Goal: Task Accomplishment & Management: Manage account settings

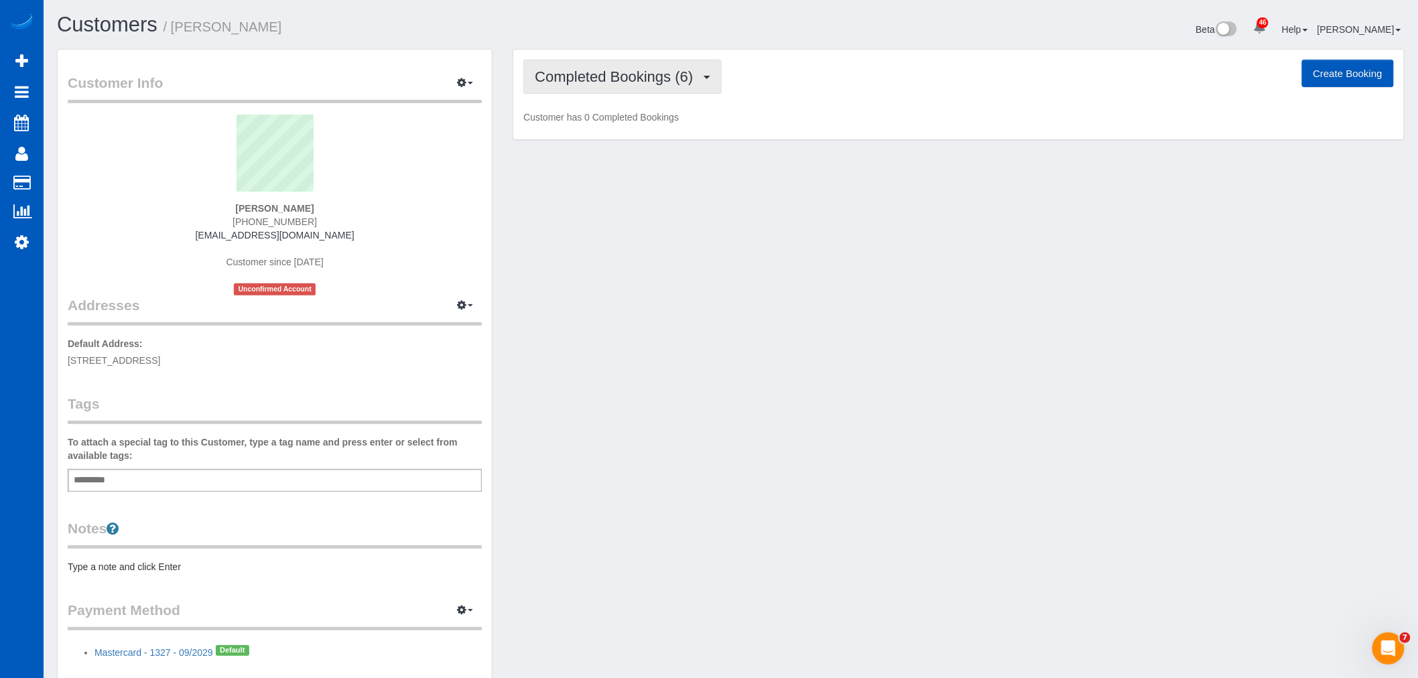
click at [642, 70] on span "Completed Bookings (6)" at bounding box center [617, 76] width 165 height 17
click at [617, 123] on link "Upcoming Bookings (11)" at bounding box center [594, 125] width 141 height 17
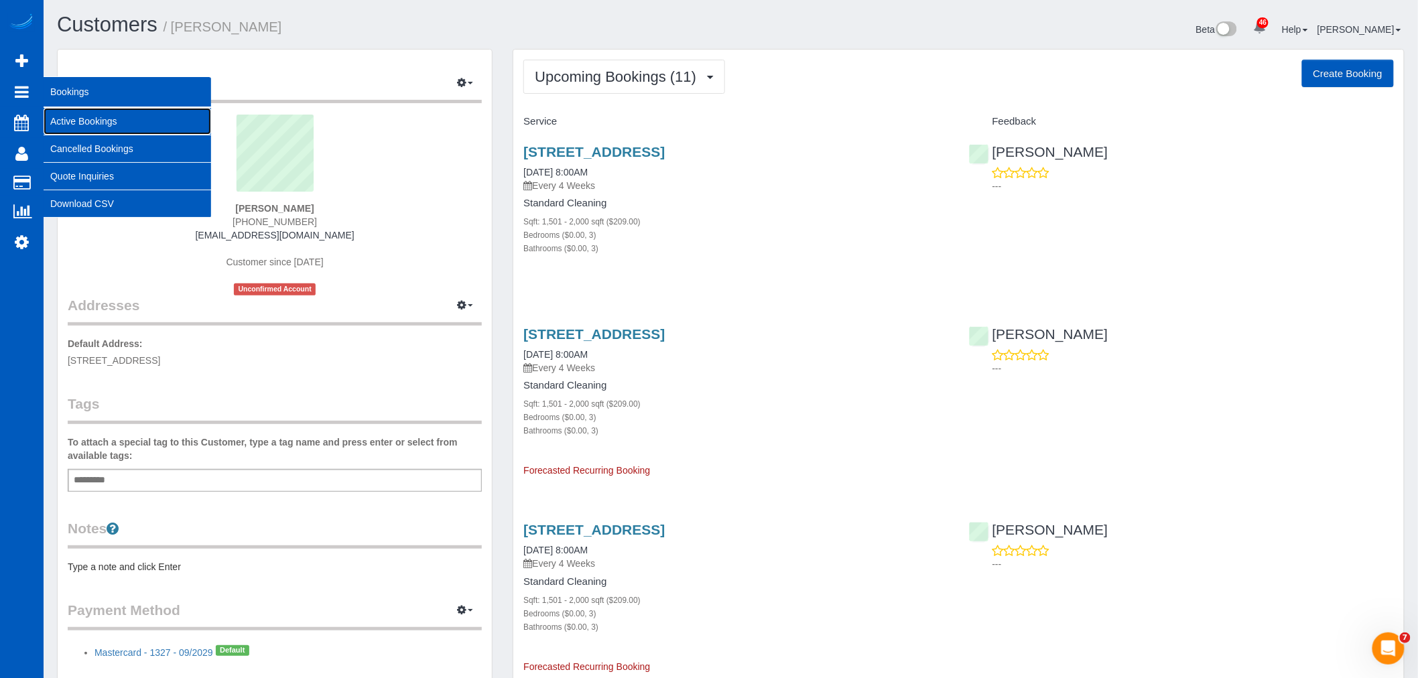
click at [85, 124] on link "Active Bookings" at bounding box center [128, 121] width 168 height 27
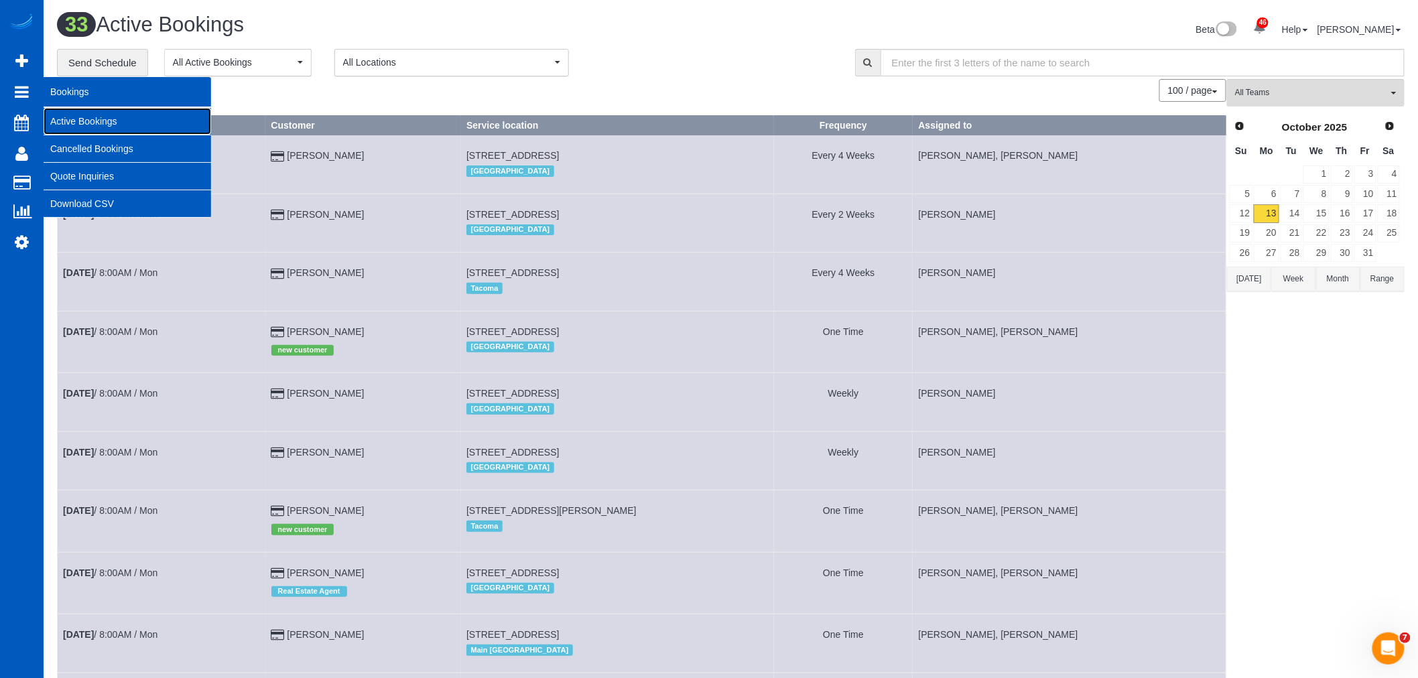
click at [99, 125] on link "Active Bookings" at bounding box center [128, 121] width 168 height 27
drag, startPoint x: 81, startPoint y: 142, endPoint x: 70, endPoint y: 136, distance: 12.3
click at [78, 143] on link "Cancelled Bookings" at bounding box center [128, 148] width 168 height 27
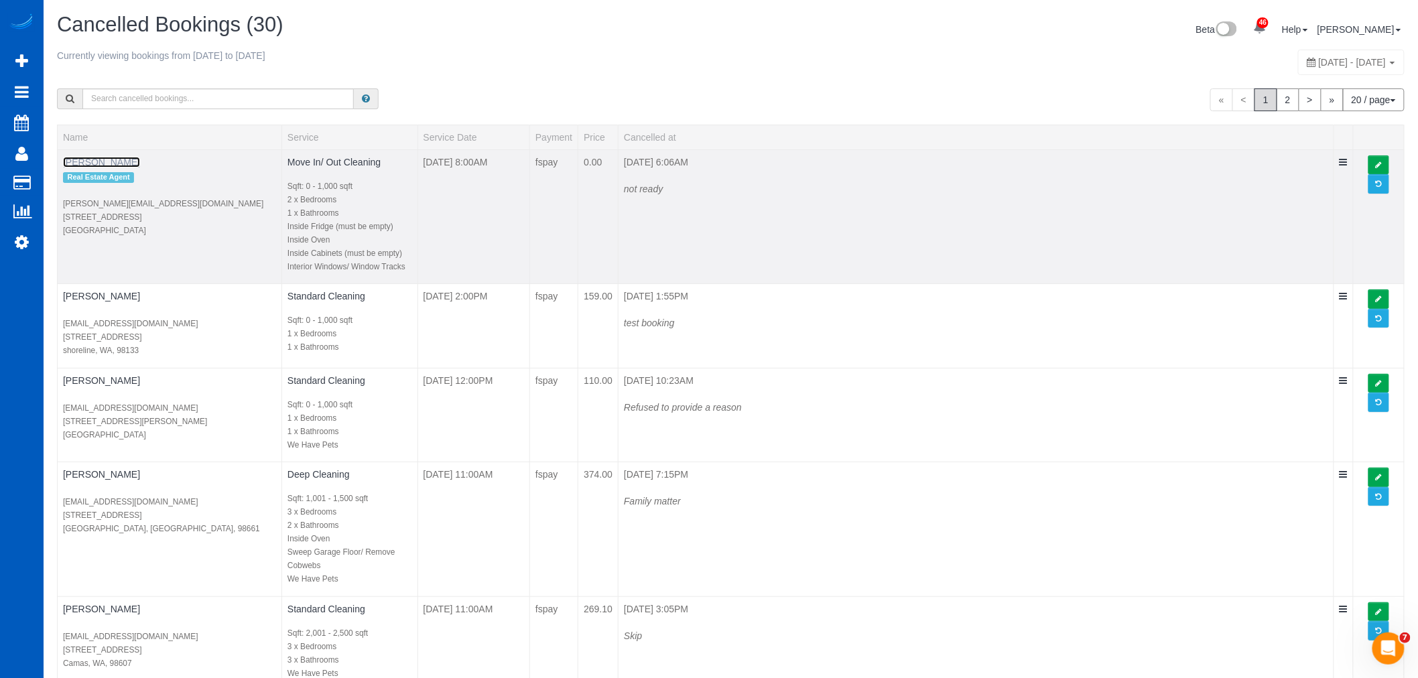
click at [99, 159] on link "[PERSON_NAME]" at bounding box center [101, 162] width 77 height 11
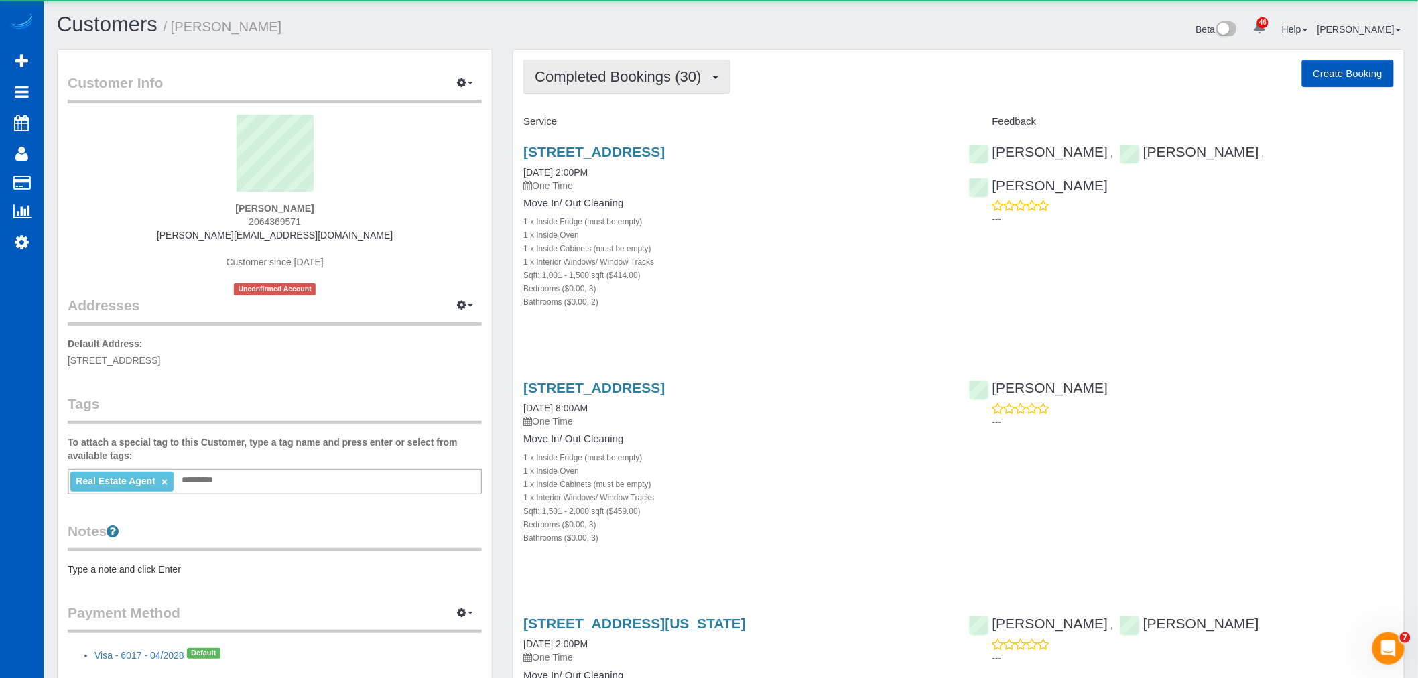
click at [638, 86] on button "Completed Bookings (30)" at bounding box center [627, 77] width 206 height 34
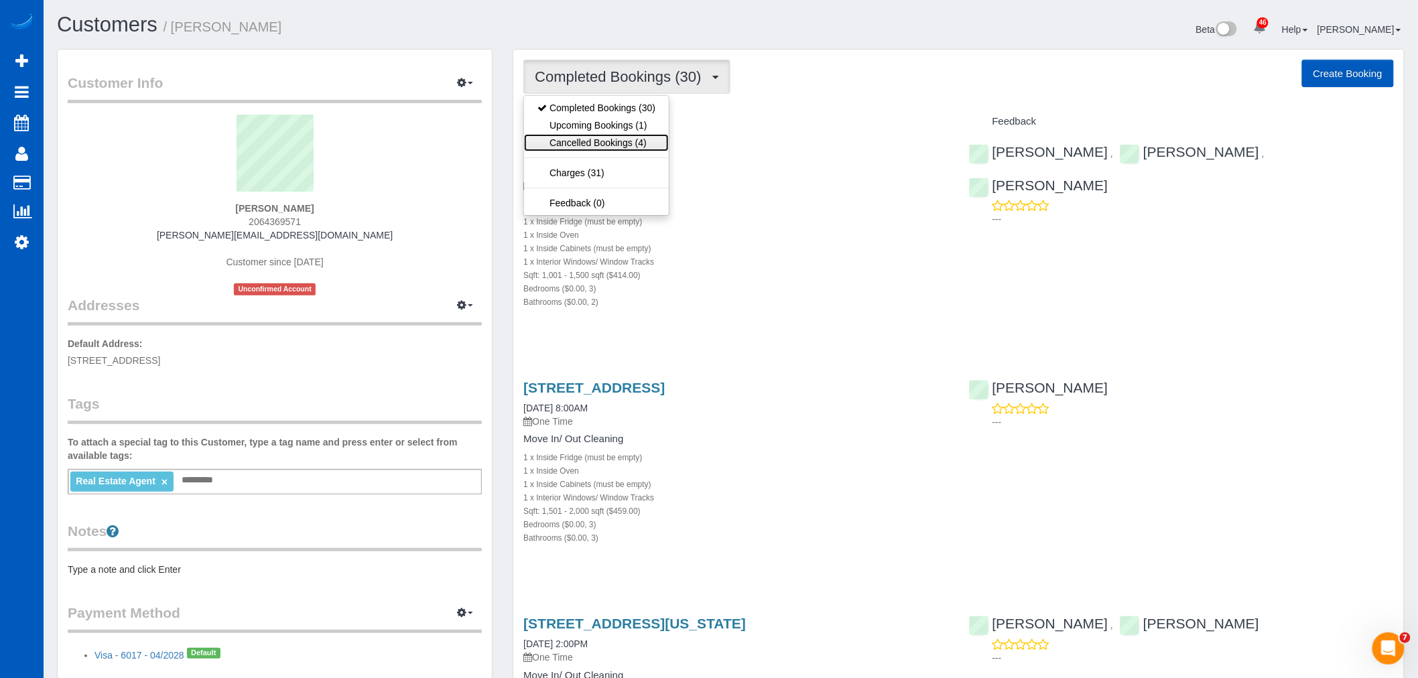
click at [631, 142] on link "Cancelled Bookings (4)" at bounding box center [596, 142] width 145 height 17
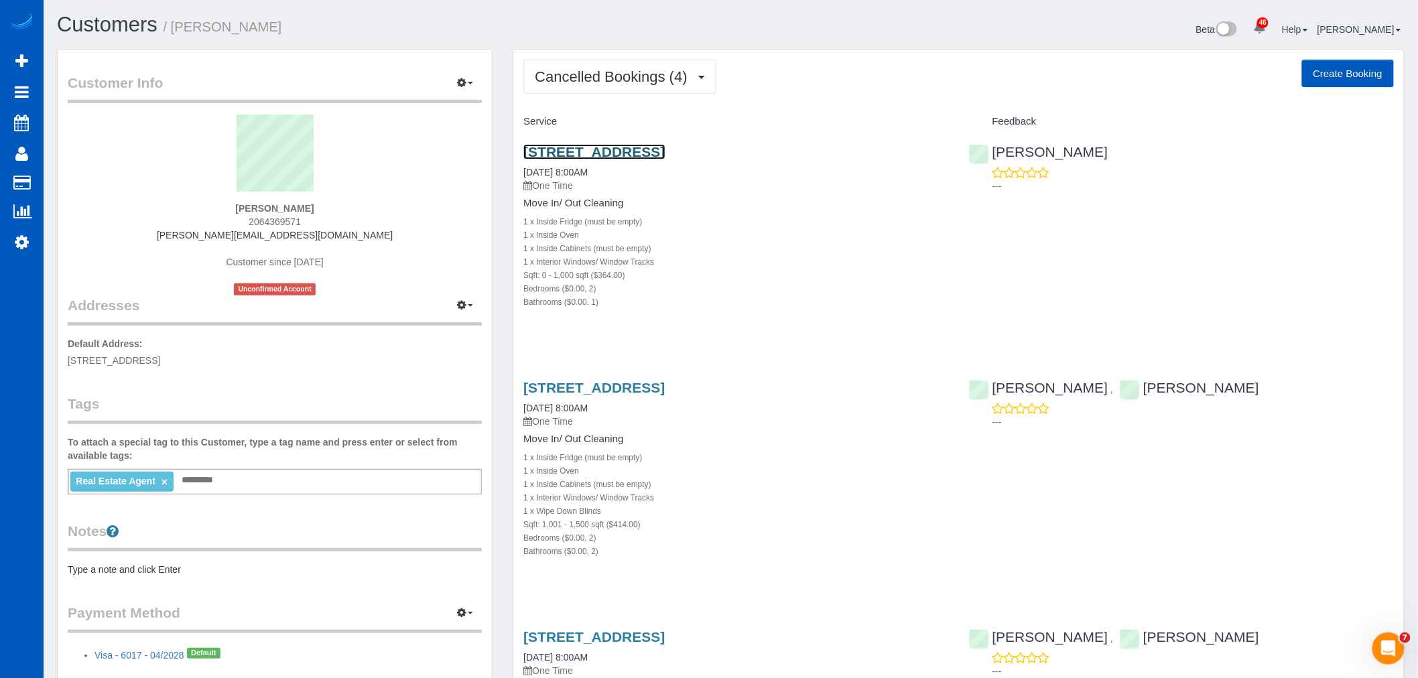
click at [615, 153] on link "[STREET_ADDRESS]" at bounding box center [594, 151] width 141 height 15
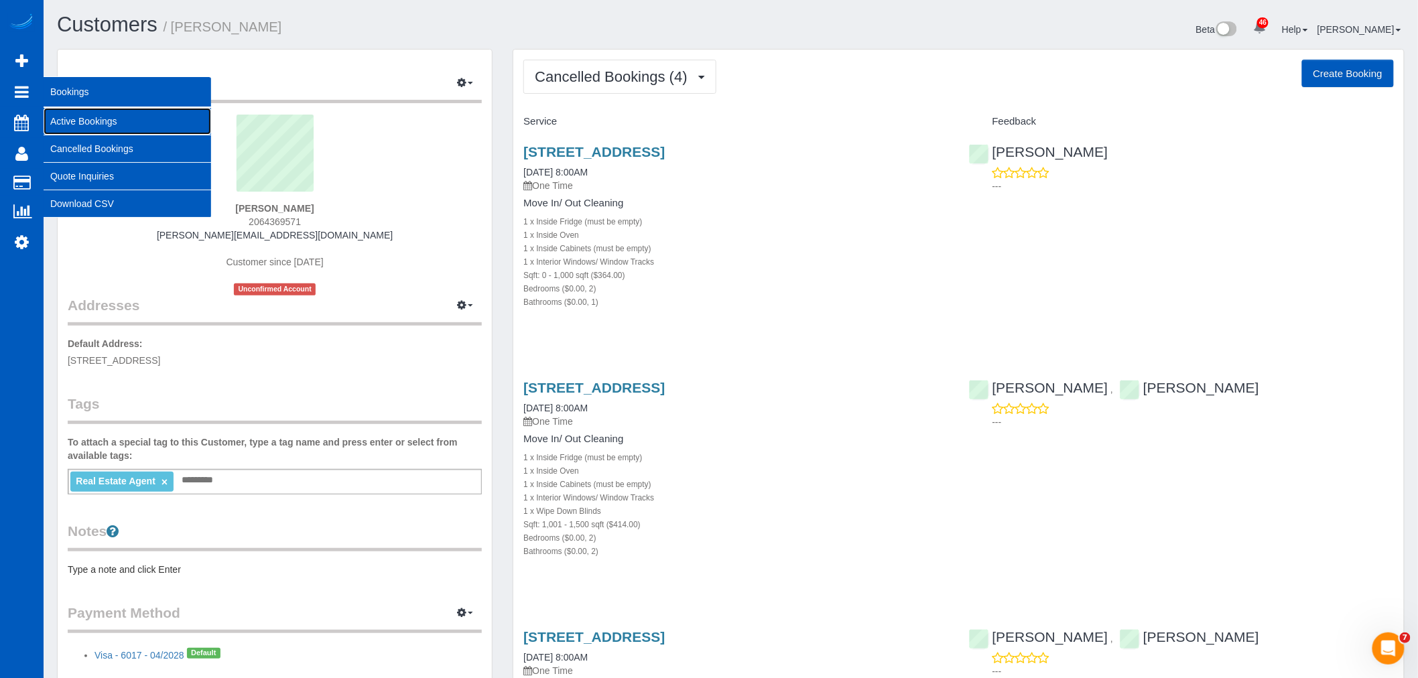
click at [107, 122] on link "Active Bookings" at bounding box center [128, 121] width 168 height 27
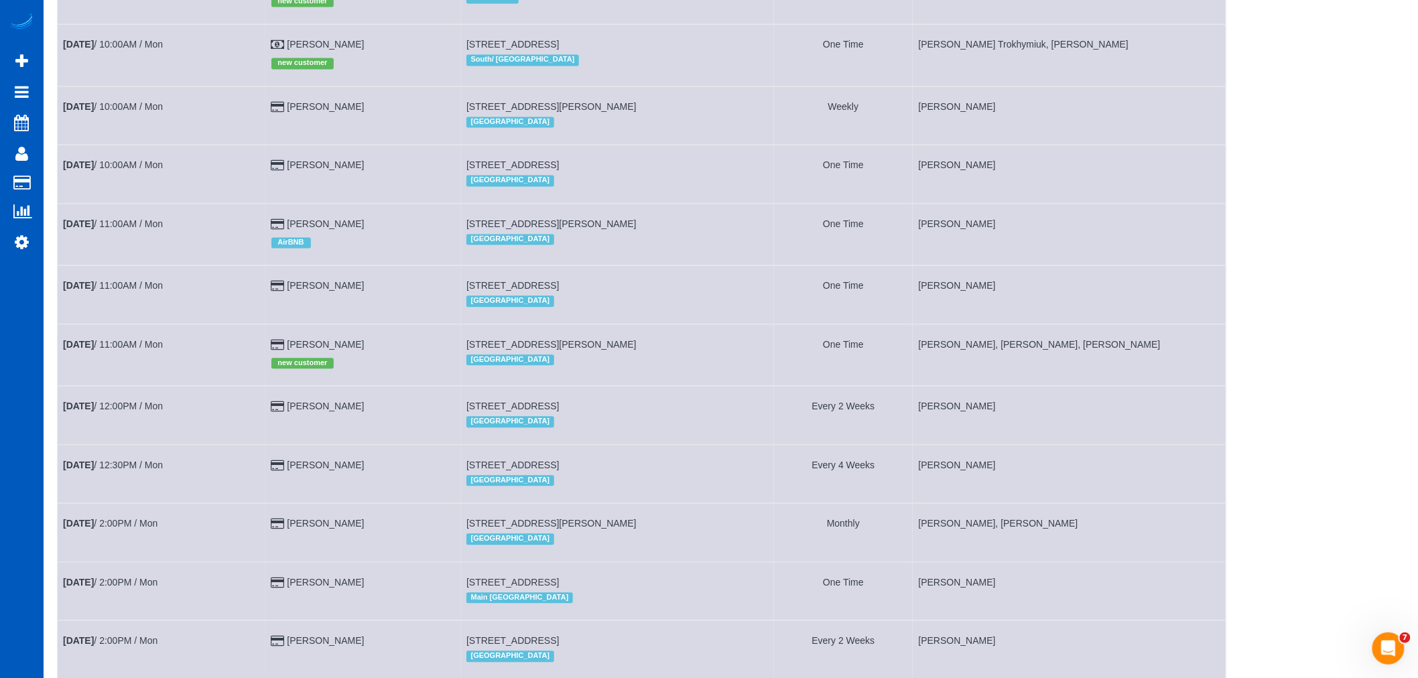
scroll to position [1048, 0]
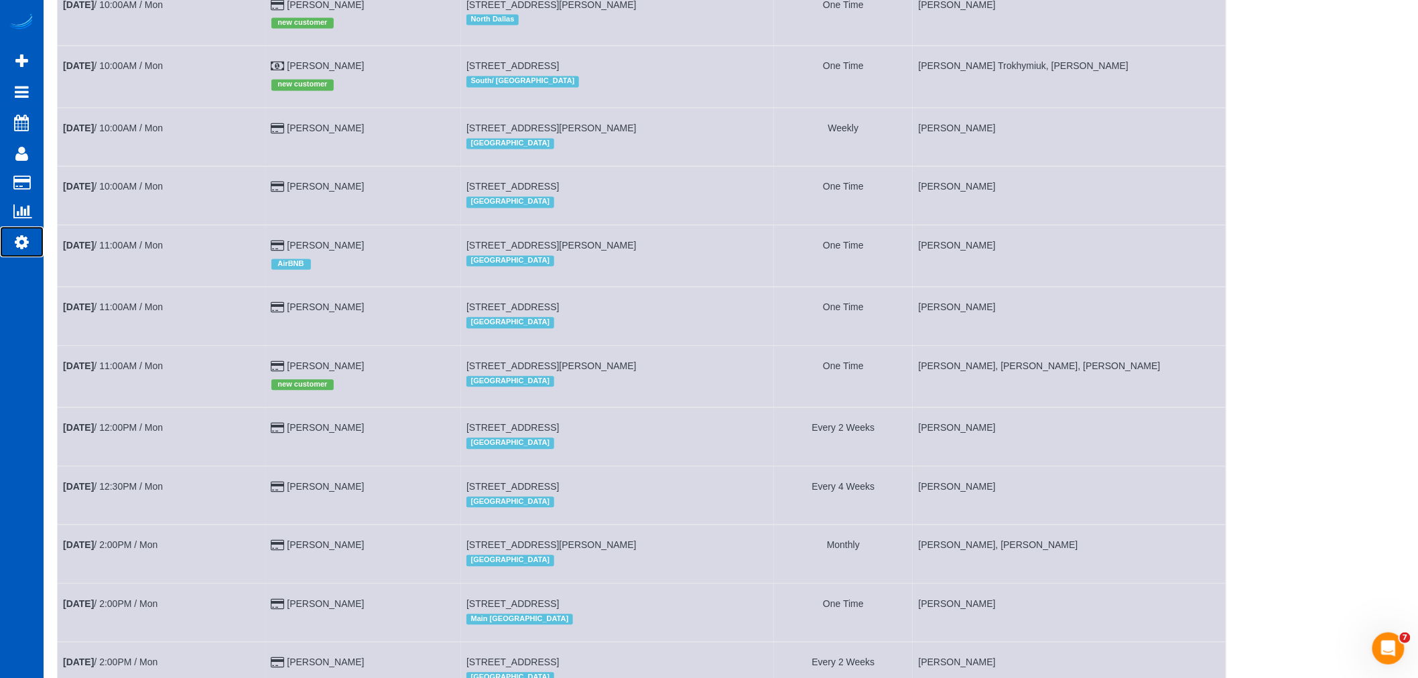
click at [25, 253] on link "Settings" at bounding box center [22, 242] width 44 height 31
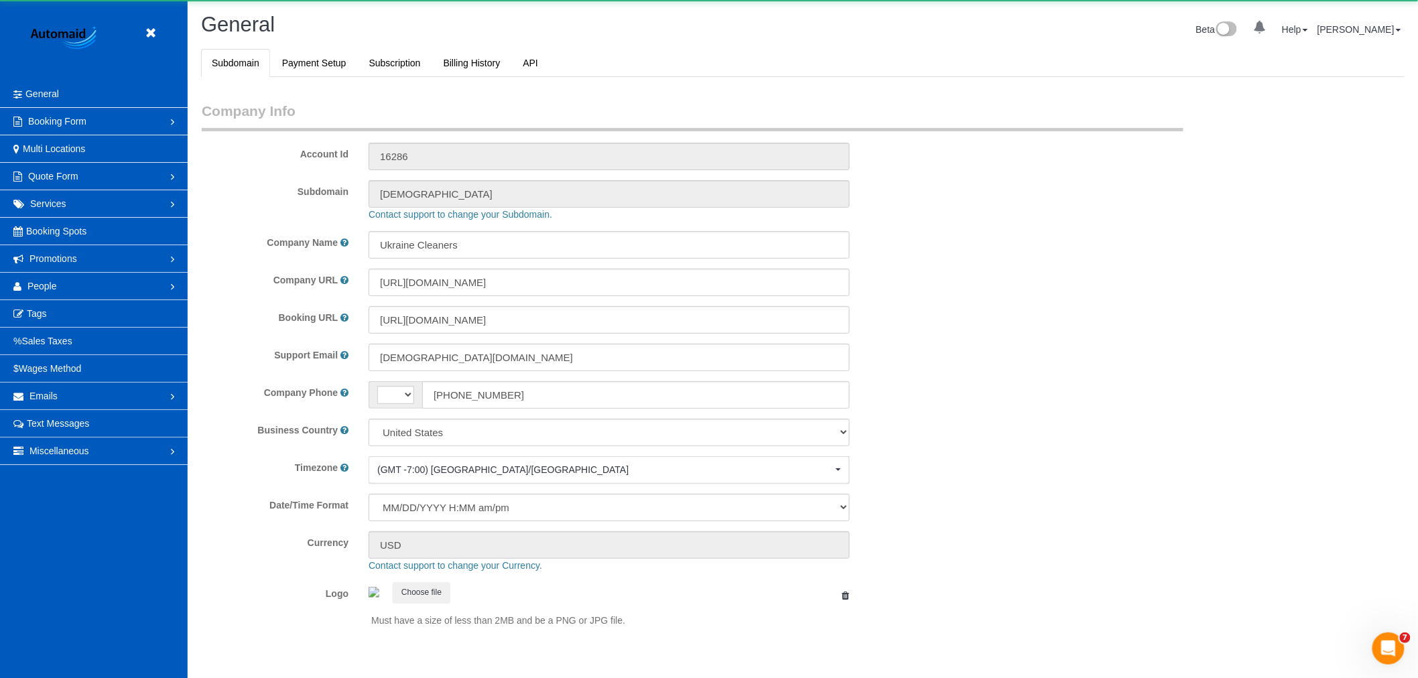
select select "string:[GEOGRAPHIC_DATA]"
select select "1"
click at [70, 269] on link "Promotions" at bounding box center [94, 258] width 188 height 27
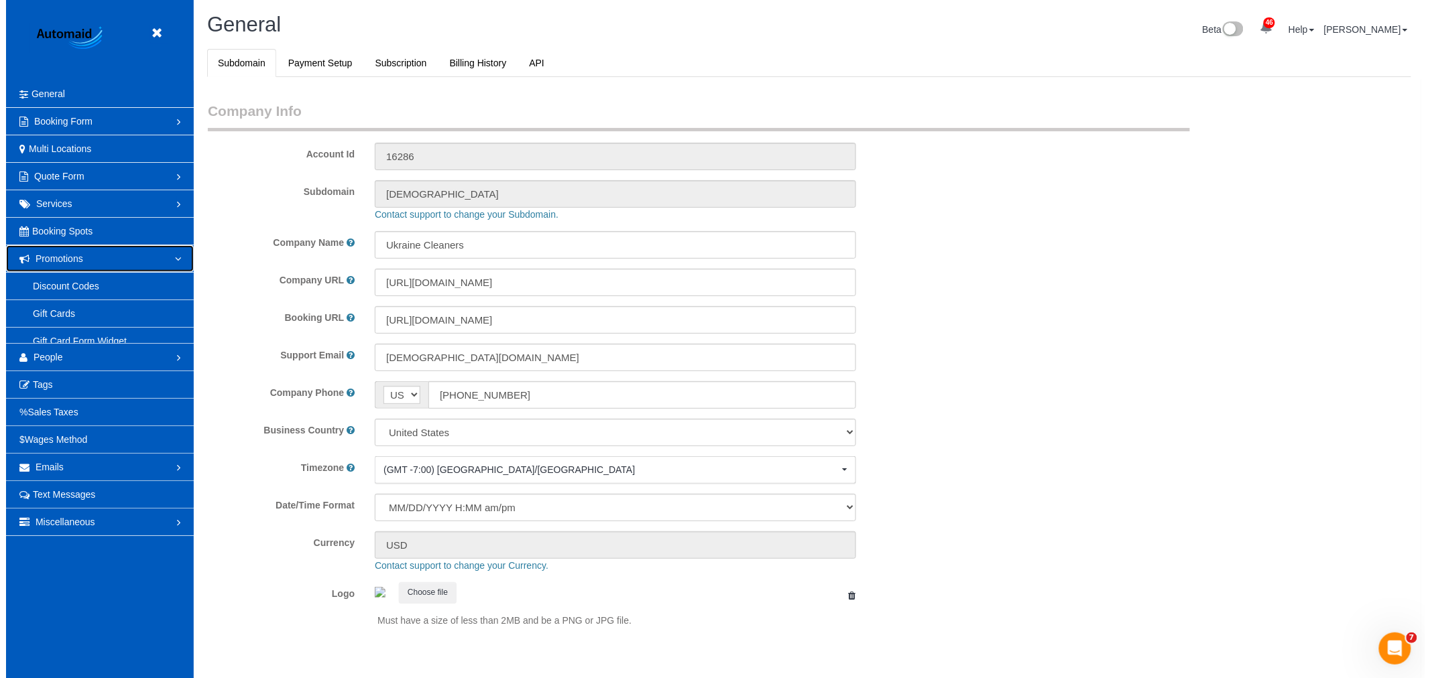
scroll to position [0, 0]
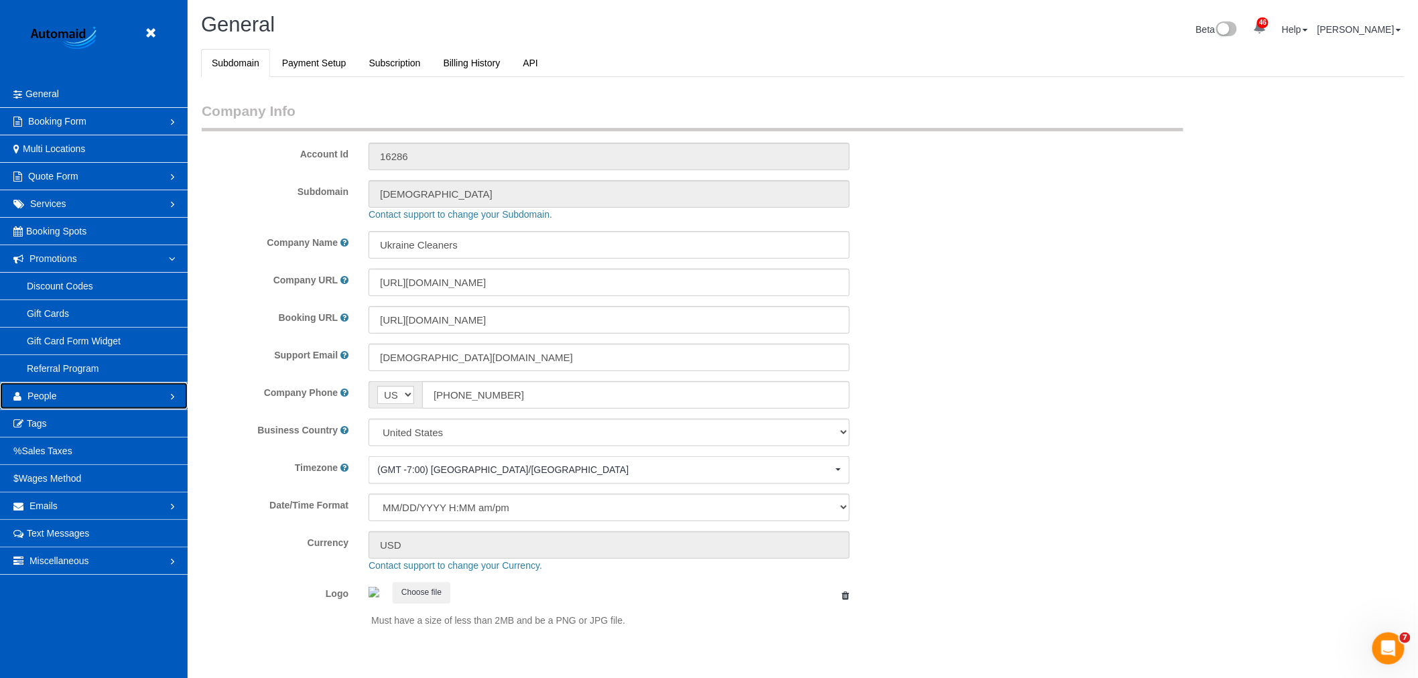
click at [63, 400] on link "People" at bounding box center [94, 396] width 188 height 27
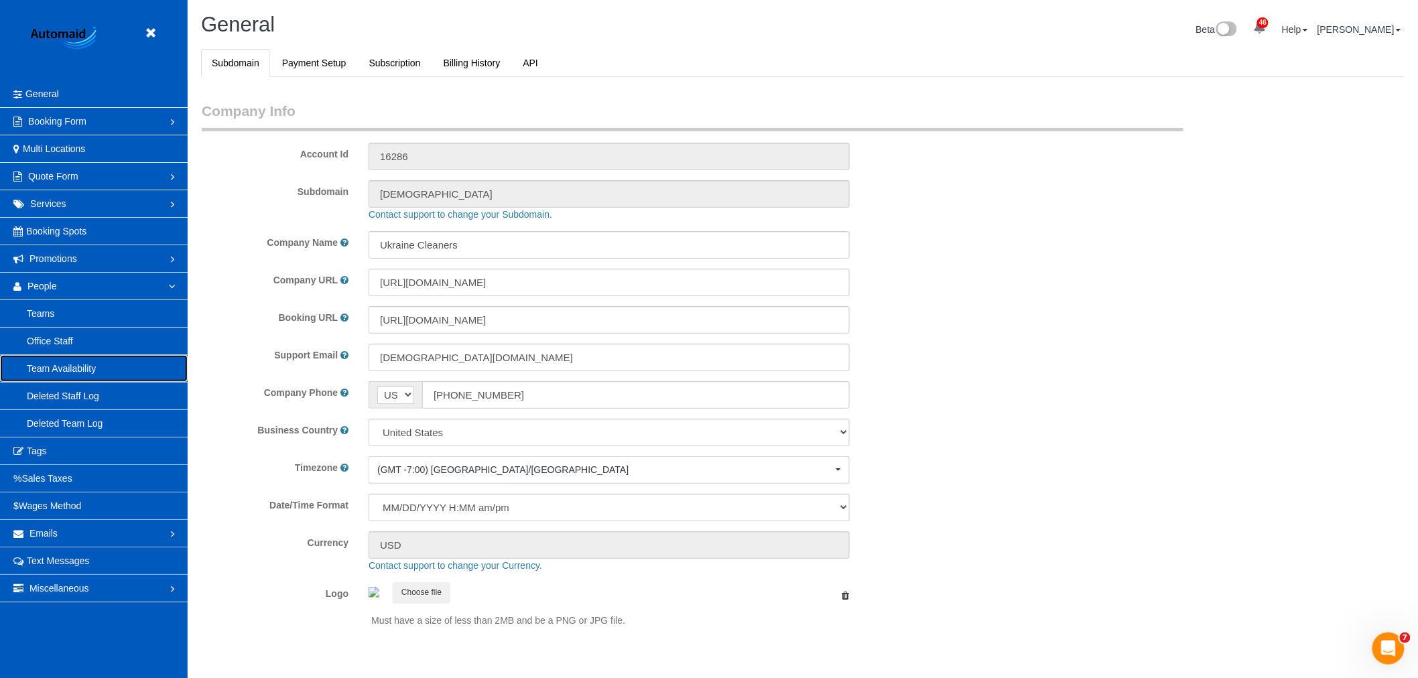
click at [43, 369] on link "Team Availability" at bounding box center [94, 368] width 188 height 27
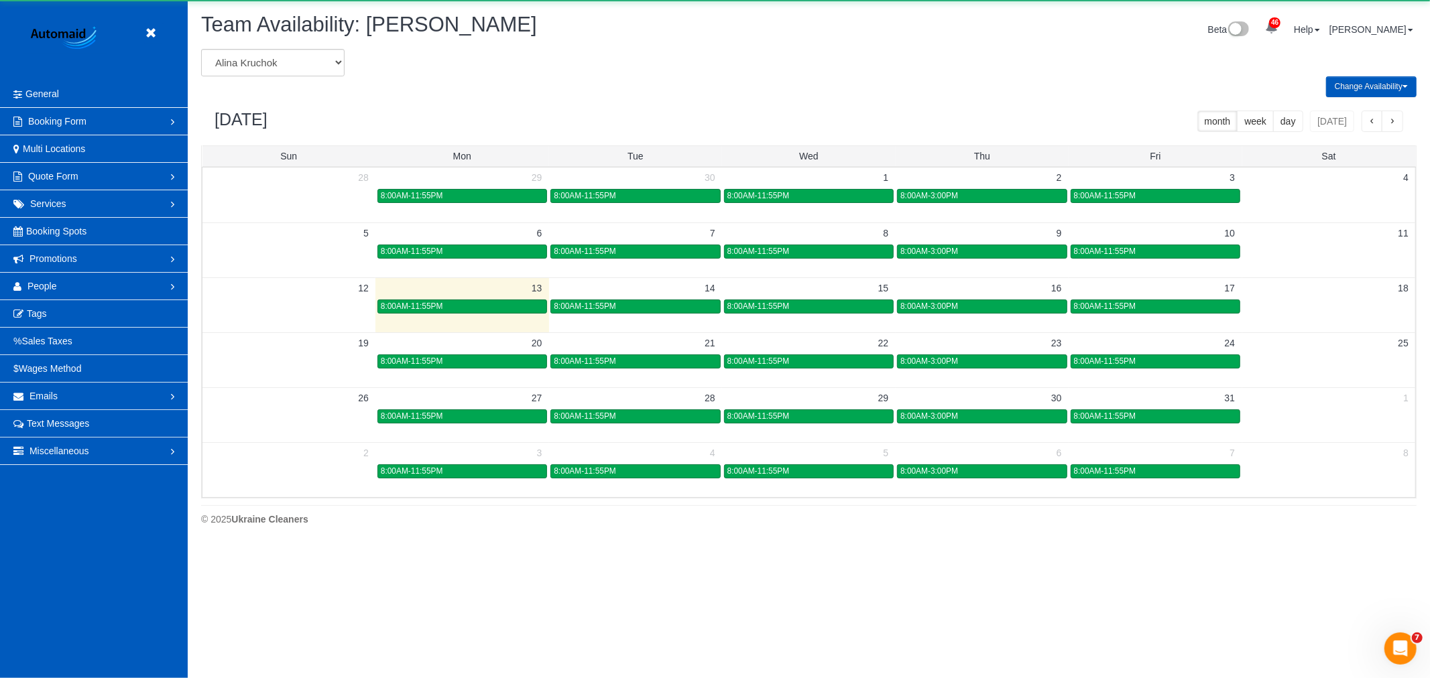
scroll to position [547, 1430]
click at [239, 64] on select "[PERSON_NAME] [PERSON_NAME] [PERSON_NAME] [PERSON_NAME] [PERSON_NAME] [PERSON_N…" at bounding box center [272, 62] width 143 height 27
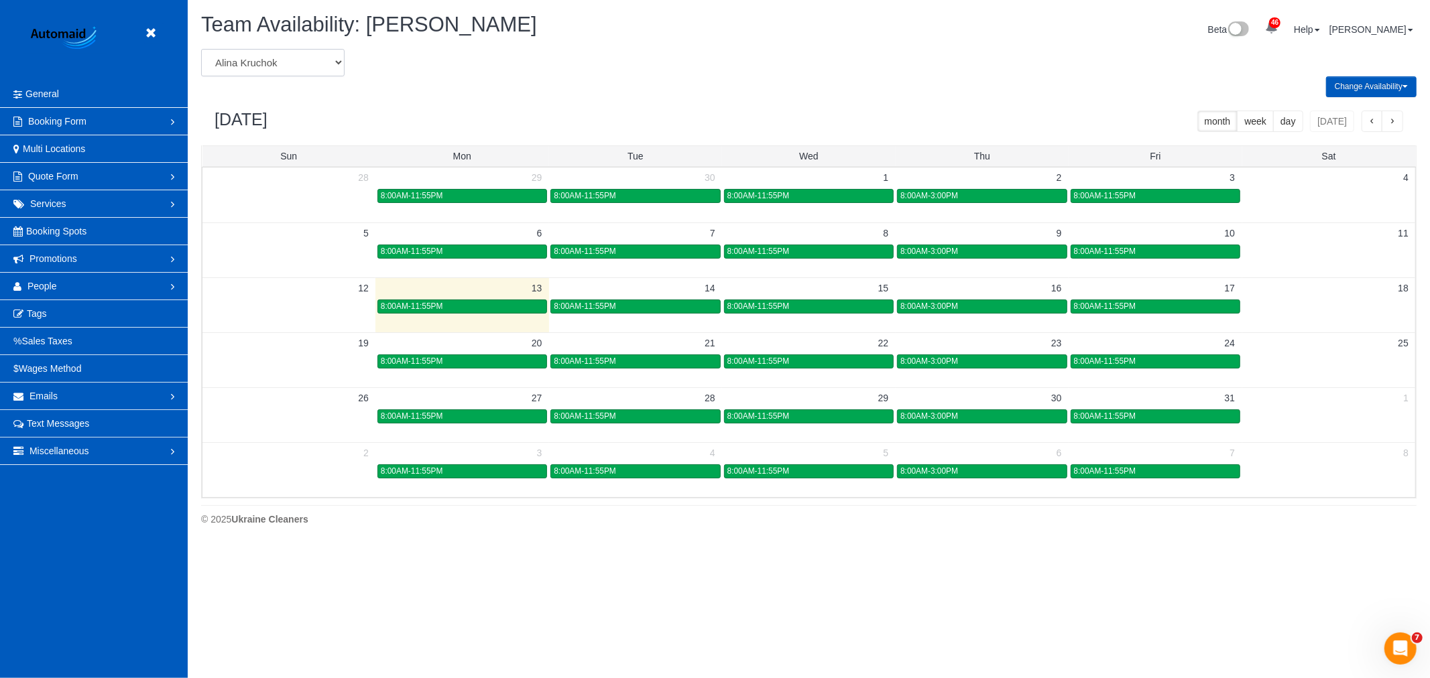
select select "number:23828"
click at [201, 50] on select "[PERSON_NAME] [PERSON_NAME] [PERSON_NAME] [PERSON_NAME] [PERSON_NAME] [PERSON_N…" at bounding box center [272, 62] width 143 height 27
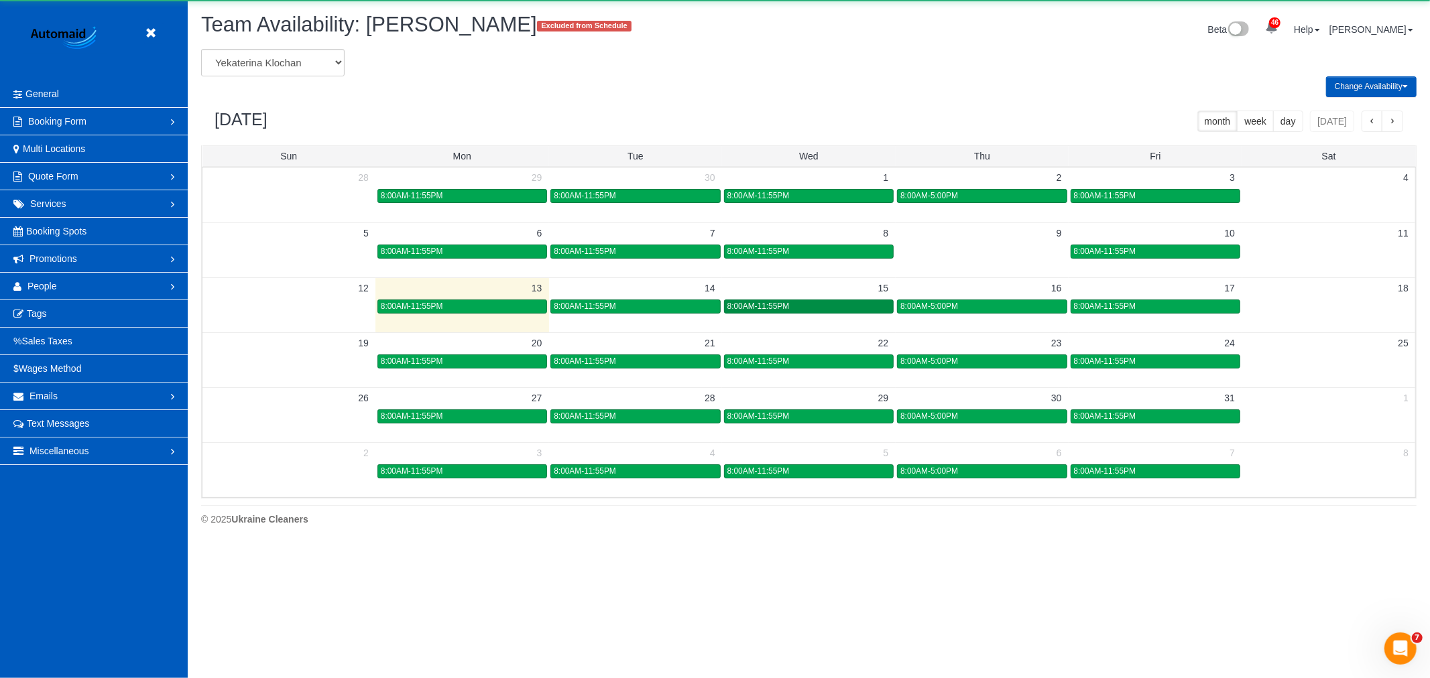
click at [853, 300] on link "8:00AM-11:55PM" at bounding box center [809, 307] width 170 height 14
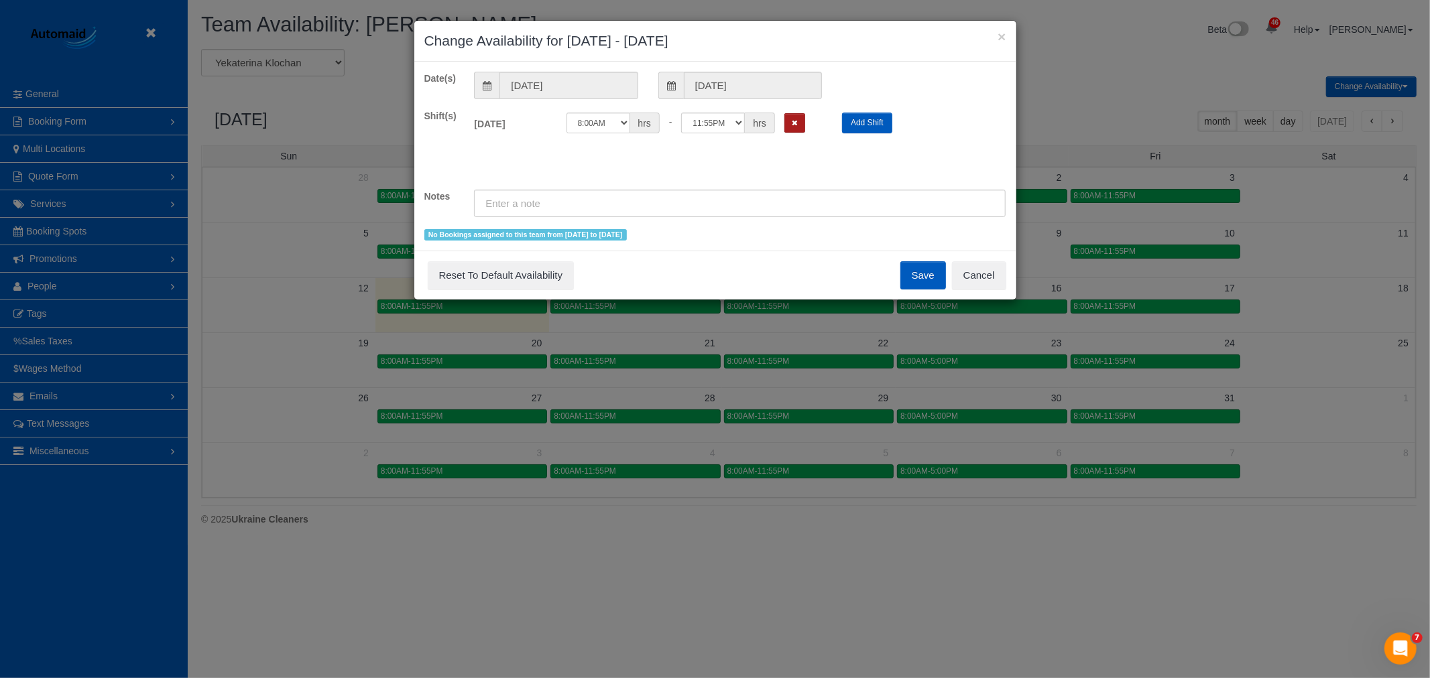
click at [786, 121] on button "Remove Shift" at bounding box center [794, 122] width 21 height 19
click at [912, 283] on button "Save" at bounding box center [923, 275] width 46 height 28
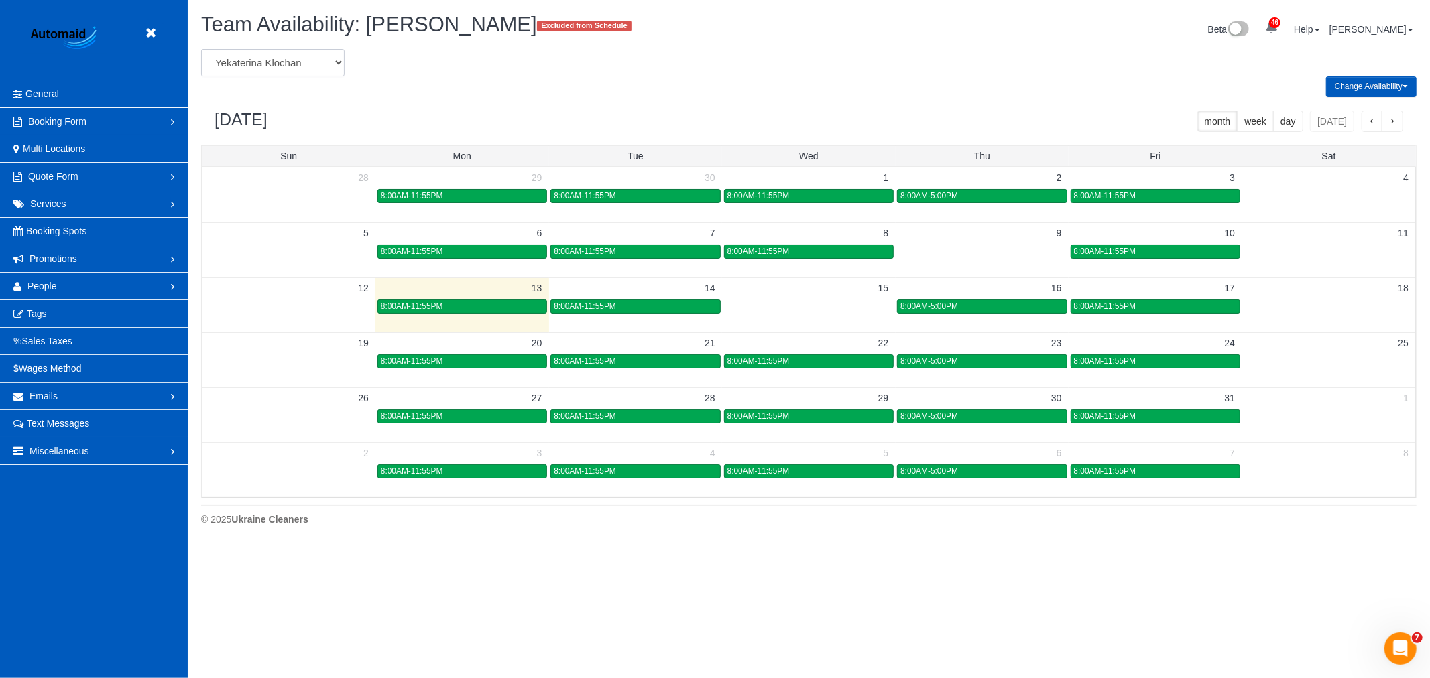
click at [313, 50] on select "[PERSON_NAME] [PERSON_NAME] [PERSON_NAME] [PERSON_NAME] [PERSON_NAME] [PERSON_N…" at bounding box center [272, 62] width 143 height 27
select select "number:991"
click at [201, 50] on select "[PERSON_NAME] [PERSON_NAME] [PERSON_NAME] [PERSON_NAME] [PERSON_NAME] [PERSON_N…" at bounding box center [272, 62] width 143 height 27
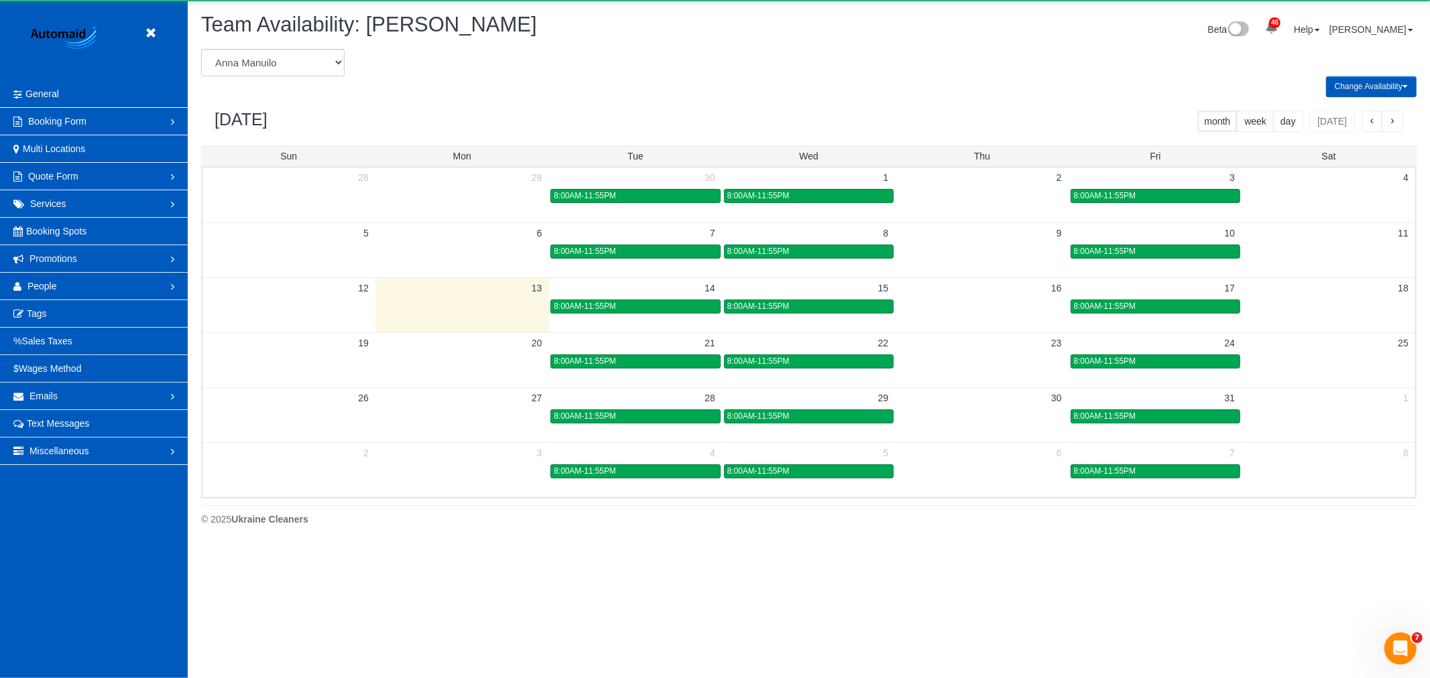
scroll to position [66488, 65605]
click at [819, 310] on div "8:00AM-11:55PM" at bounding box center [808, 307] width 163 height 10
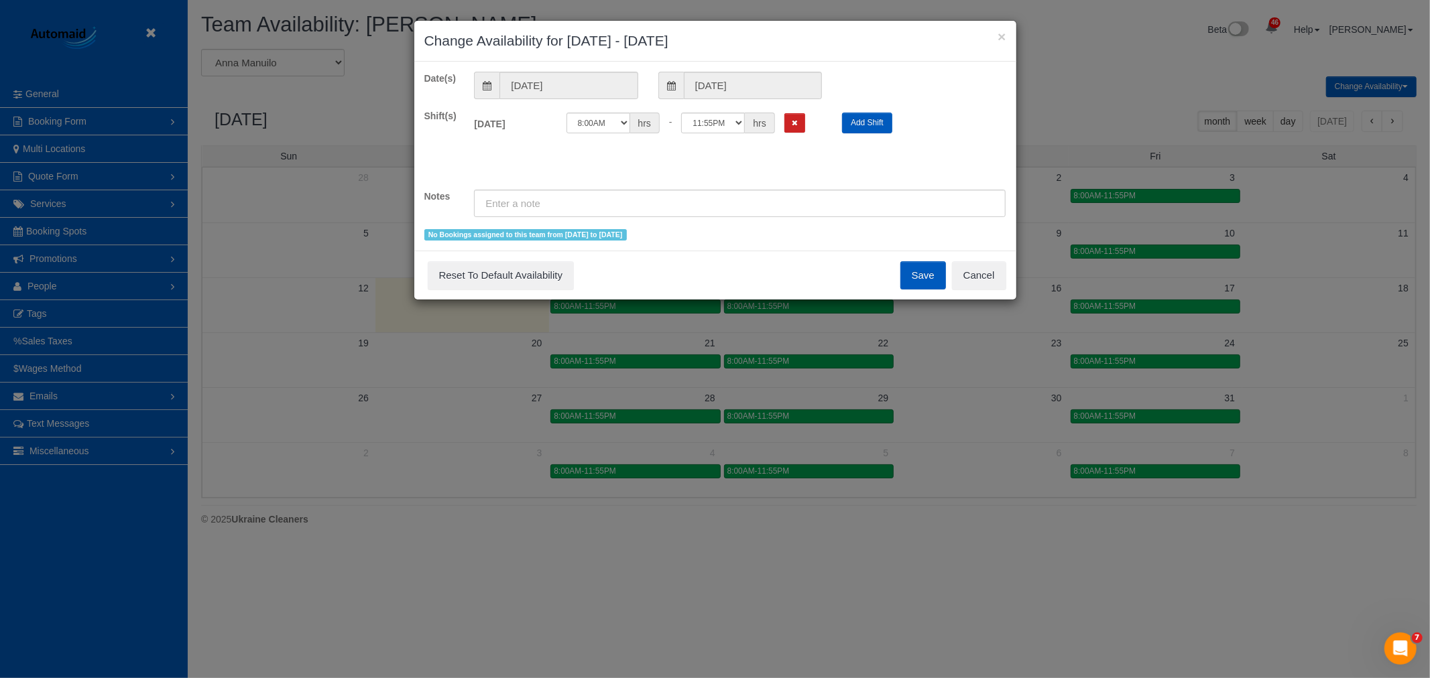
click at [792, 141] on div "[DATE] Off 12:00AM 12:05AM 12:10AM 12:15AM 12:20AM 12:25AM 12:30AM 12:35AM 12:4…" at bounding box center [740, 126] width 552 height 34
click at [795, 121] on icon "Remove Shift" at bounding box center [795, 122] width 6 height 7
click at [925, 274] on button "Save" at bounding box center [923, 275] width 46 height 28
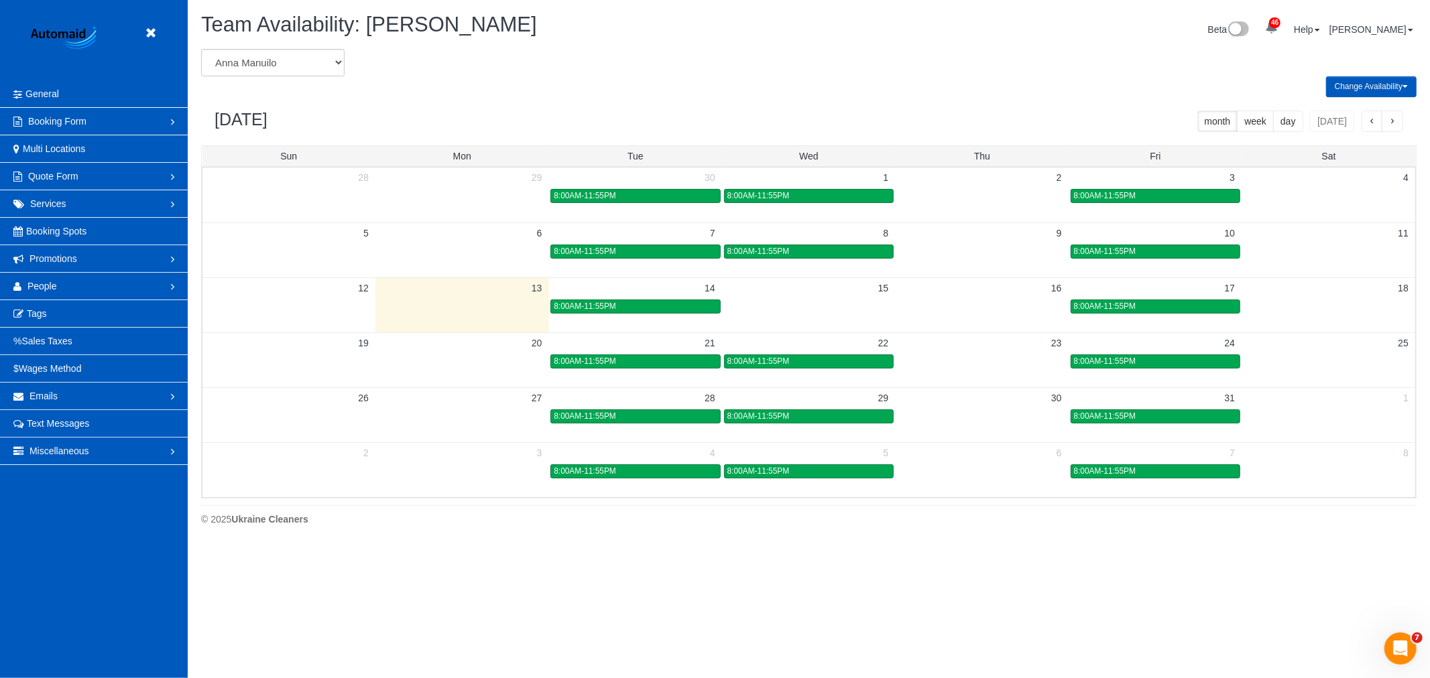
click at [243, 78] on div "Change Availability Default Availability Specific Date Request Time Off Exclude…" at bounding box center [808, 86] width 1235 height 21
click at [245, 71] on select "[PERSON_NAME] [PERSON_NAME] [PERSON_NAME] [PERSON_NAME] [PERSON_NAME] [PERSON_N…" at bounding box center [272, 62] width 143 height 27
select select "number:765"
click at [201, 50] on select "[PERSON_NAME] [PERSON_NAME] [PERSON_NAME] [PERSON_NAME] [PERSON_NAME] [PERSON_N…" at bounding box center [272, 62] width 143 height 27
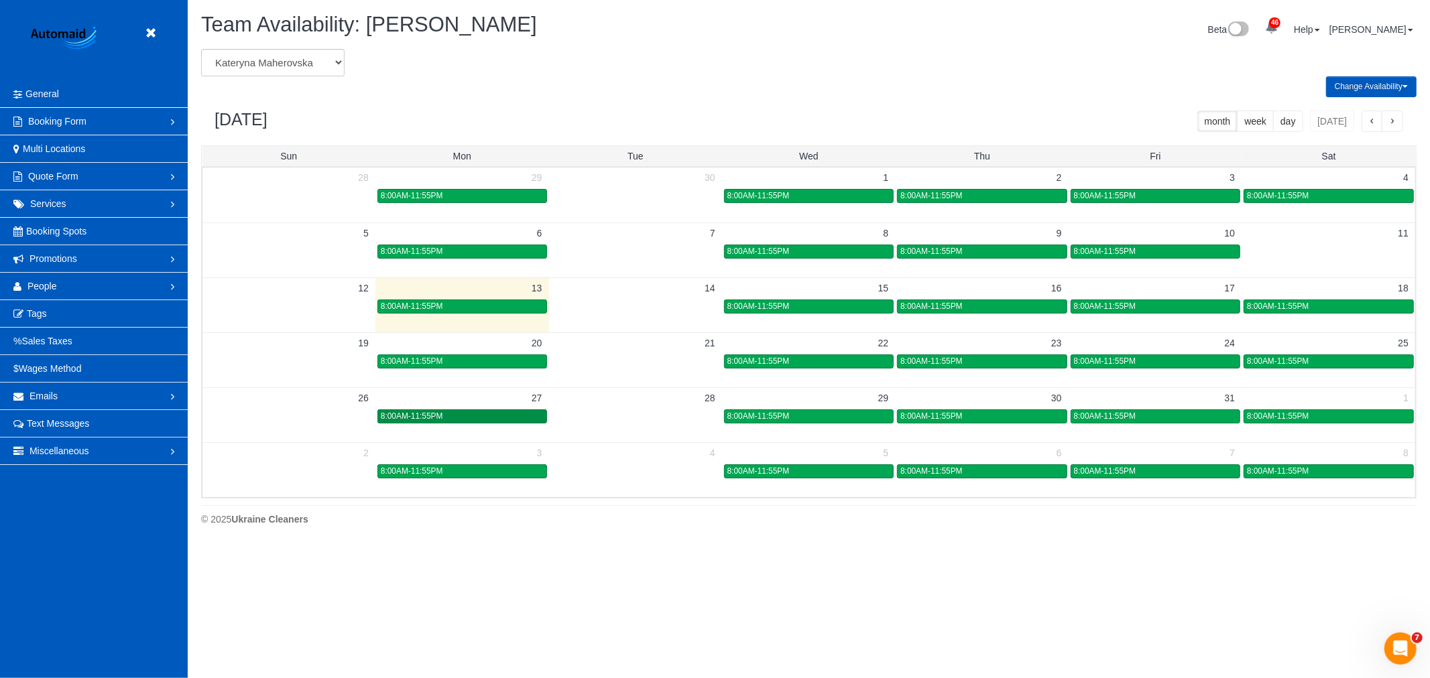
click at [539, 418] on div "8:00AM-11:55PM" at bounding box center [462, 417] width 163 height 10
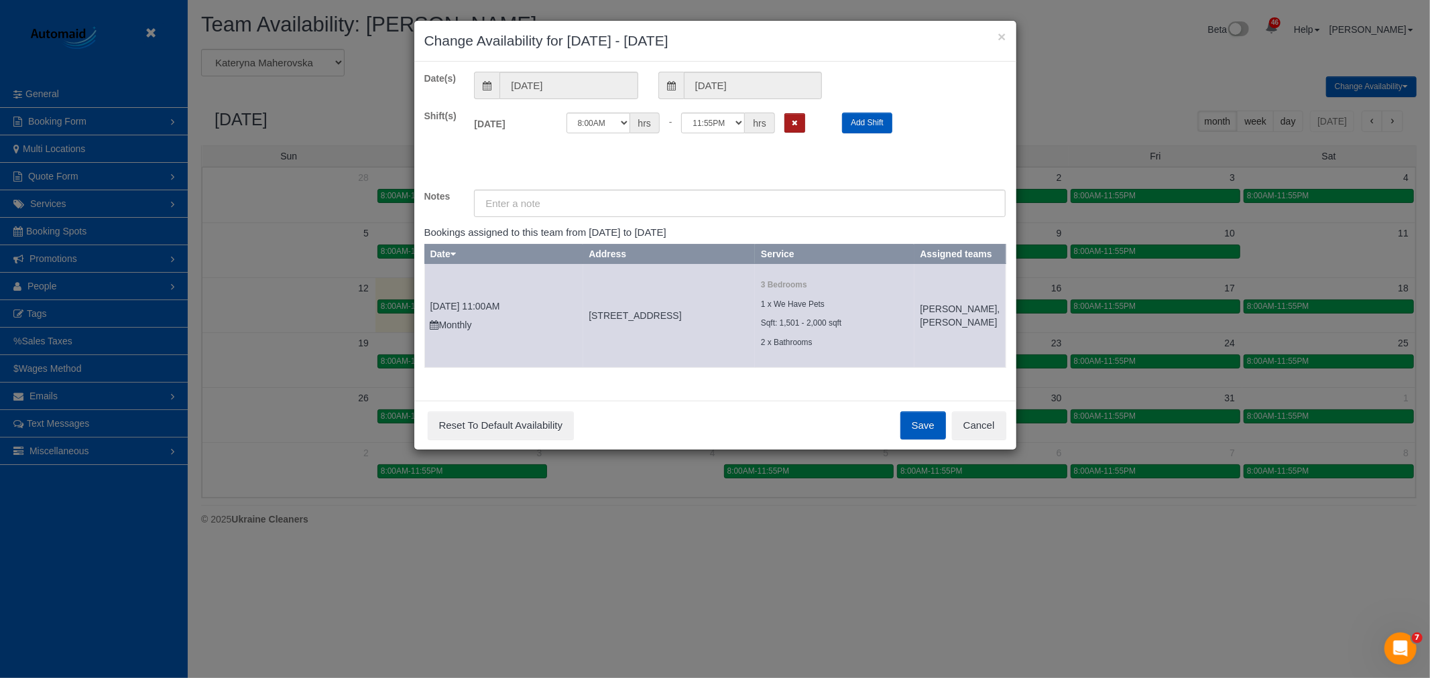
click at [789, 124] on button "Remove Shift" at bounding box center [794, 122] width 21 height 19
click at [909, 440] on button "Save" at bounding box center [923, 426] width 46 height 28
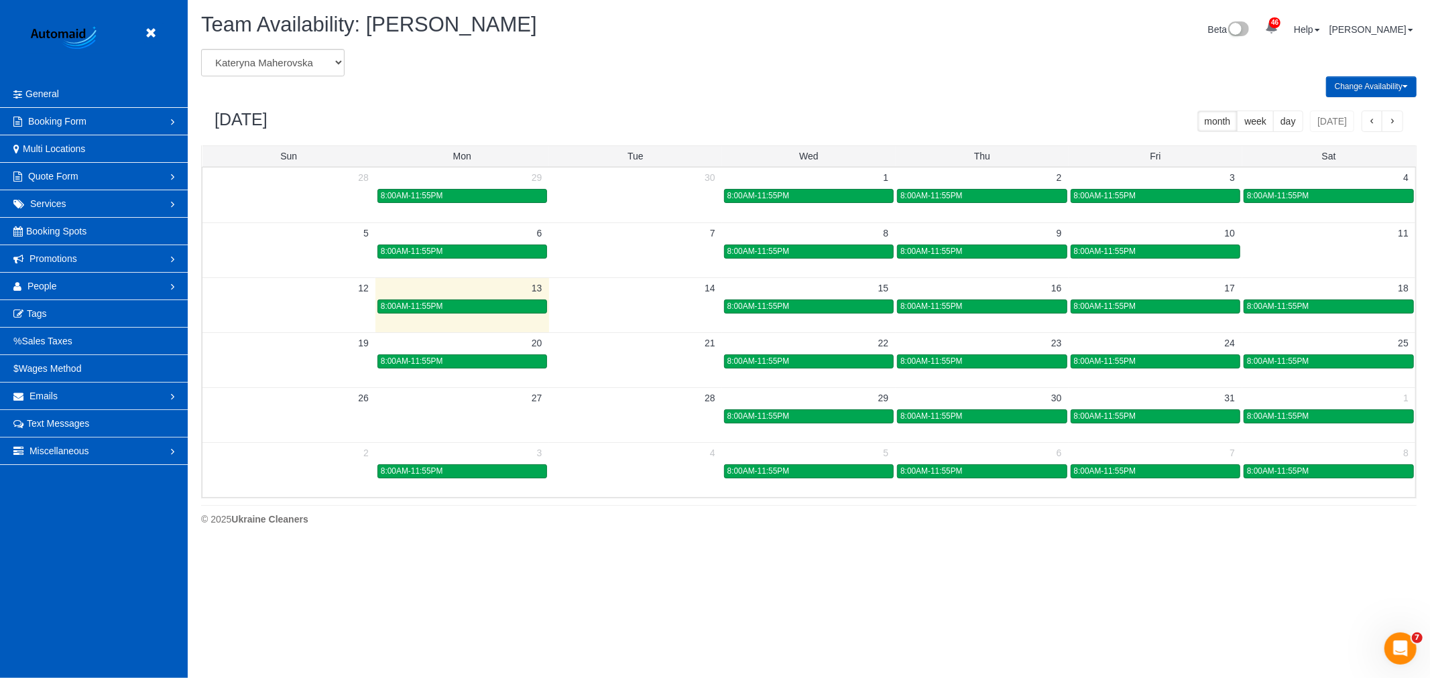
click at [142, 39] on header "Beta" at bounding box center [94, 40] width 188 height 80
click at [155, 35] on icon at bounding box center [150, 33] width 17 height 17
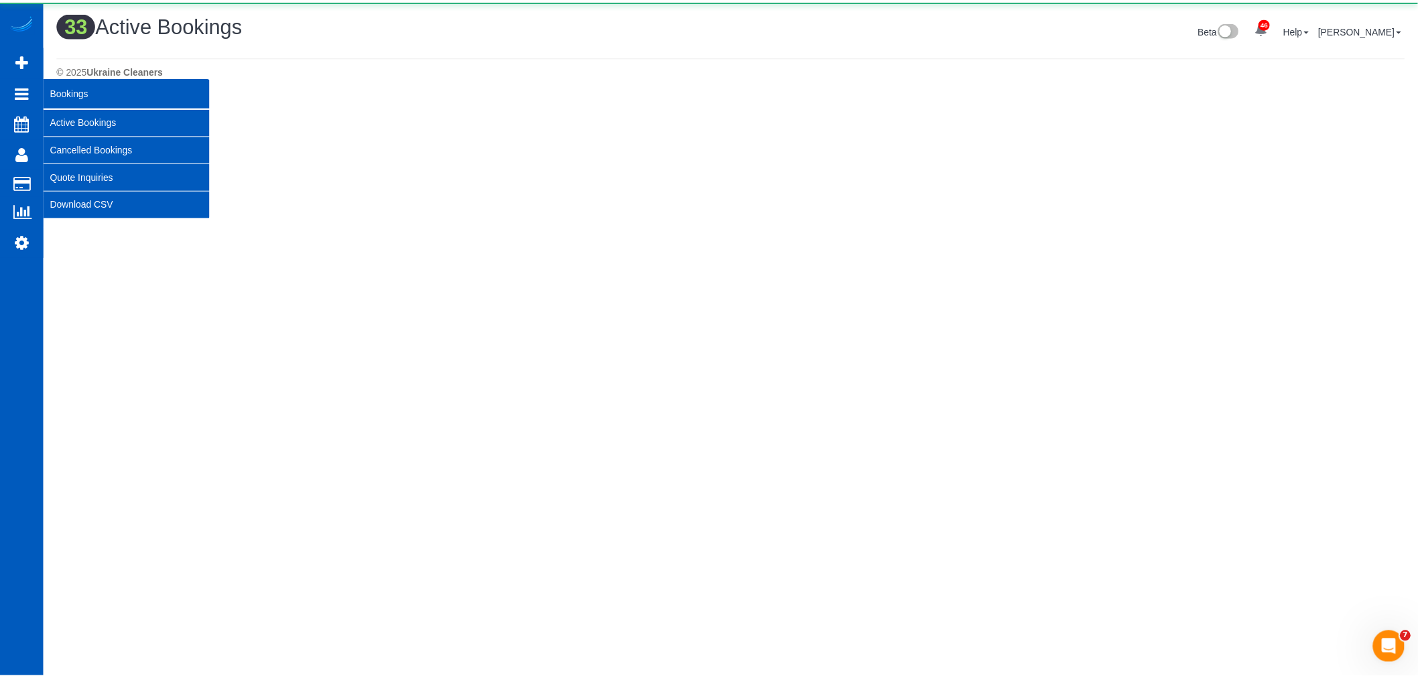
scroll to position [2248, 1418]
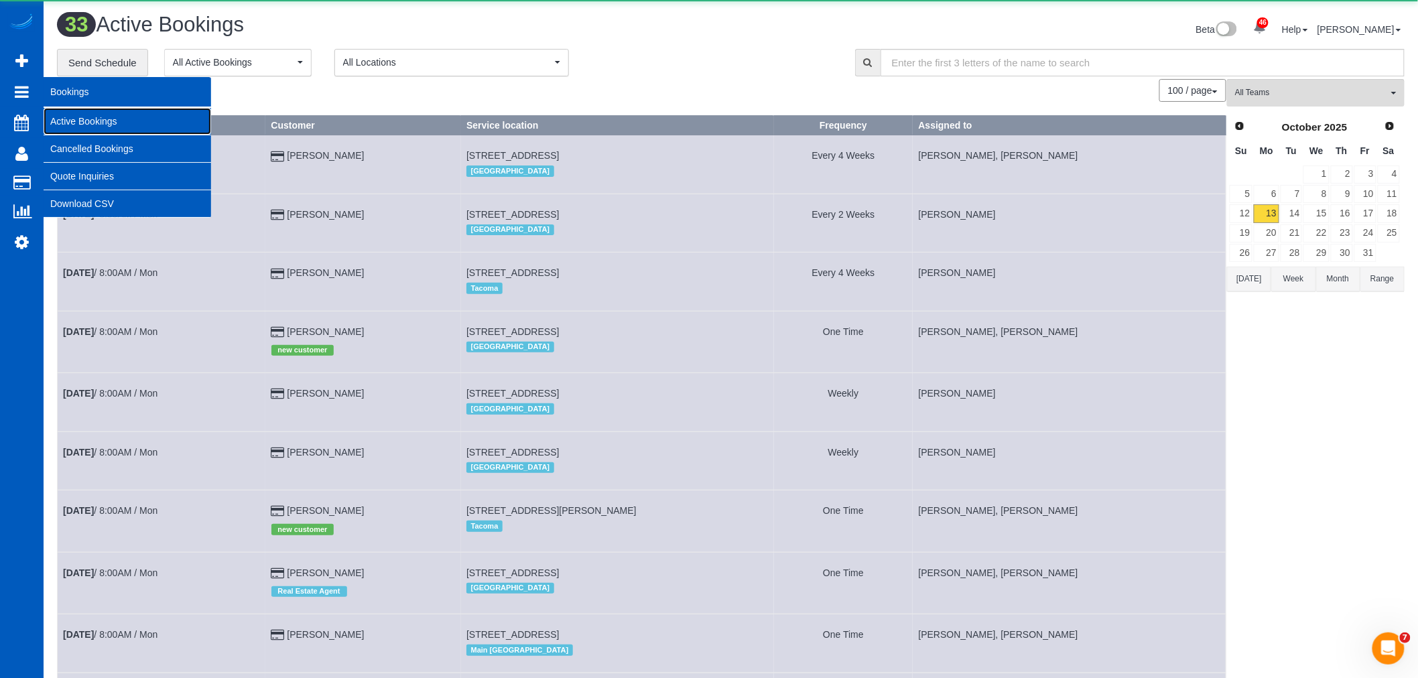
click at [103, 119] on link "Active Bookings" at bounding box center [128, 121] width 168 height 27
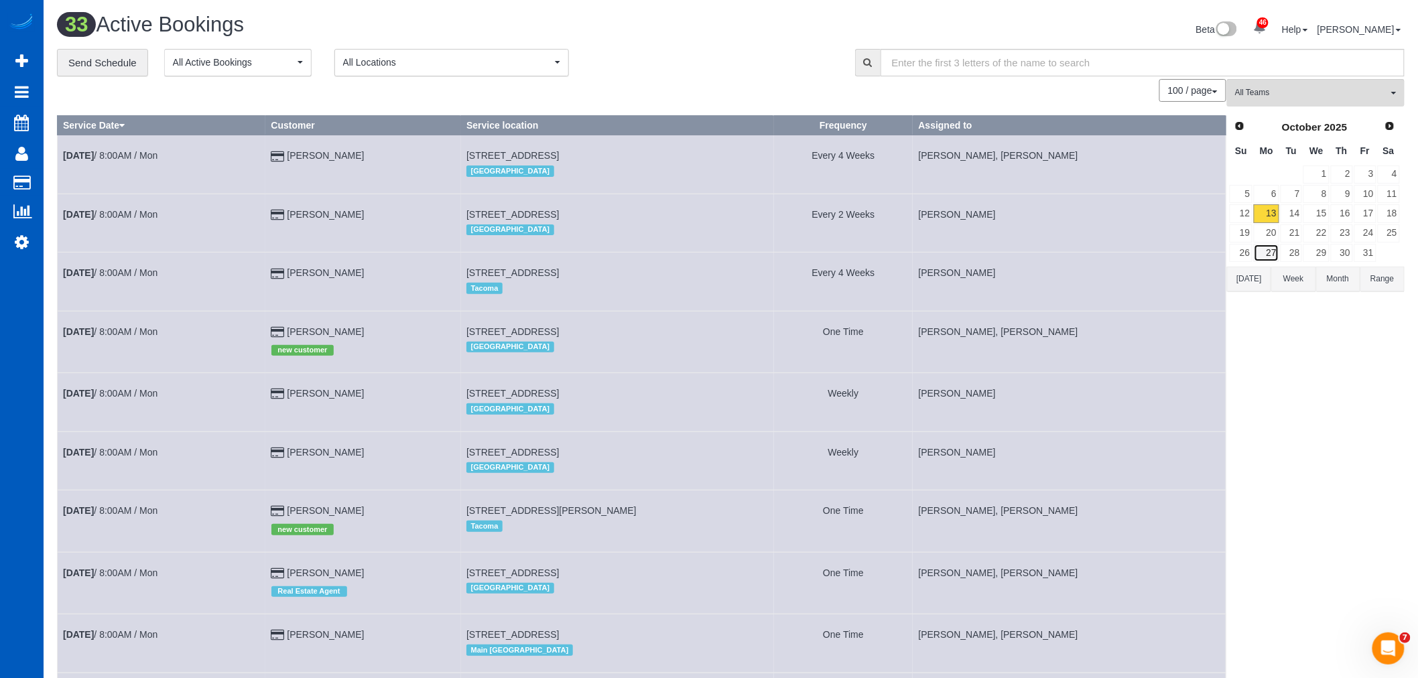
click at [1274, 252] on link "27" at bounding box center [1266, 253] width 25 height 18
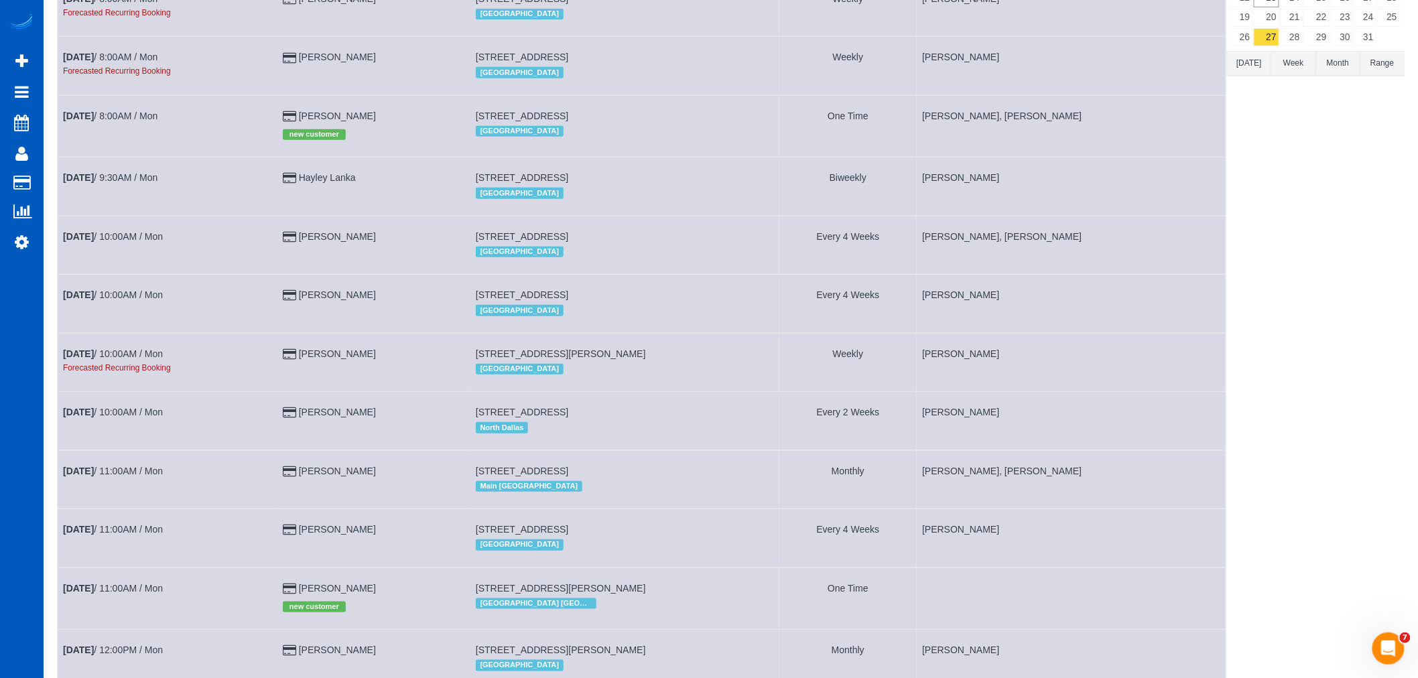
scroll to position [298, 0]
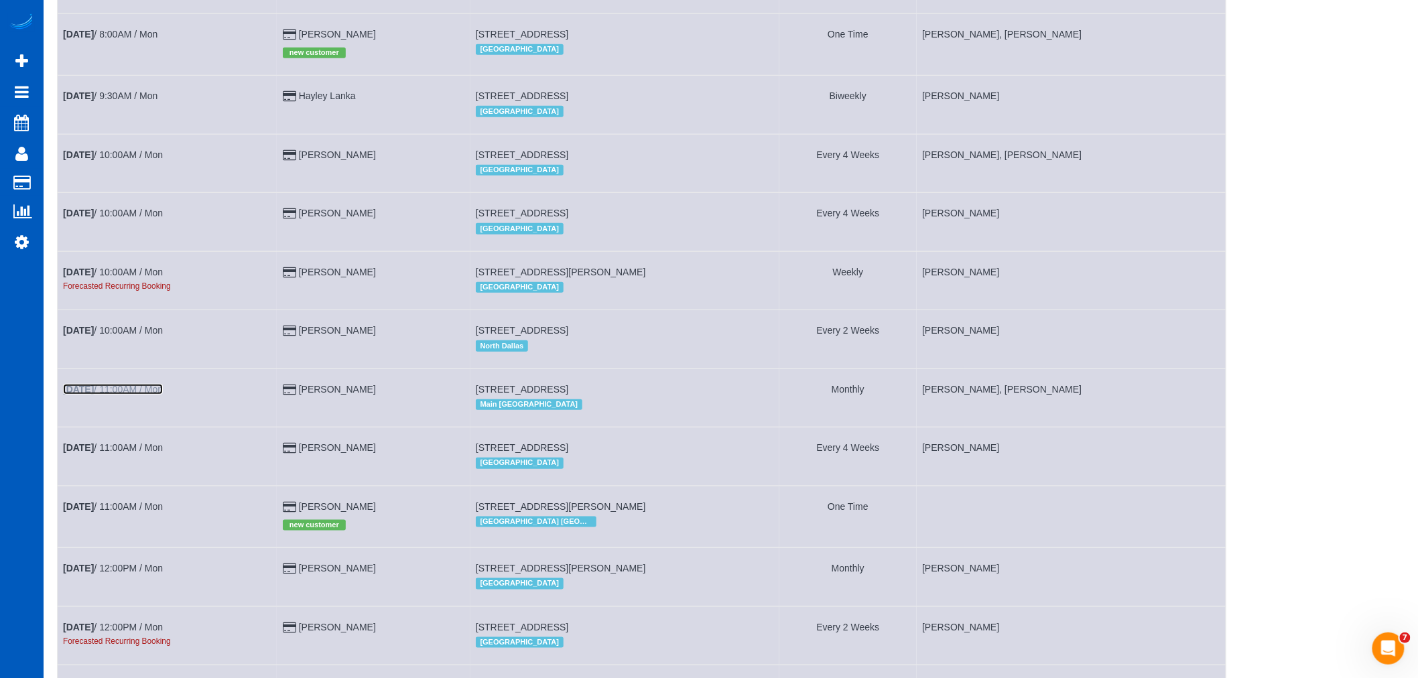
click at [143, 394] on link "[DATE] 11:00AM / Mon" at bounding box center [113, 389] width 100 height 11
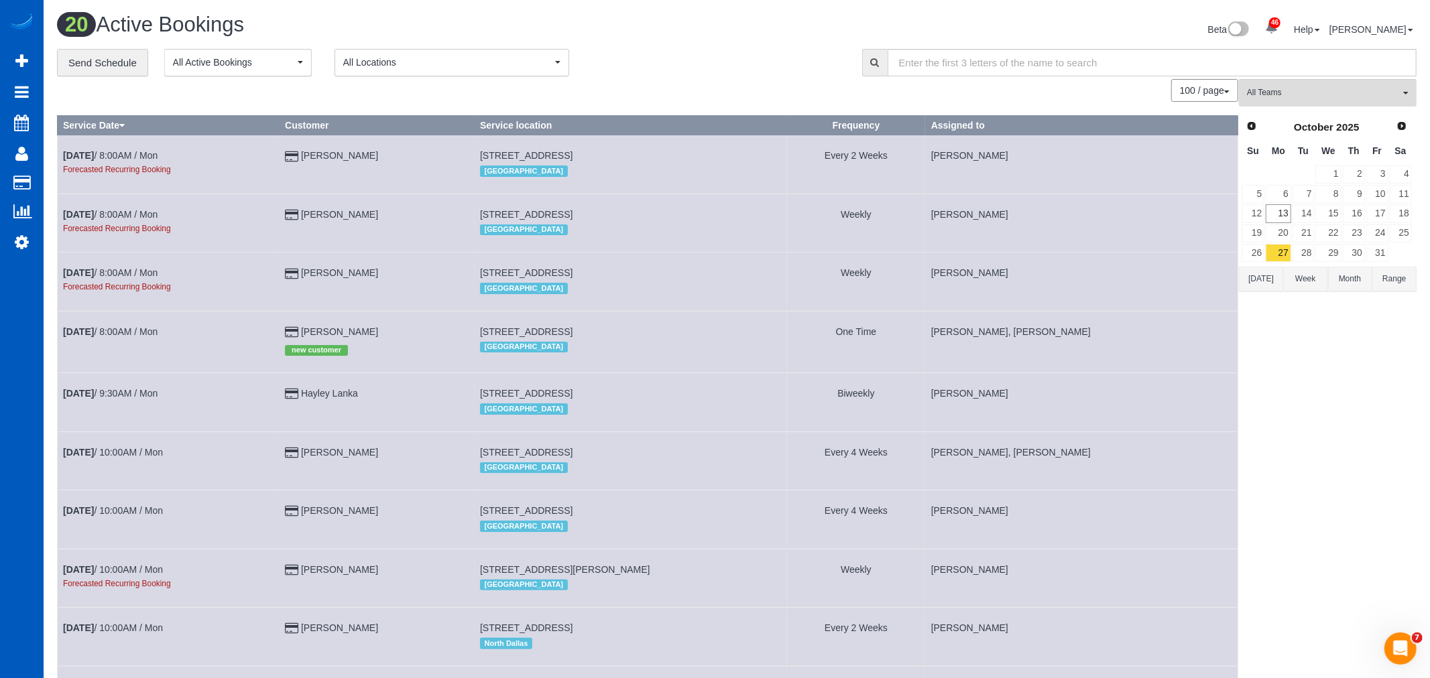
select select "WA"
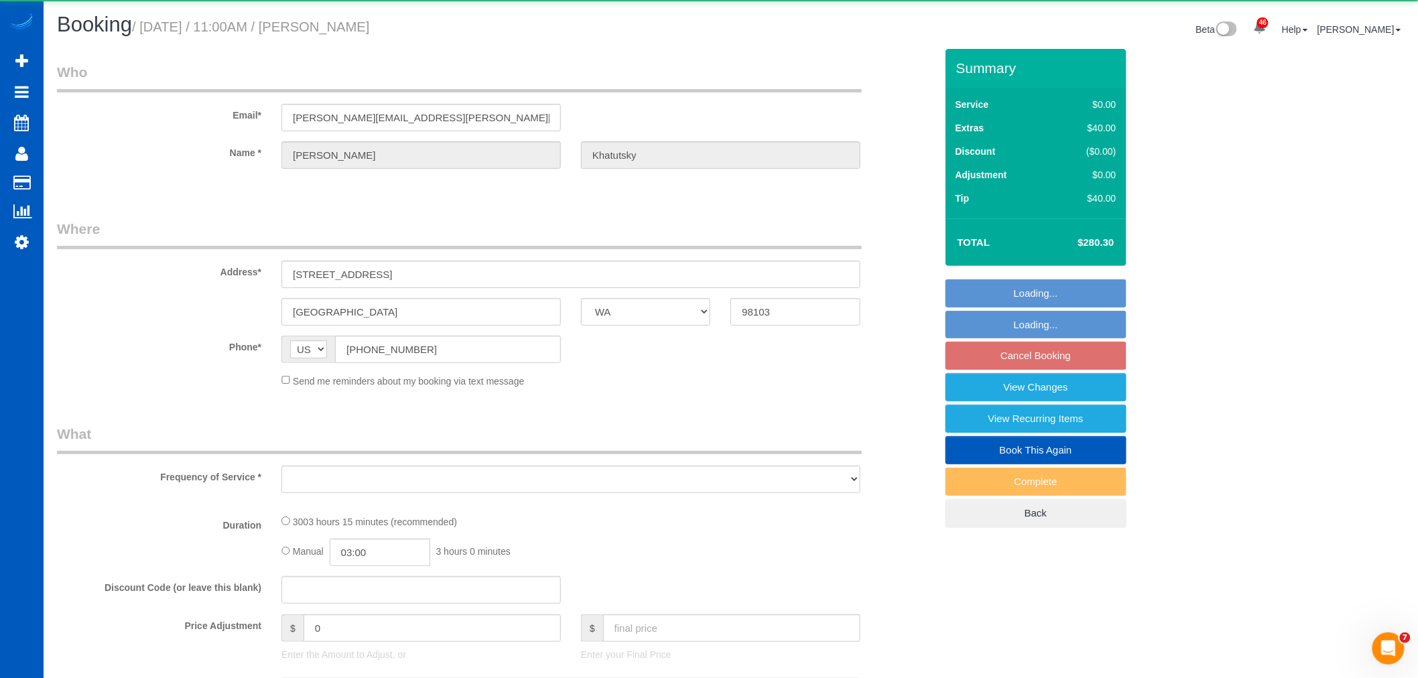
select select "1501"
select select "2"
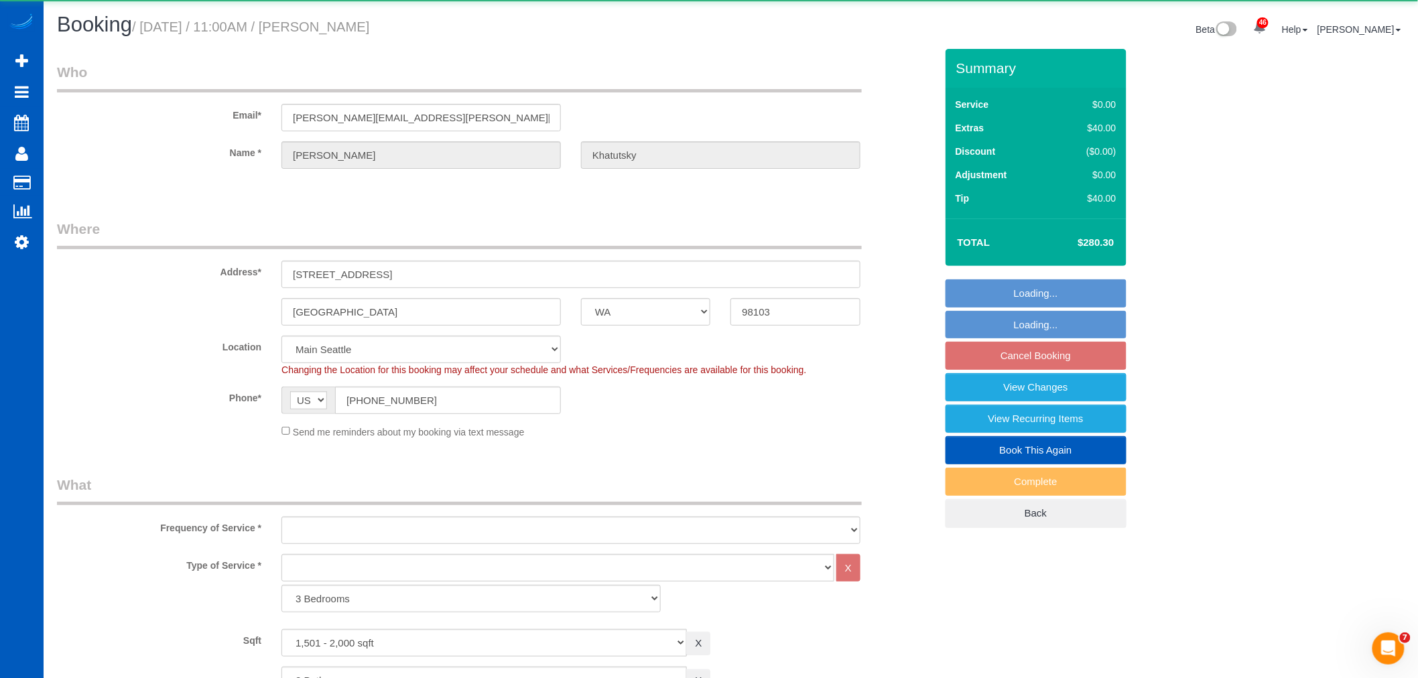
select select "object:12067"
select select "string:fspay-30f5fedd-0949-482e-bdb5-894c434c014d"
select select "spot2"
select select "1501"
select select "2"
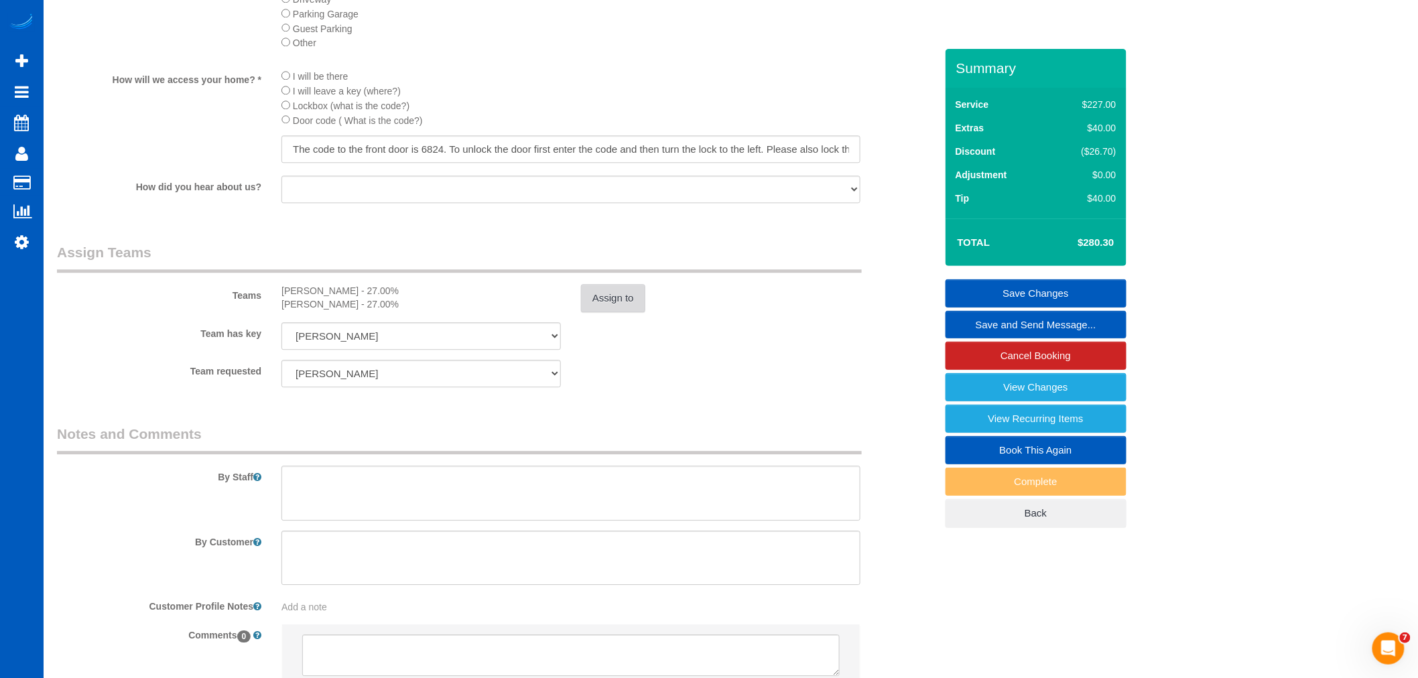
click at [625, 312] on button "Assign to" at bounding box center [613, 298] width 64 height 28
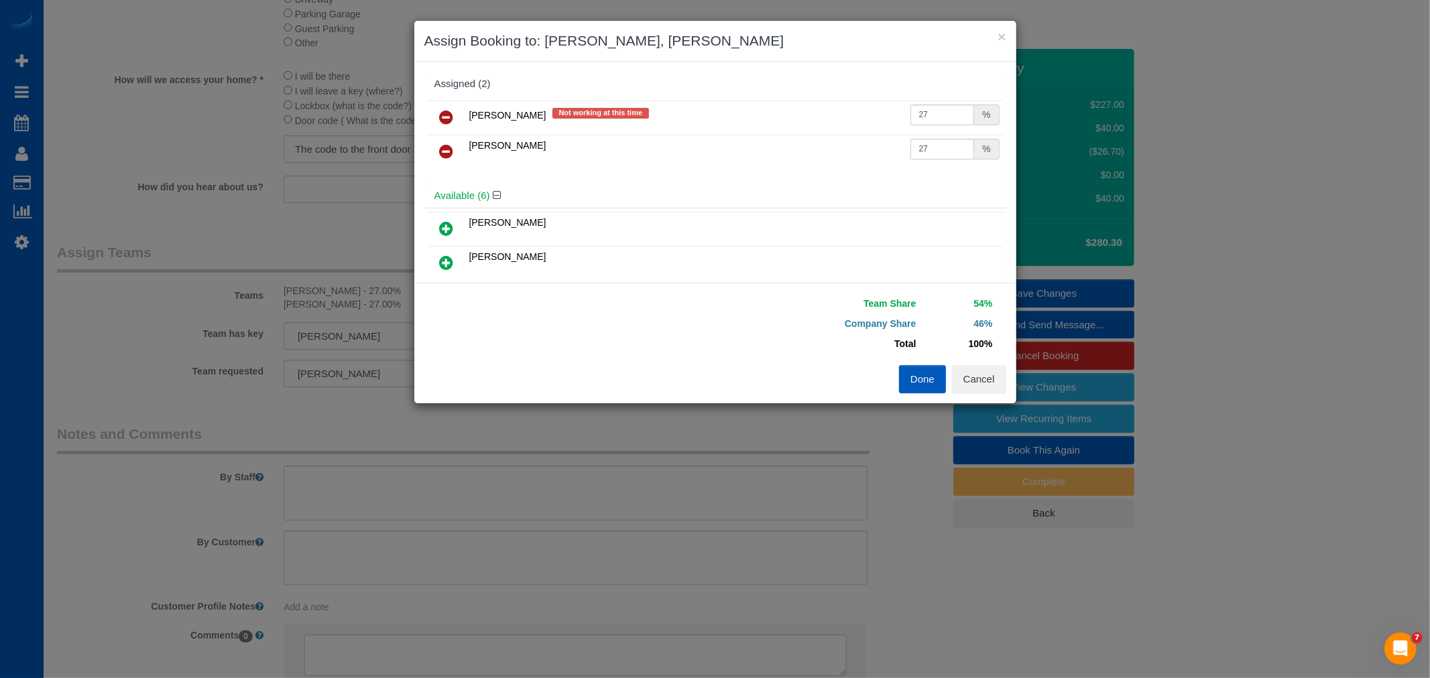
click at [451, 113] on icon at bounding box center [447, 117] width 14 height 16
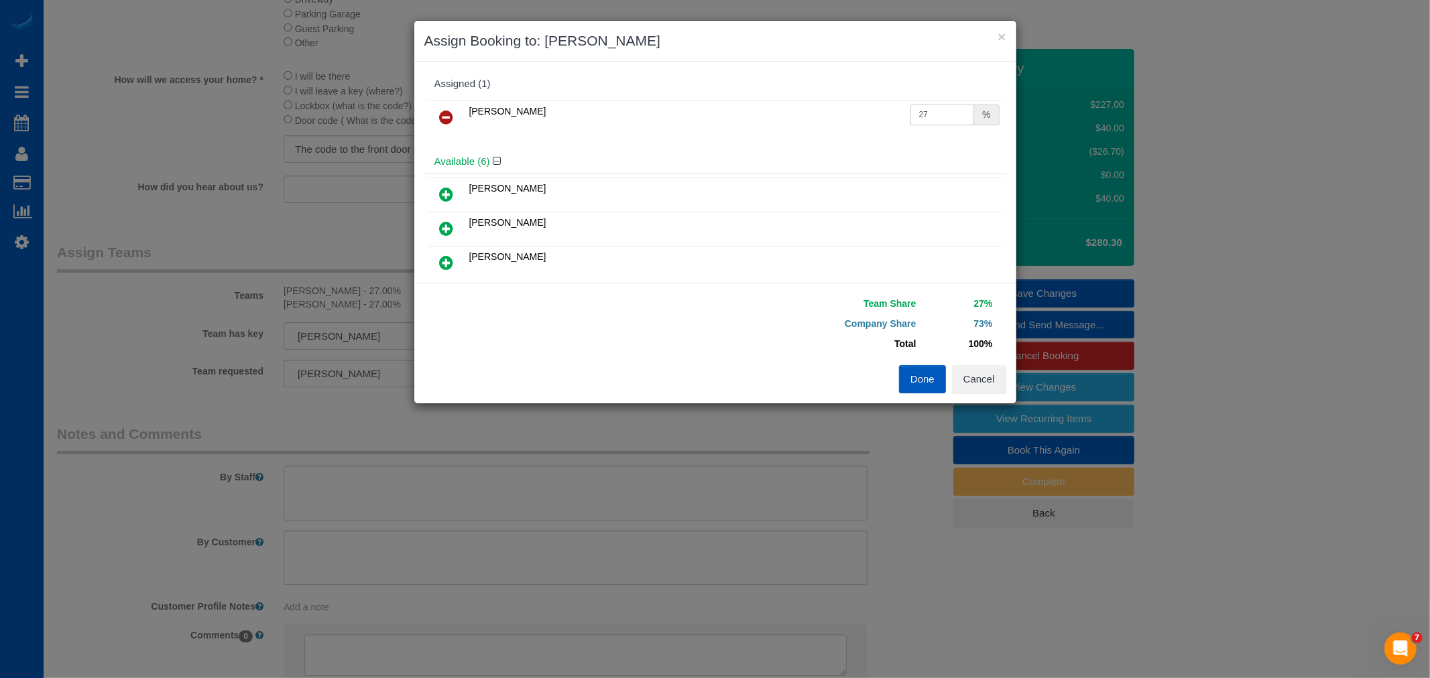
drag, startPoint x: 928, startPoint y: 123, endPoint x: 685, endPoint y: 155, distance: 244.8
click at [685, 152] on div "Assigned (1) [PERSON_NAME] 27 % Available (6) [PERSON_NAME]" at bounding box center [715, 172] width 582 height 201
type input "55"
click at [903, 383] on button "Done" at bounding box center [922, 379] width 47 height 28
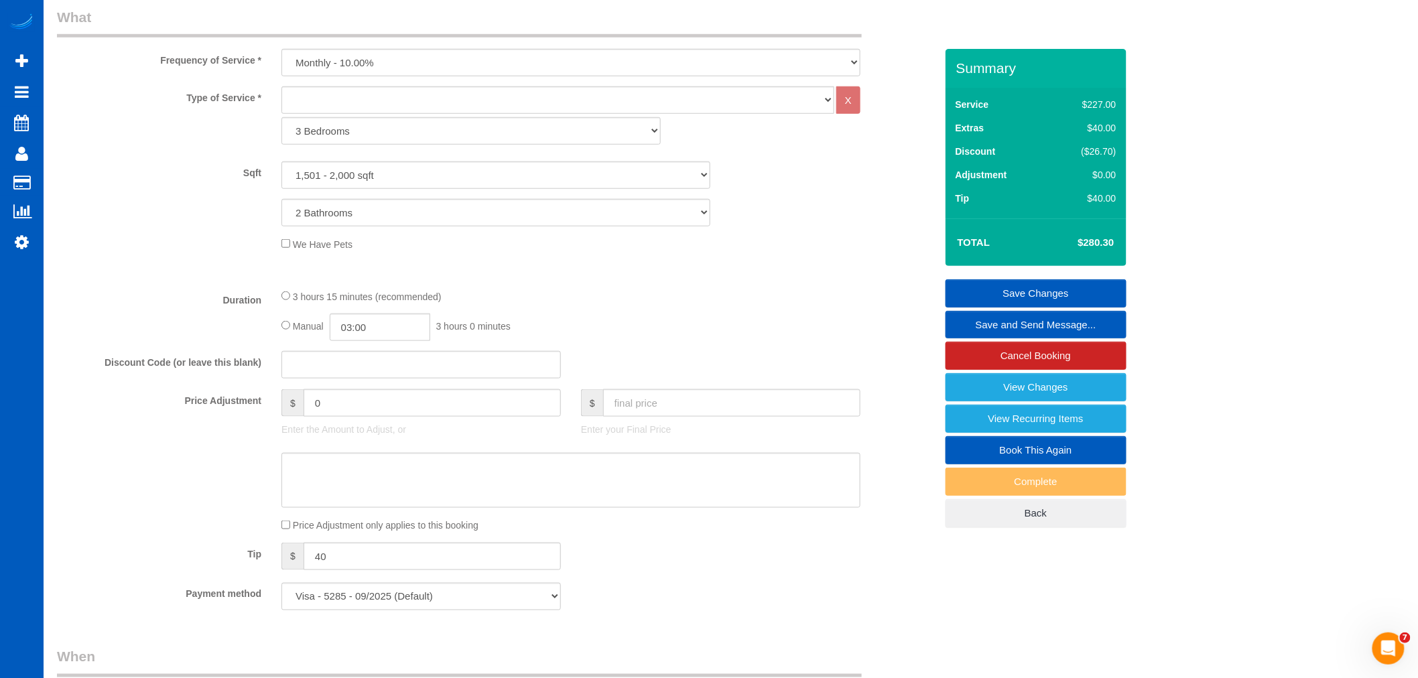
scroll to position [446, 0]
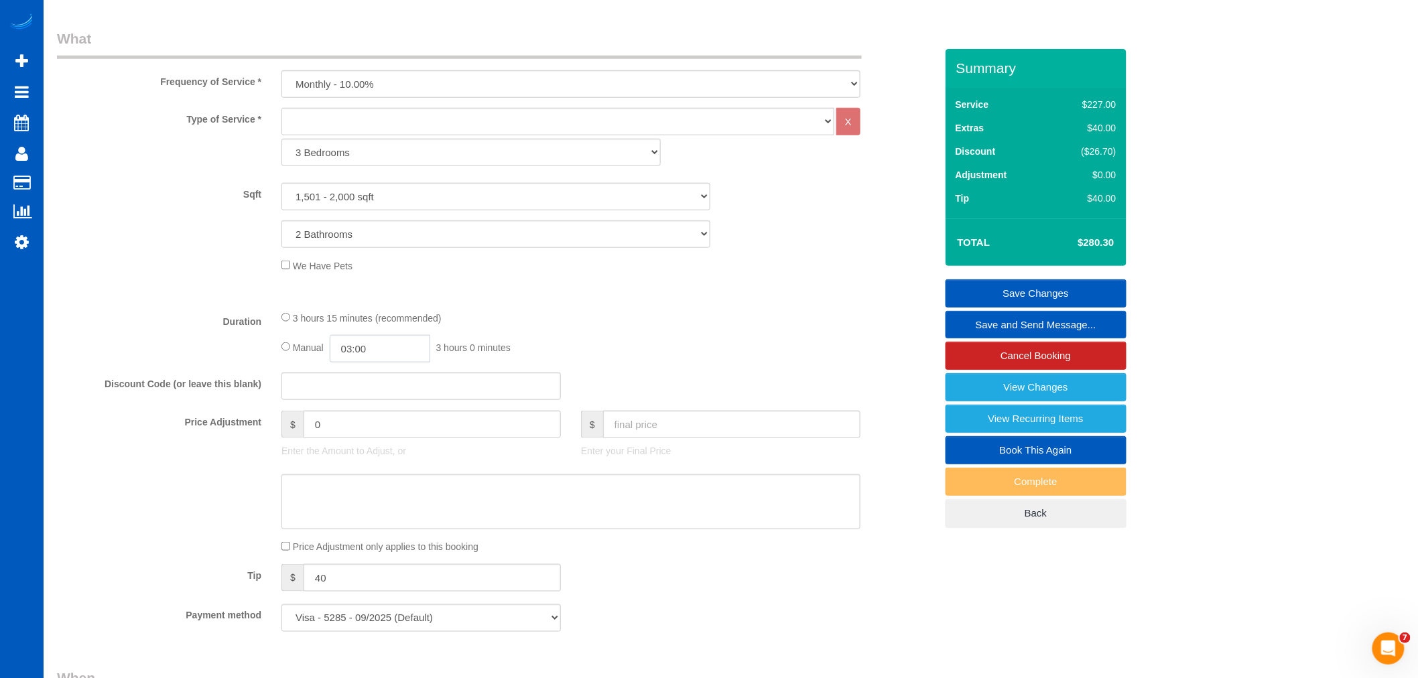
click at [379, 349] on input "03:00" at bounding box center [380, 348] width 101 height 27
type input "04:30"
click at [365, 444] on li "04:30" at bounding box center [366, 444] width 60 height 17
select select "spot18"
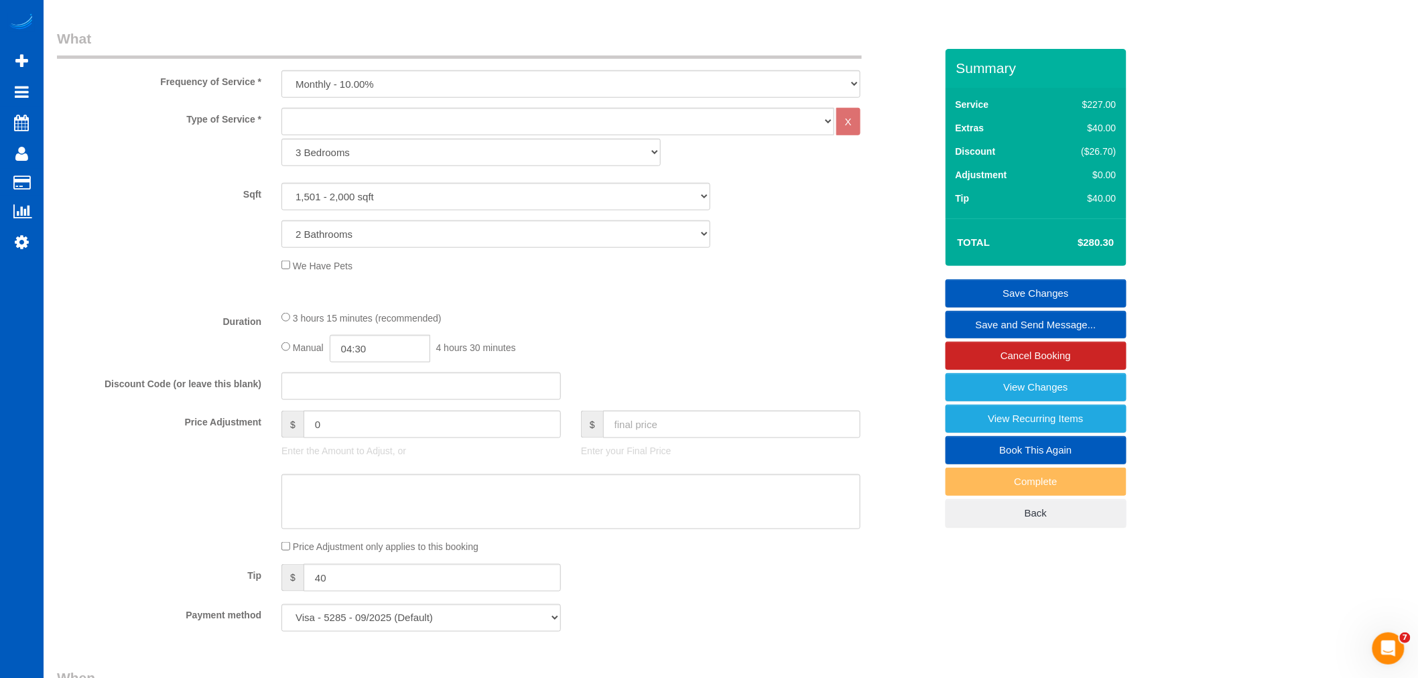
click at [1028, 296] on link "Save Changes" at bounding box center [1036, 294] width 181 height 28
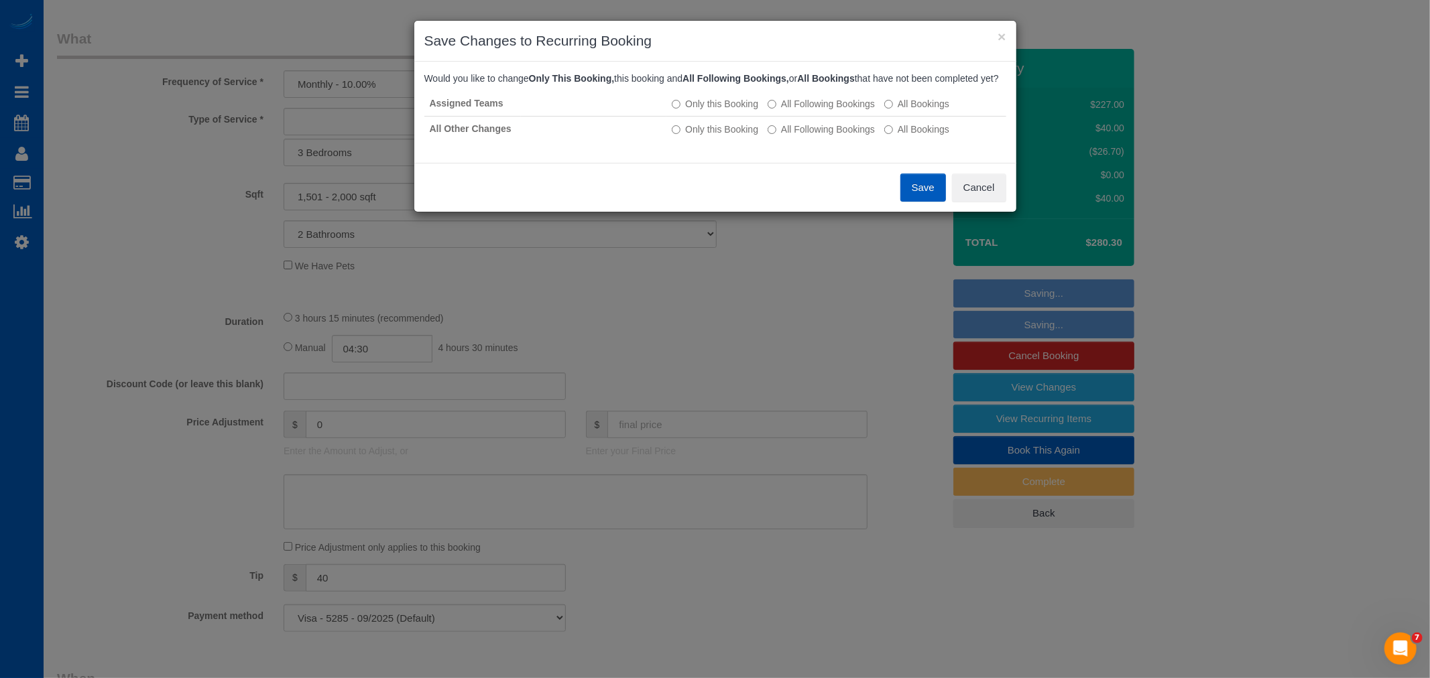
click at [926, 202] on button "Save" at bounding box center [923, 188] width 46 height 28
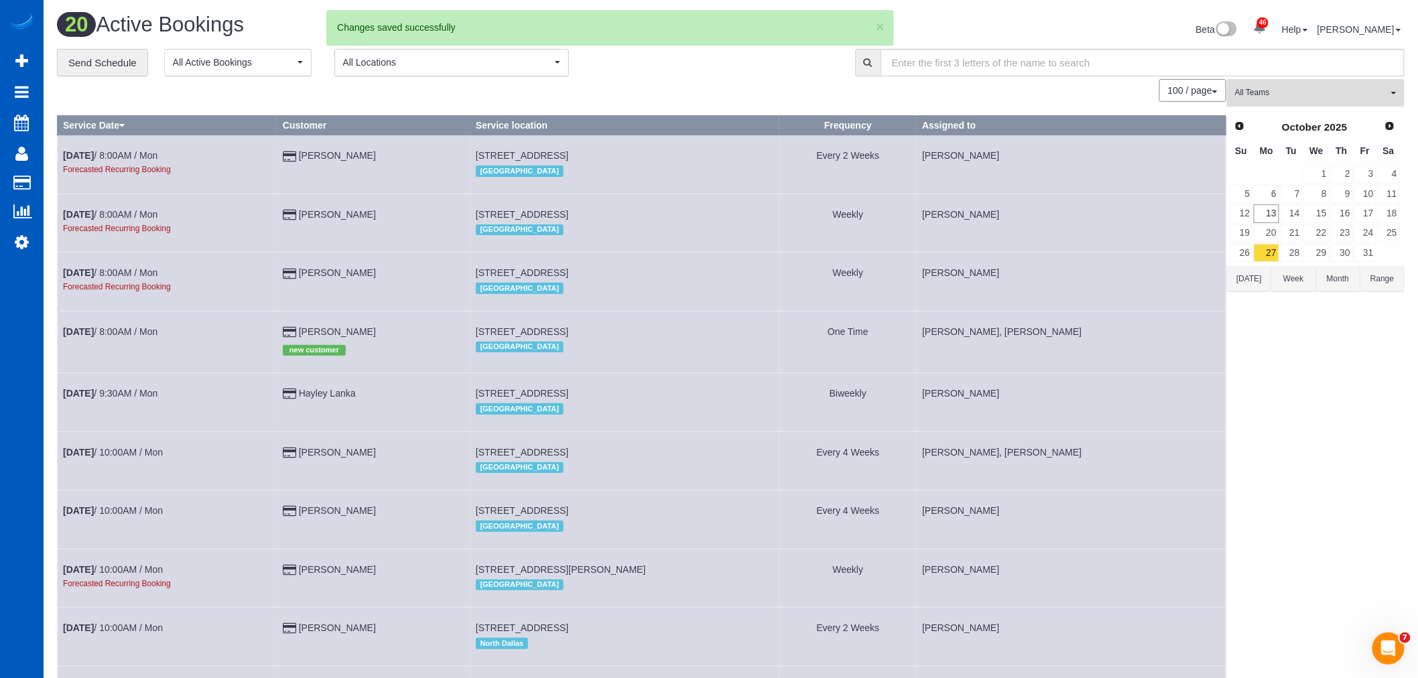
click at [1283, 98] on span "All Teams" at bounding box center [1311, 92] width 153 height 11
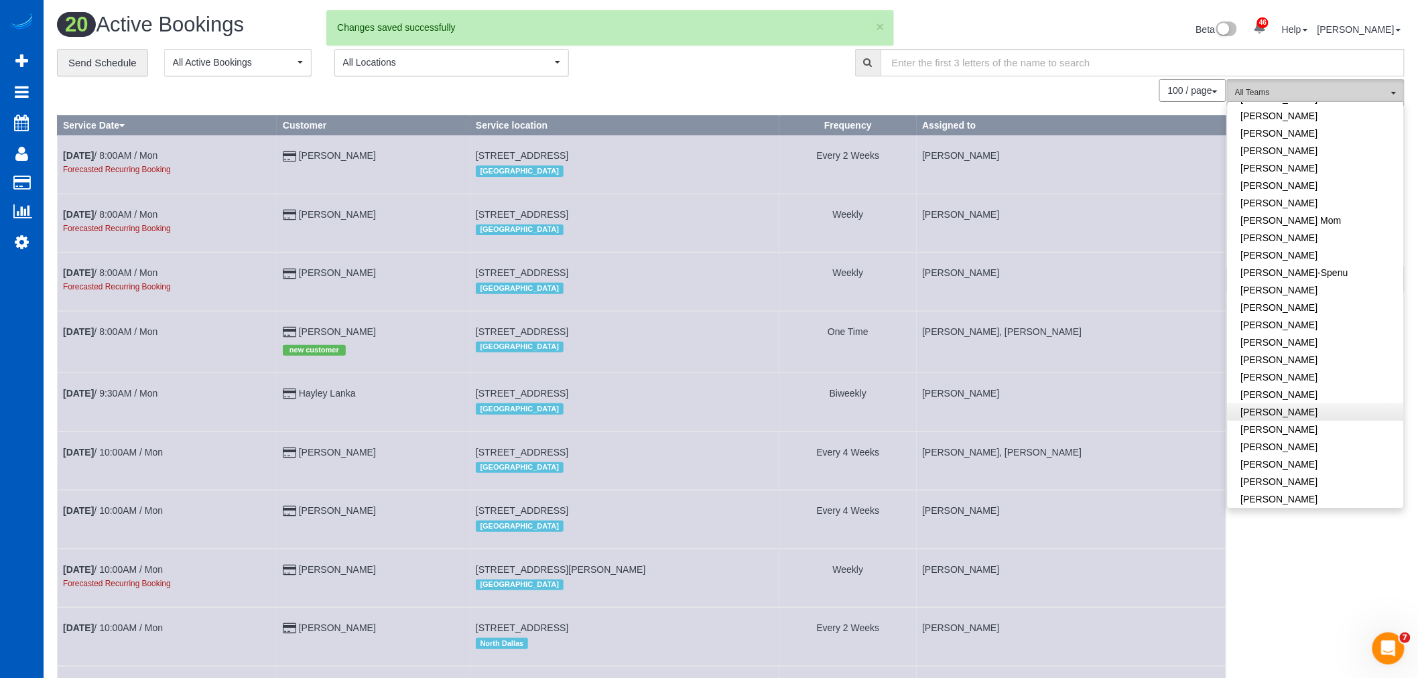
scroll to position [223, 0]
click at [1331, 341] on link "[PERSON_NAME]" at bounding box center [1316, 338] width 176 height 17
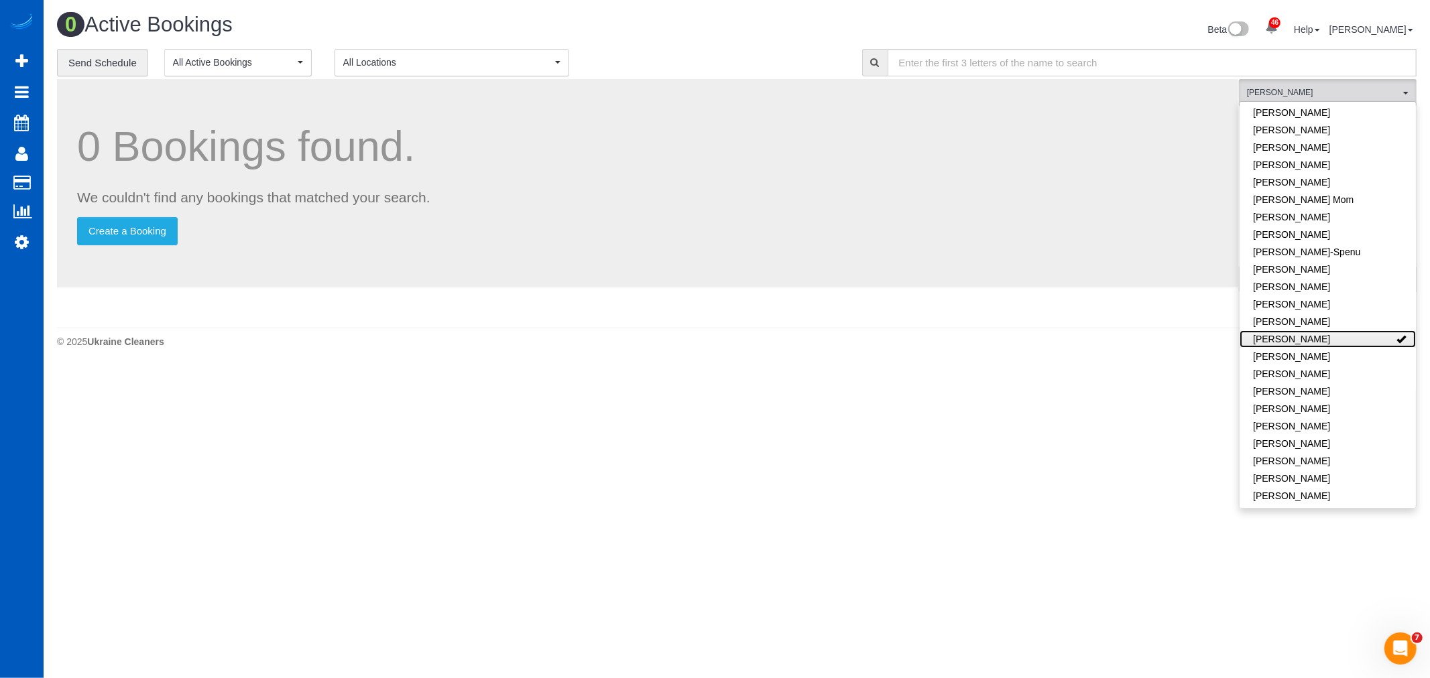
click at [1331, 341] on link "[PERSON_NAME]" at bounding box center [1327, 338] width 176 height 17
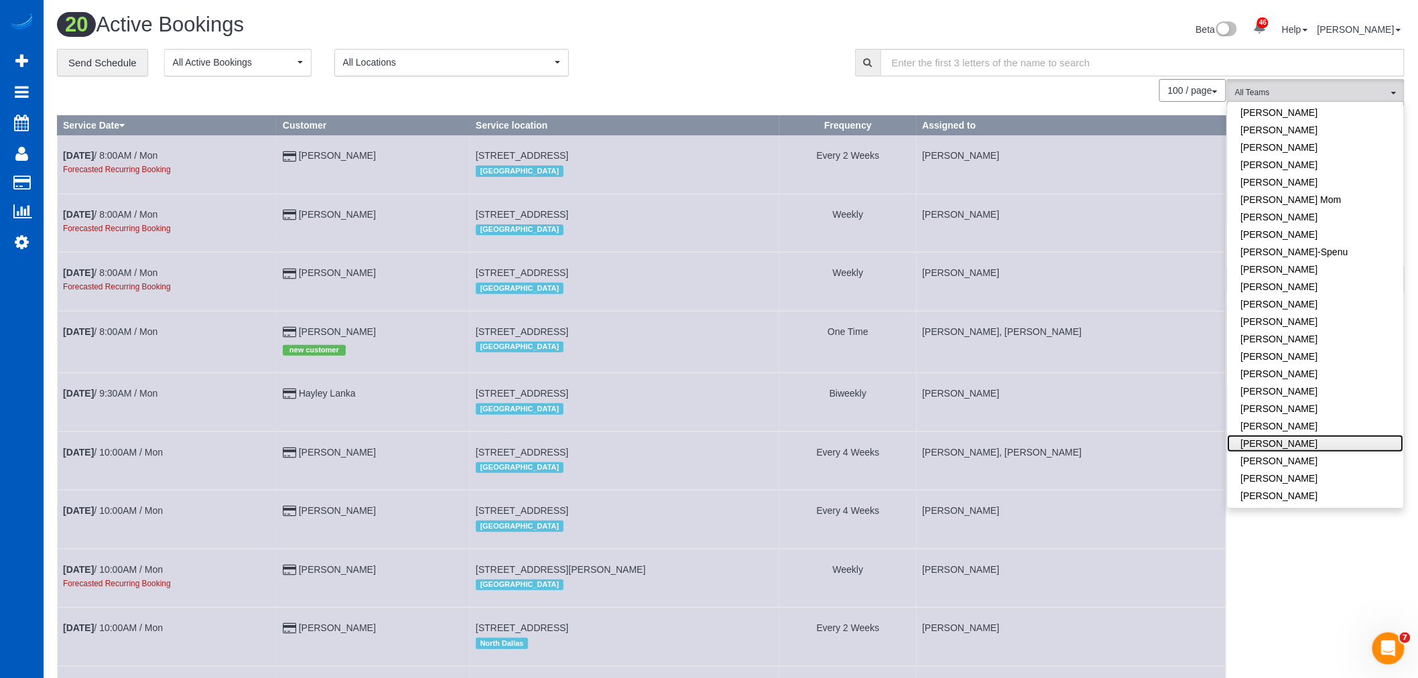
click at [1332, 443] on link "[PERSON_NAME]" at bounding box center [1316, 443] width 176 height 17
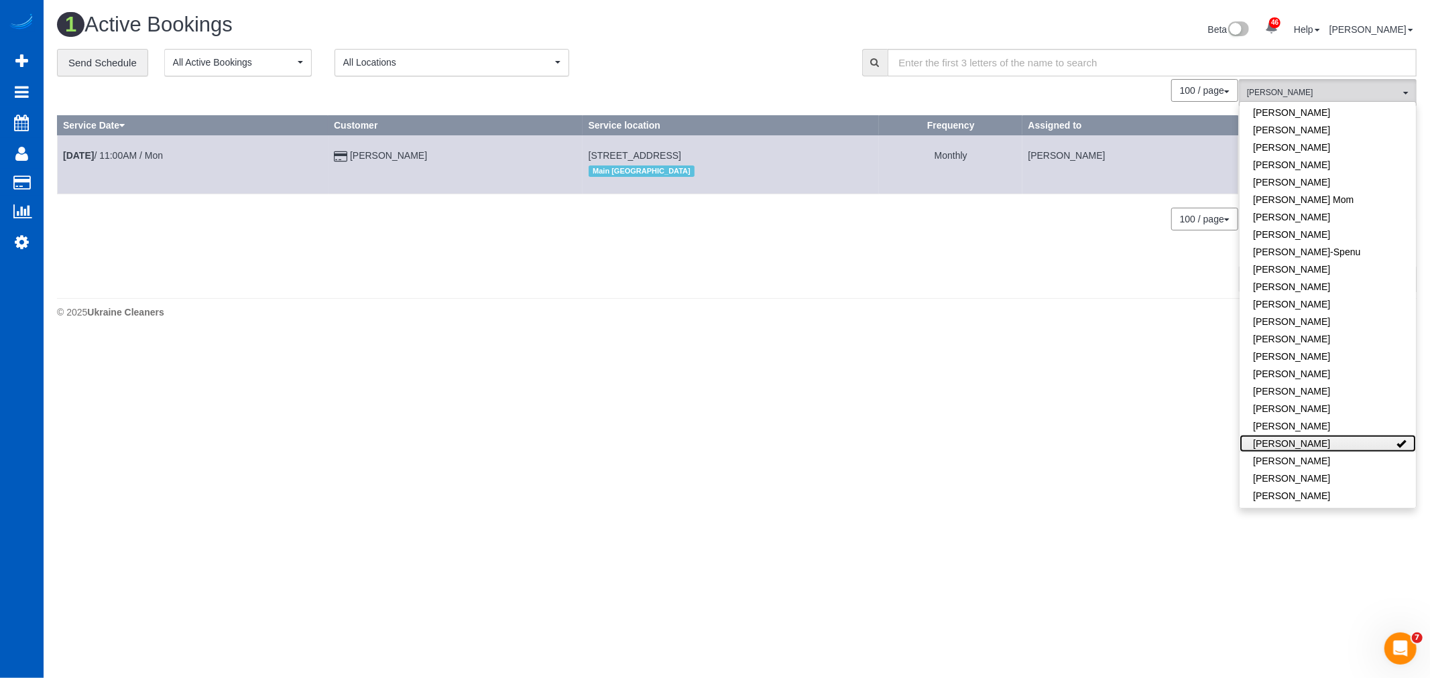
click at [1332, 443] on link "[PERSON_NAME]" at bounding box center [1327, 443] width 176 height 17
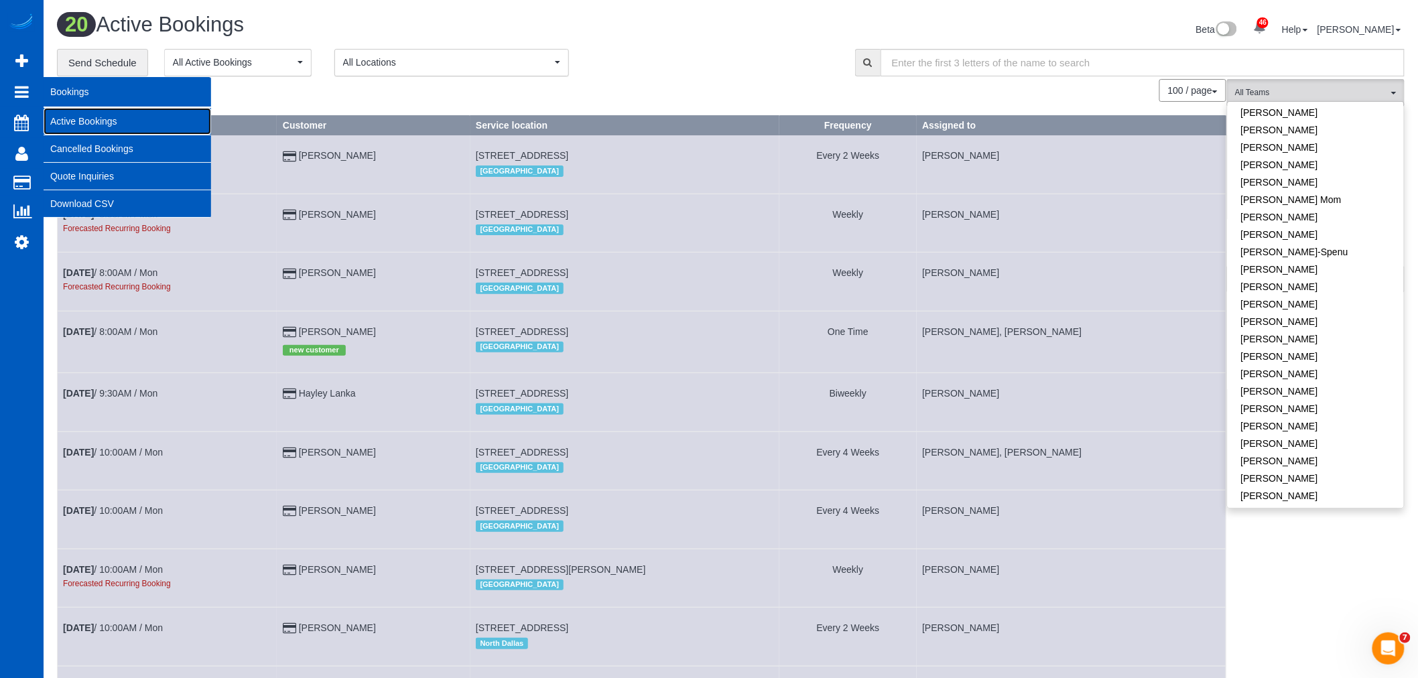
click at [81, 113] on link "Active Bookings" at bounding box center [128, 121] width 168 height 27
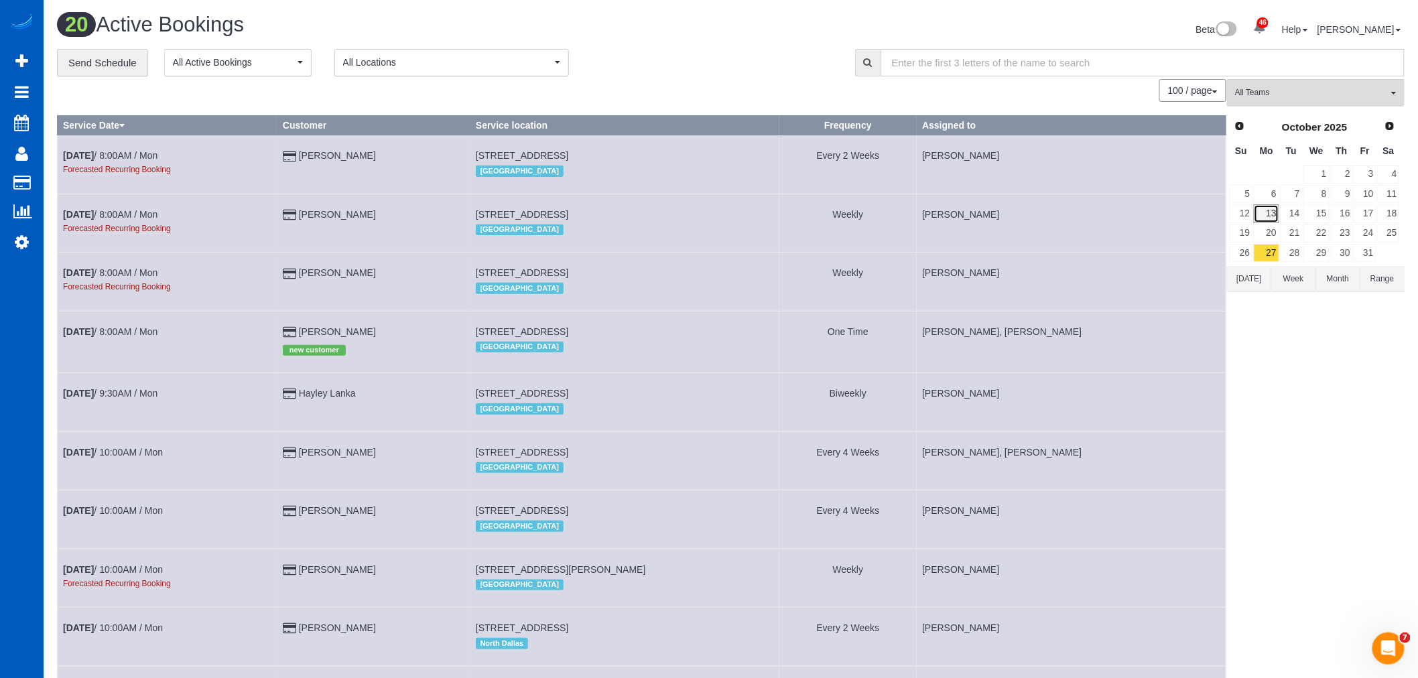
click at [1278, 217] on link "13" at bounding box center [1266, 213] width 25 height 18
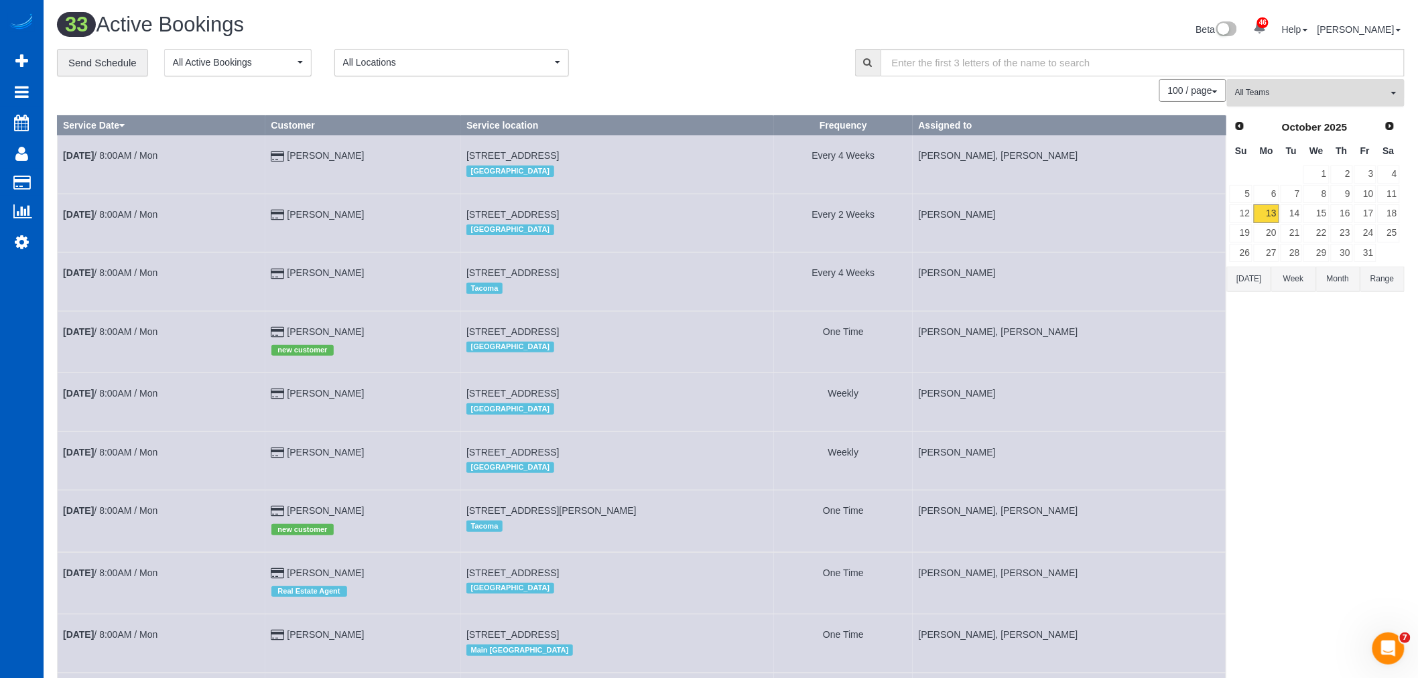
click at [1288, 93] on span "All Teams" at bounding box center [1311, 92] width 153 height 11
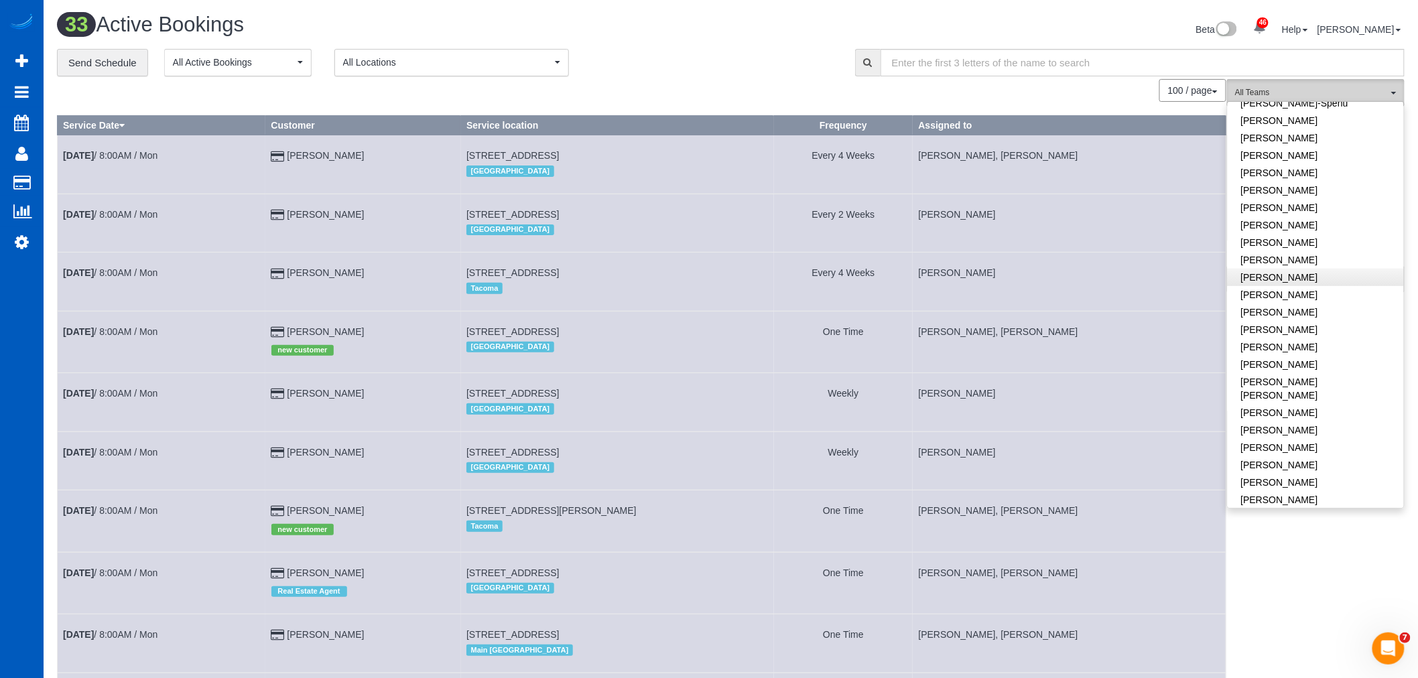
scroll to position [149, 0]
click at [1329, 361] on link "[PERSON_NAME]" at bounding box center [1316, 361] width 176 height 17
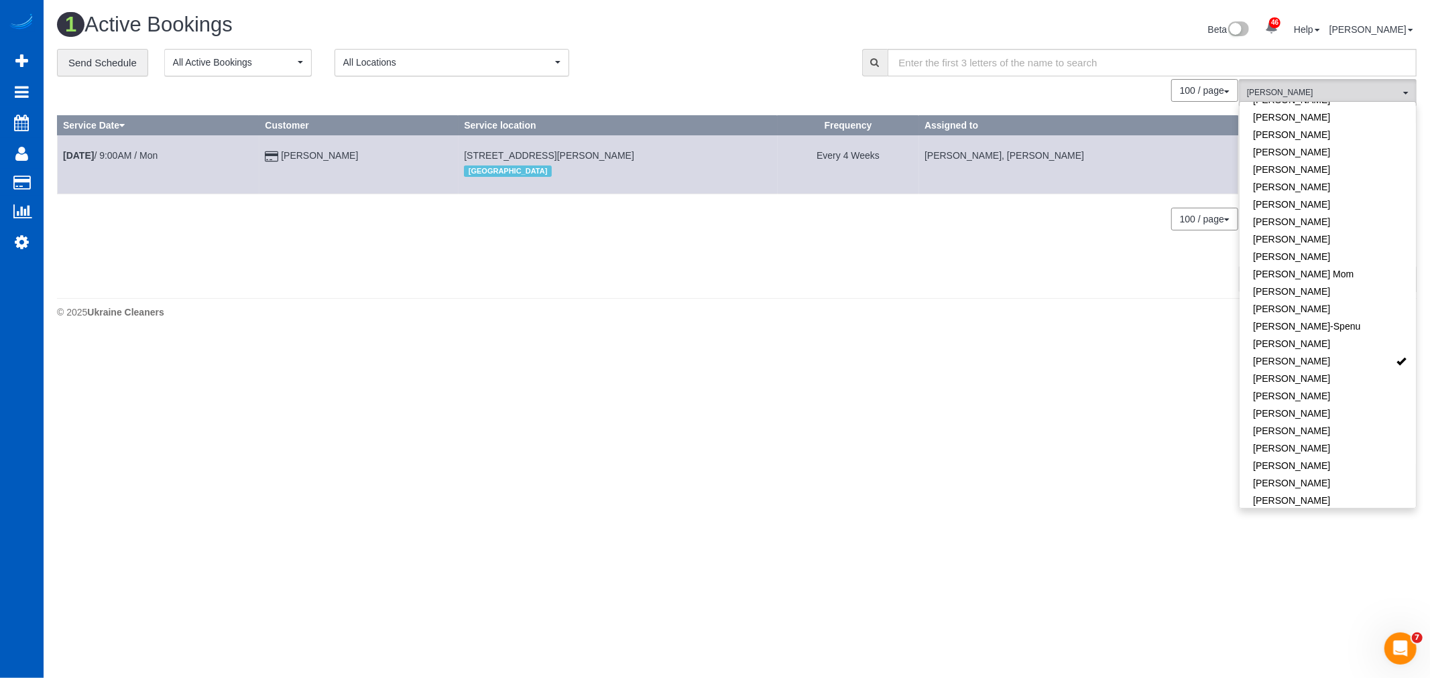
click at [684, 340] on body "46 Beta Your Notifications You have 0 alerts × You have 3 to charge for [DATE] …" at bounding box center [715, 339] width 1430 height 678
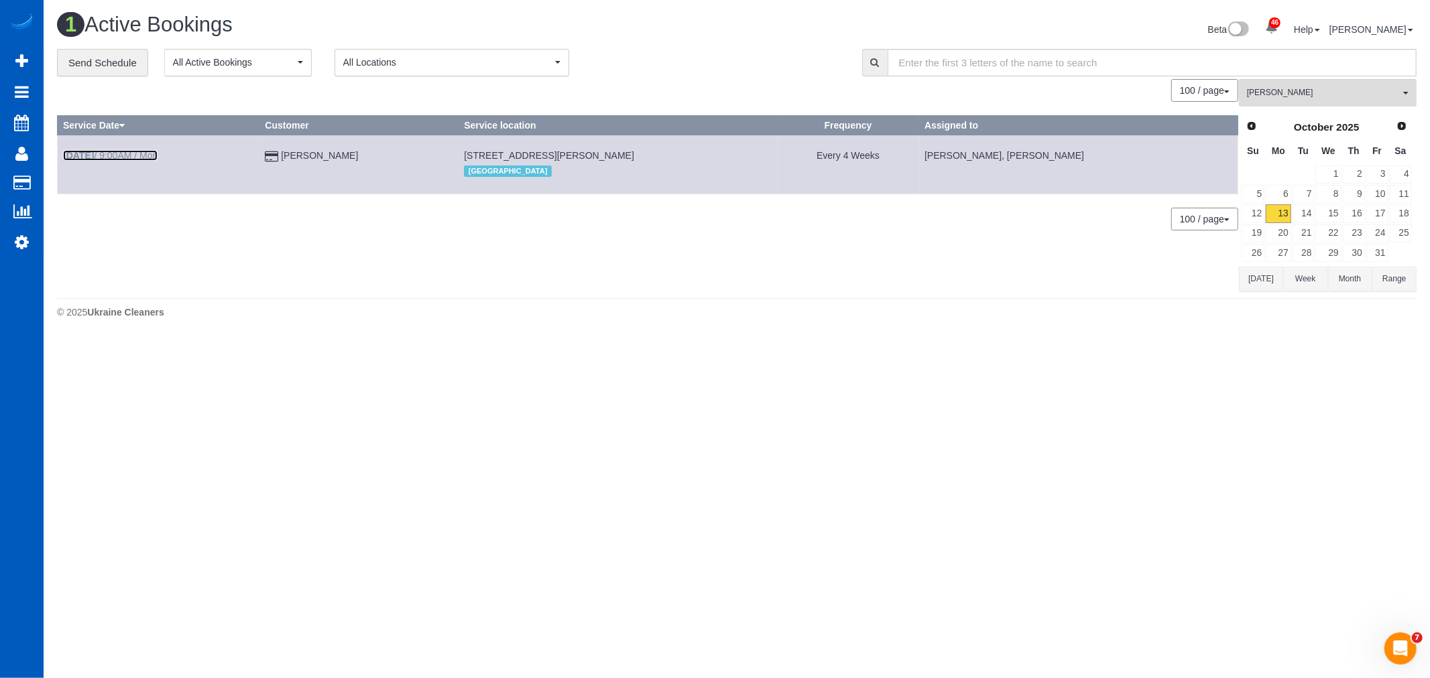
click at [129, 150] on link "[DATE] 9:00AM / Mon" at bounding box center [110, 155] width 95 height 11
select select "CO"
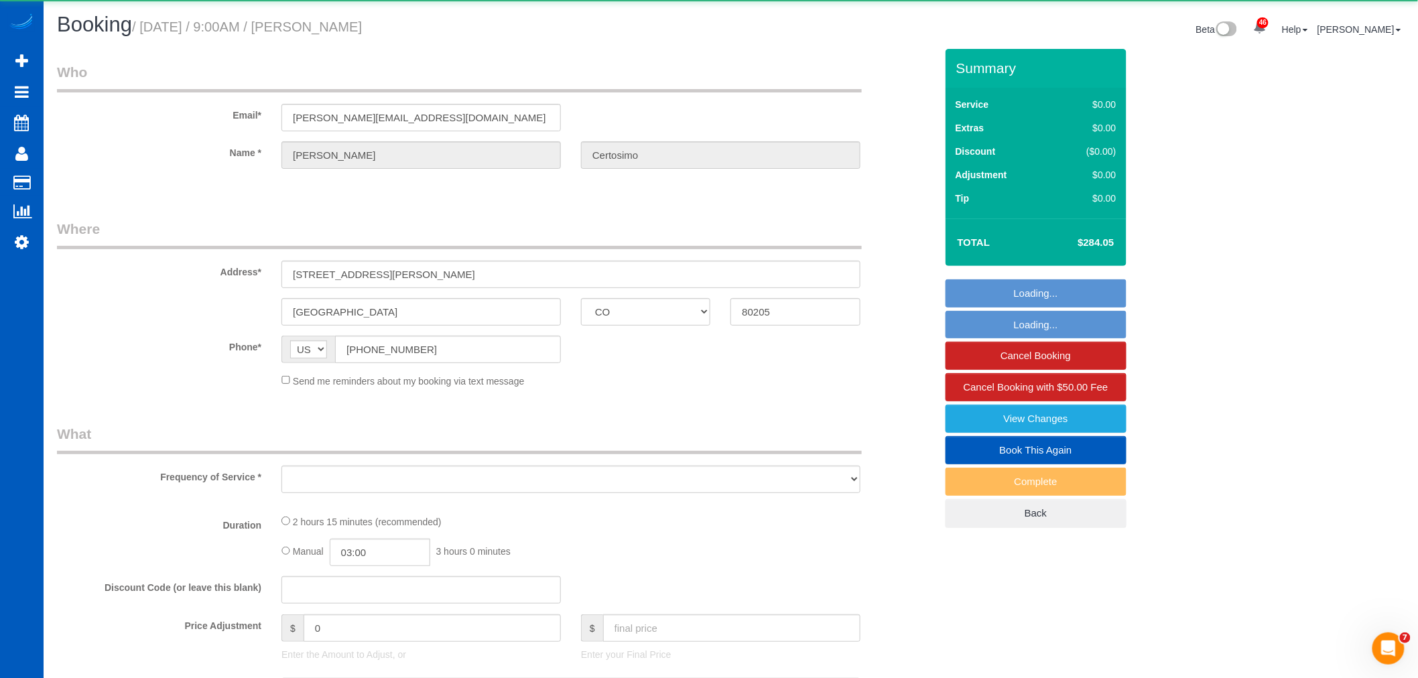
select select "object:15186"
select select "string:fspay-2fcace26-9267-4ee9-b926-7403e99742f3"
select select "199"
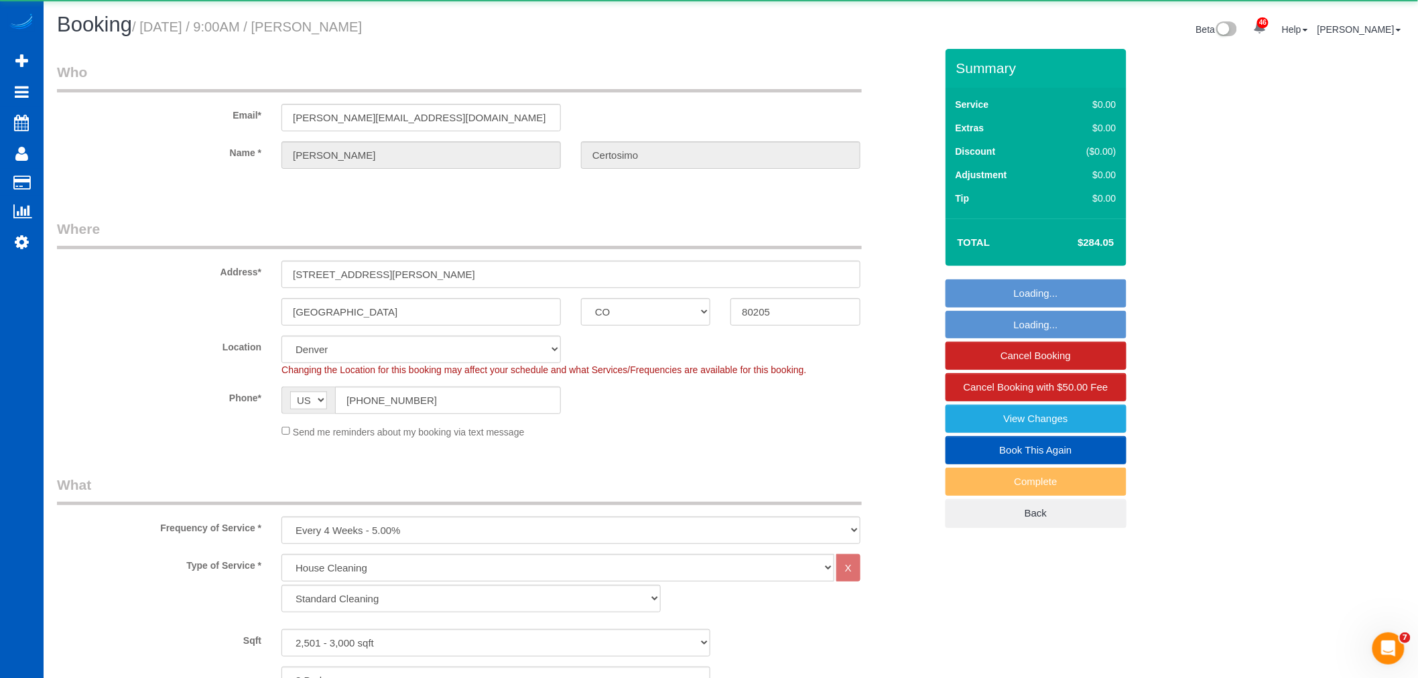
select select "object:15469"
select select "2501"
select select "3"
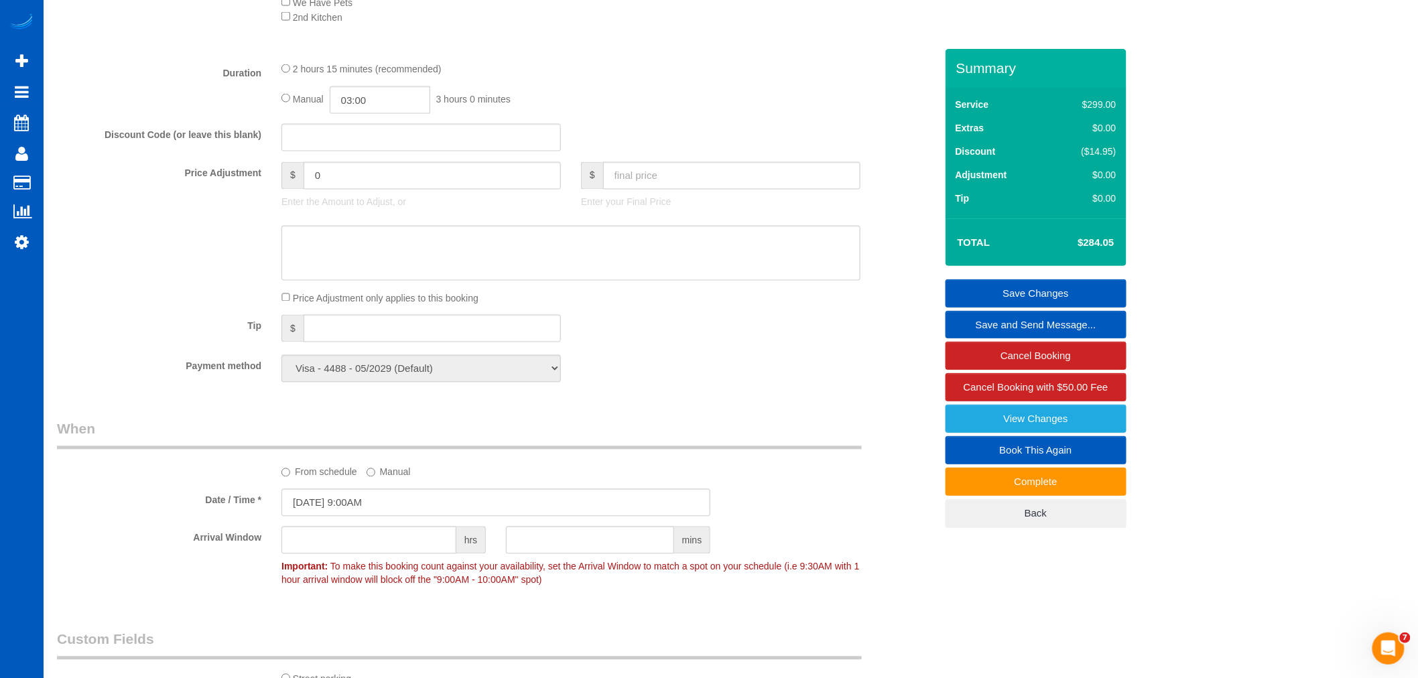
scroll to position [1117, 0]
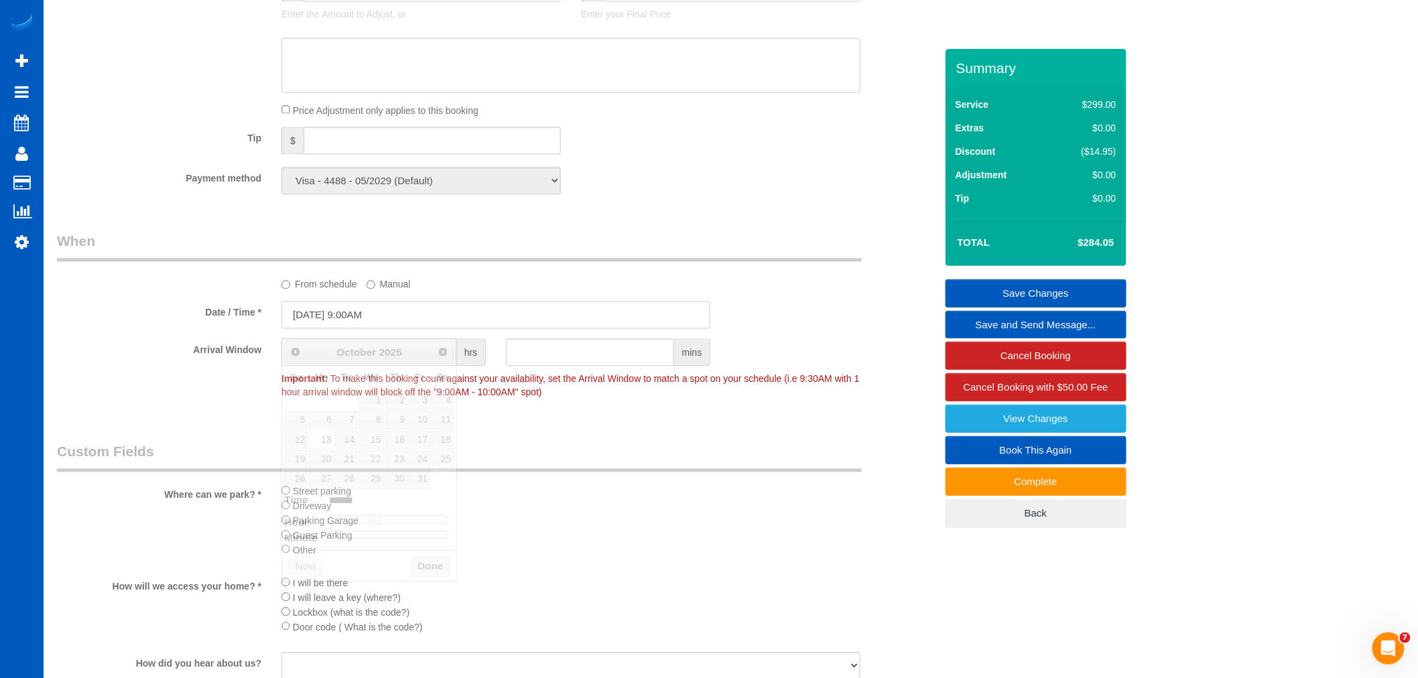
click at [344, 326] on input "[DATE] 9:00AM" at bounding box center [496, 314] width 429 height 27
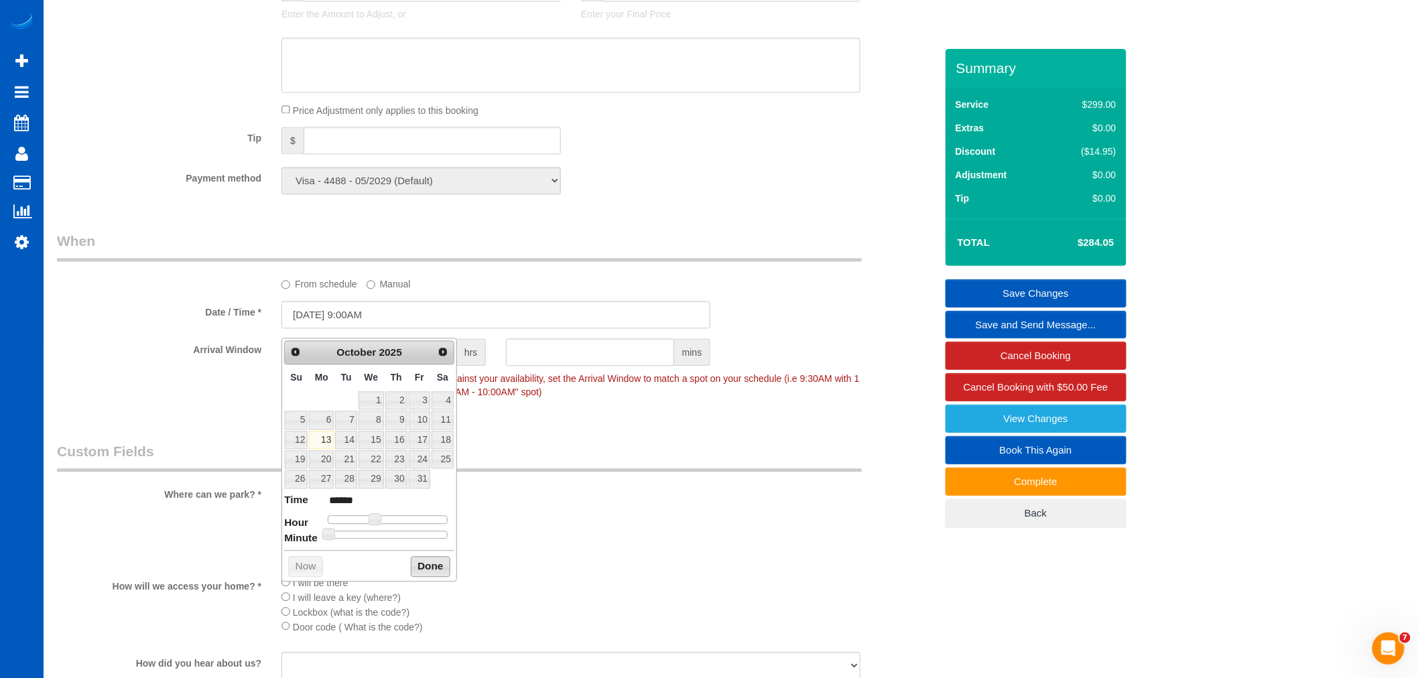
click at [431, 568] on button "Done" at bounding box center [431, 566] width 40 height 21
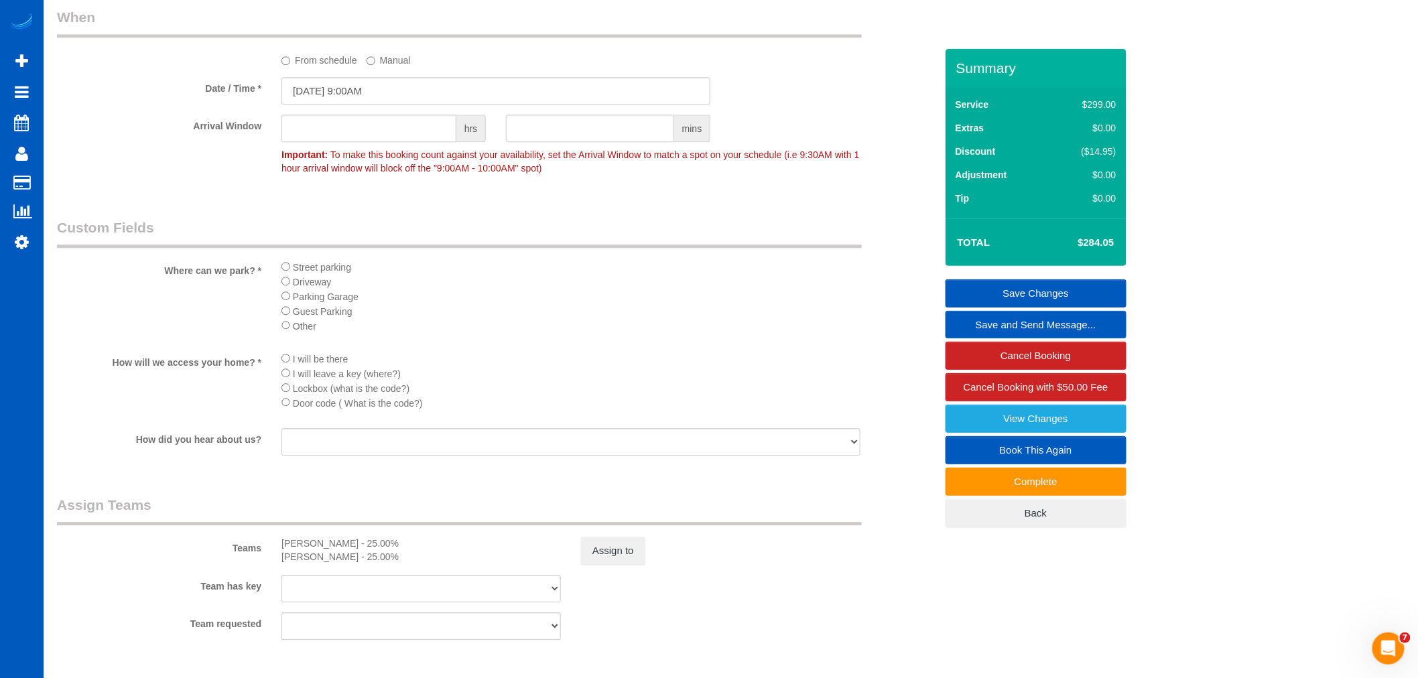
scroll to position [1415, 0]
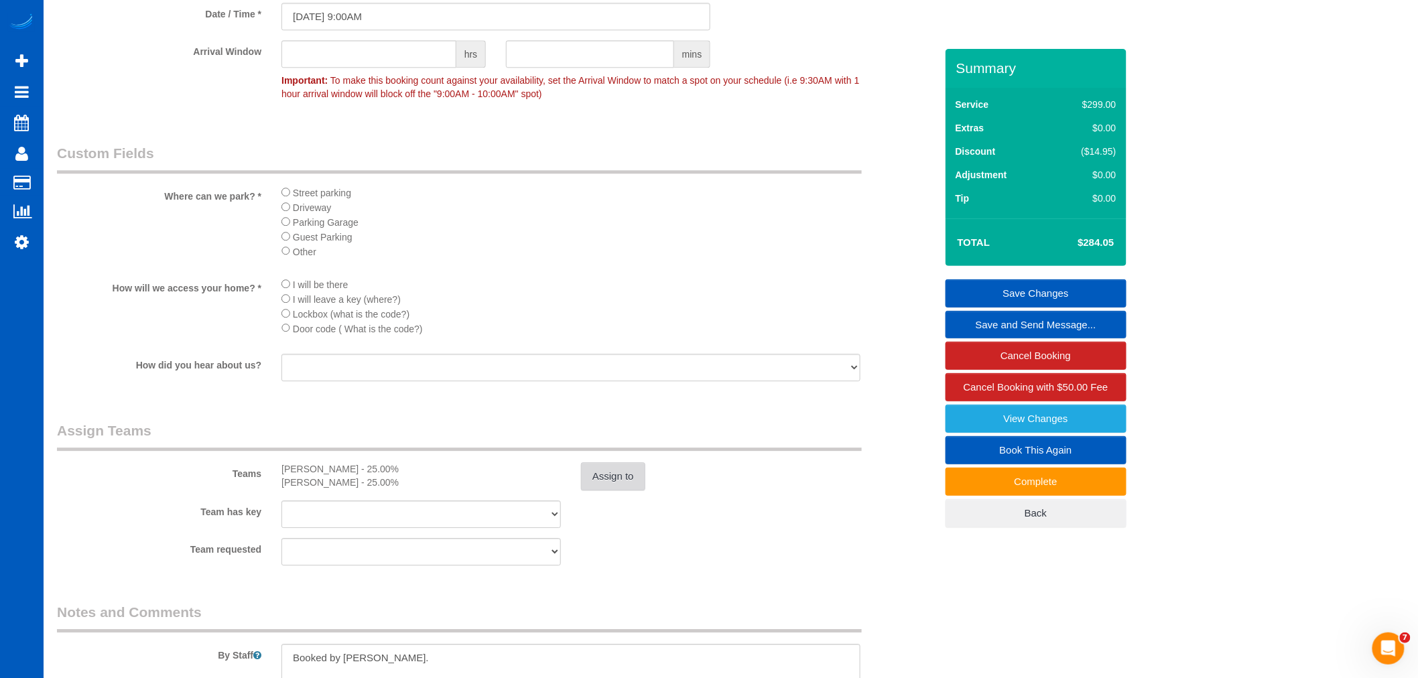
click at [618, 491] on button "Assign to" at bounding box center [613, 477] width 64 height 28
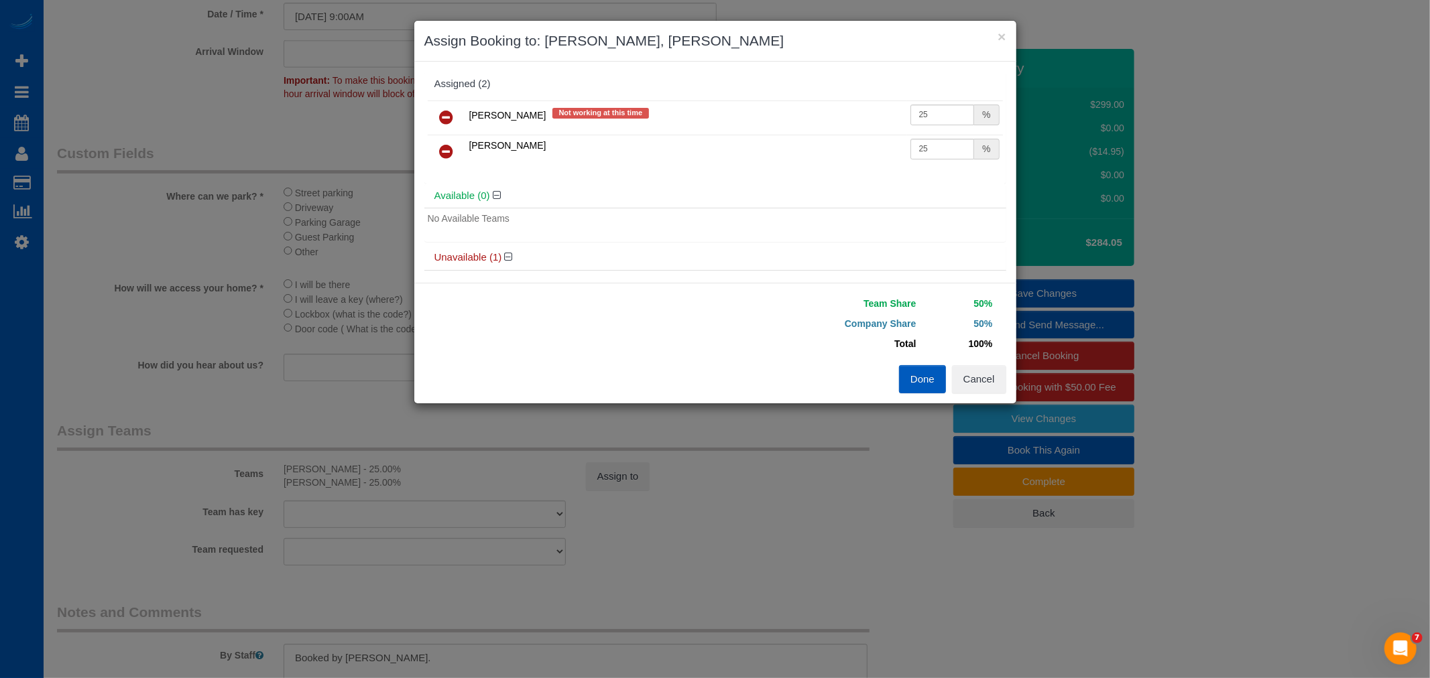
click at [448, 121] on icon at bounding box center [447, 117] width 14 height 16
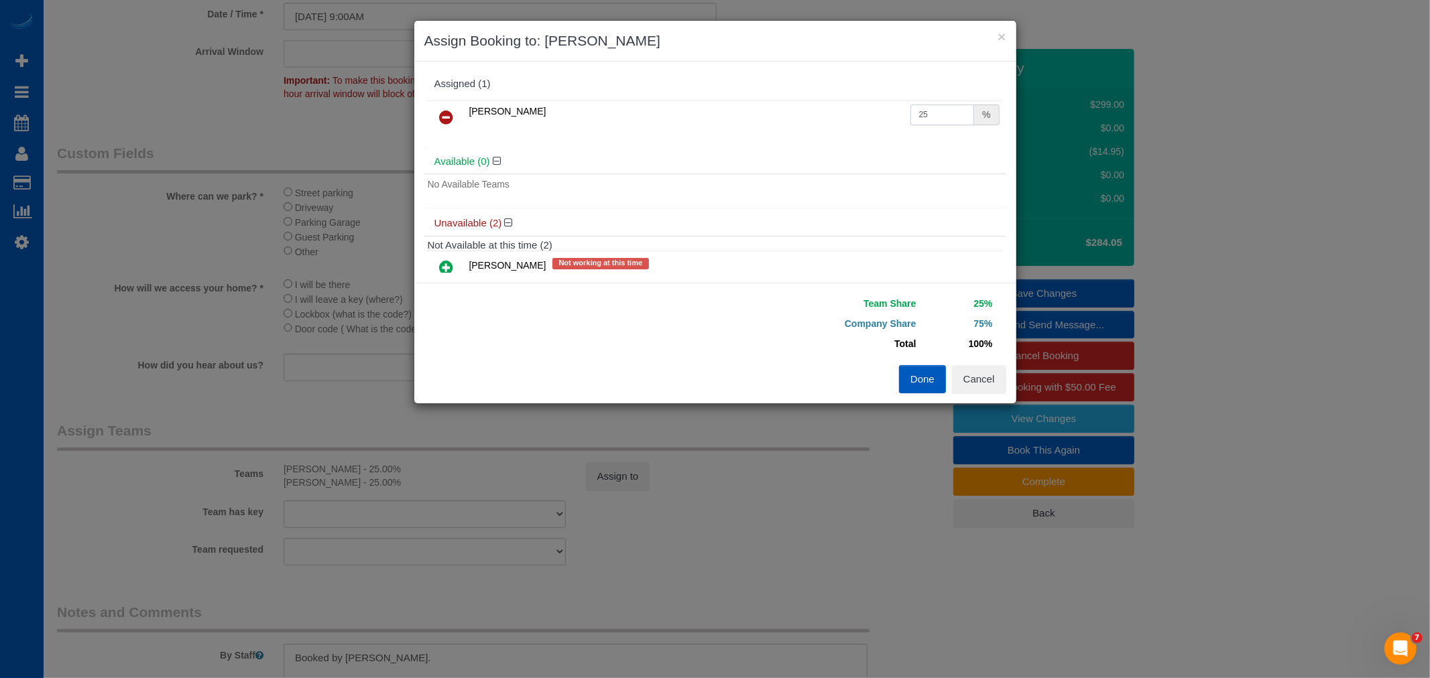
drag, startPoint x: 941, startPoint y: 117, endPoint x: 873, endPoint y: 122, distance: 68.5
click at [873, 122] on tr "[PERSON_NAME] 25 %" at bounding box center [715, 118] width 575 height 34
type input "50"
click at [908, 379] on button "Done" at bounding box center [922, 379] width 47 height 28
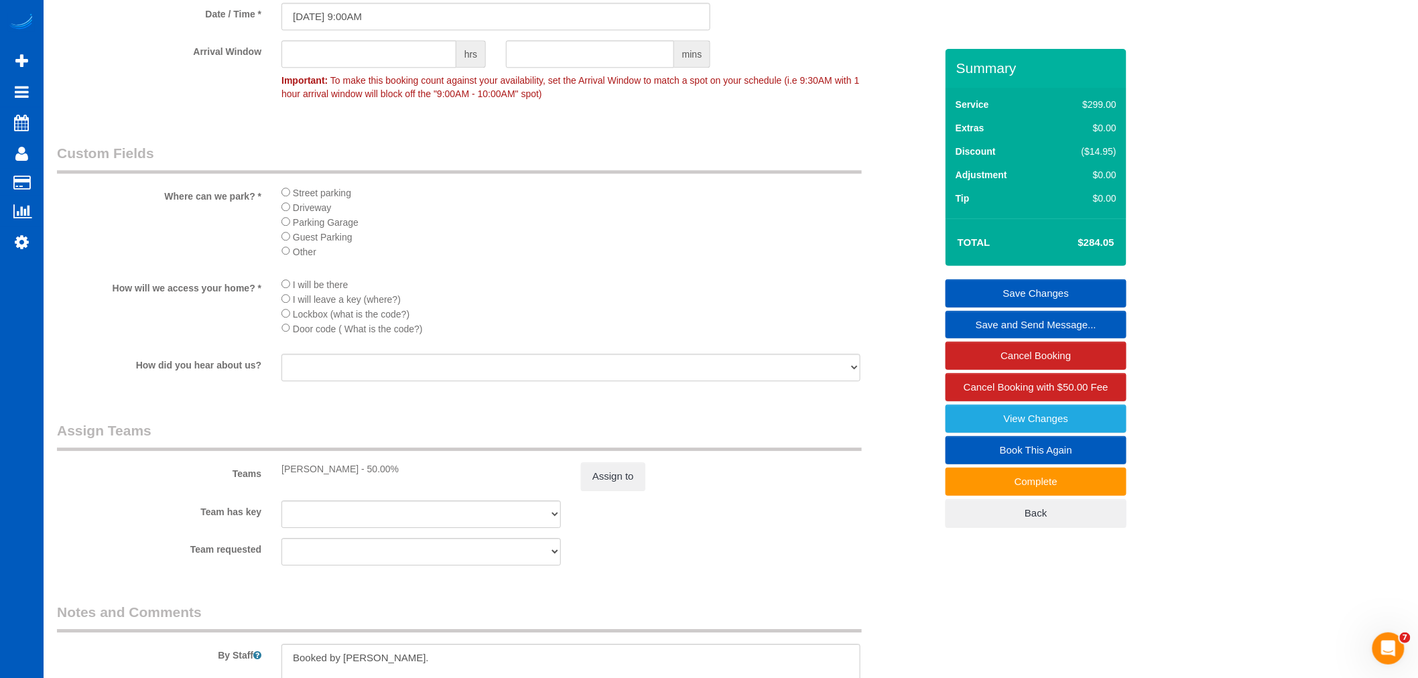
click at [1077, 302] on link "Save Changes" at bounding box center [1036, 294] width 181 height 28
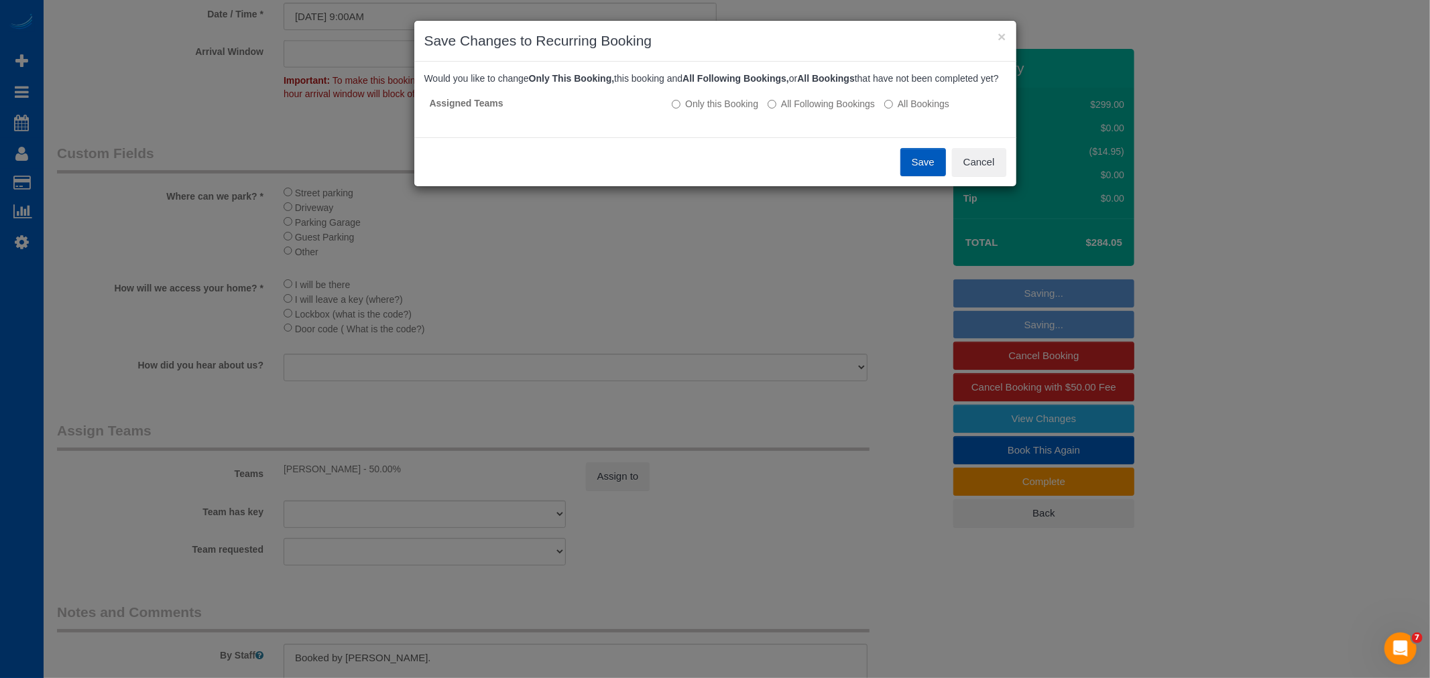
click at [922, 176] on button "Save" at bounding box center [923, 162] width 46 height 28
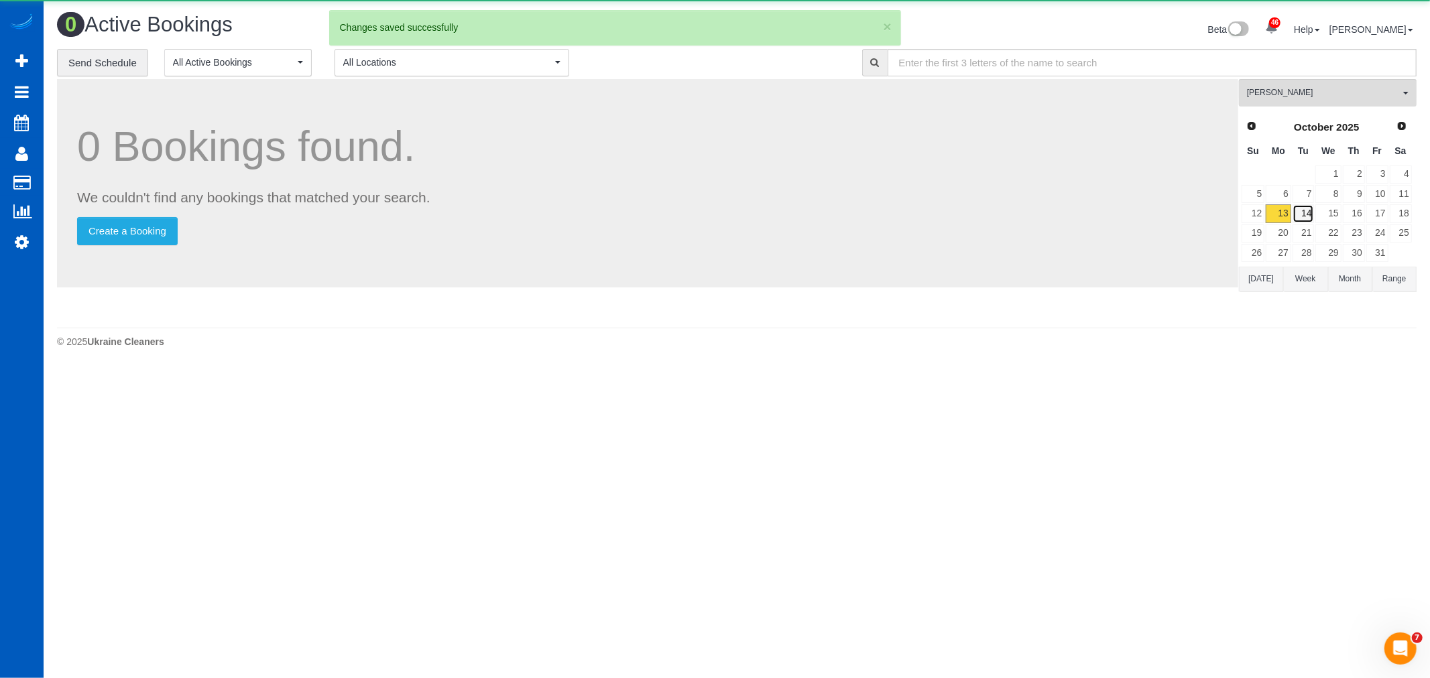
click at [1305, 217] on link "14" at bounding box center [1303, 213] width 22 height 18
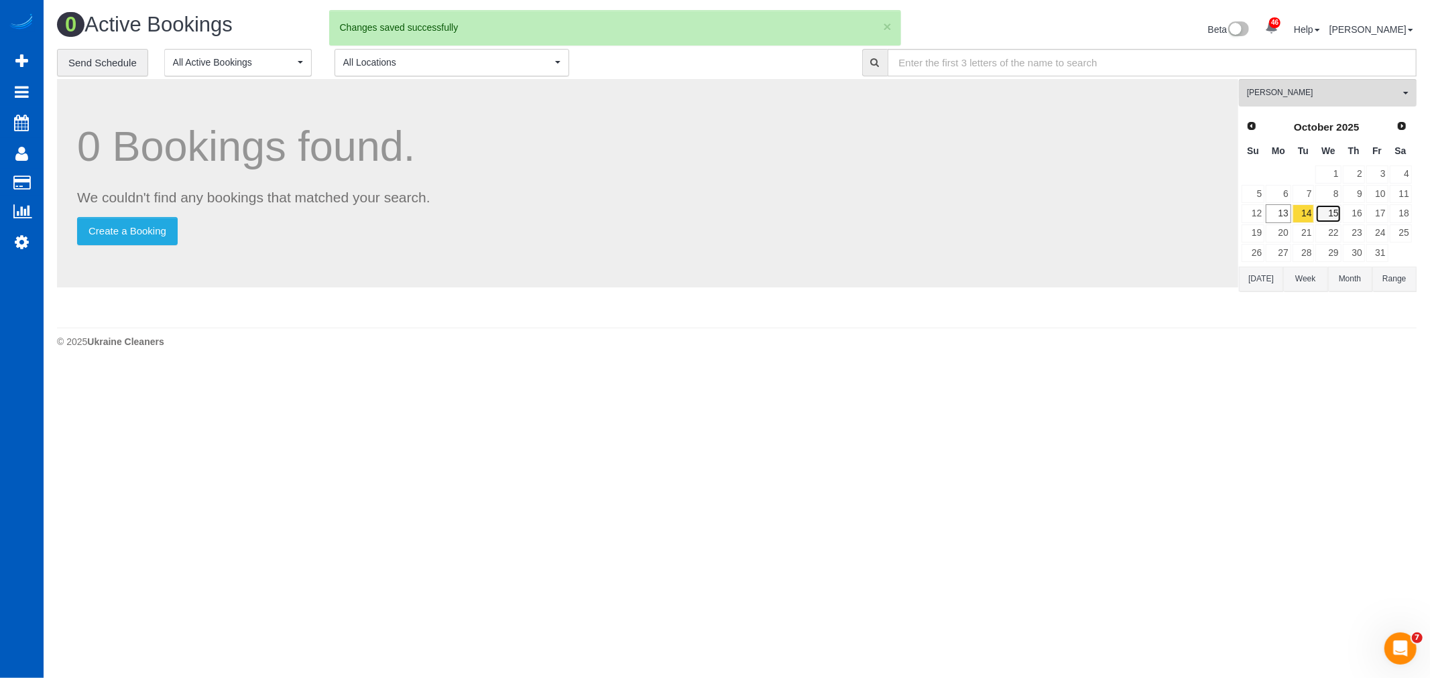
click at [1335, 213] on link "15" at bounding box center [1327, 213] width 25 height 18
click at [1358, 211] on link "16" at bounding box center [1354, 213] width 22 height 18
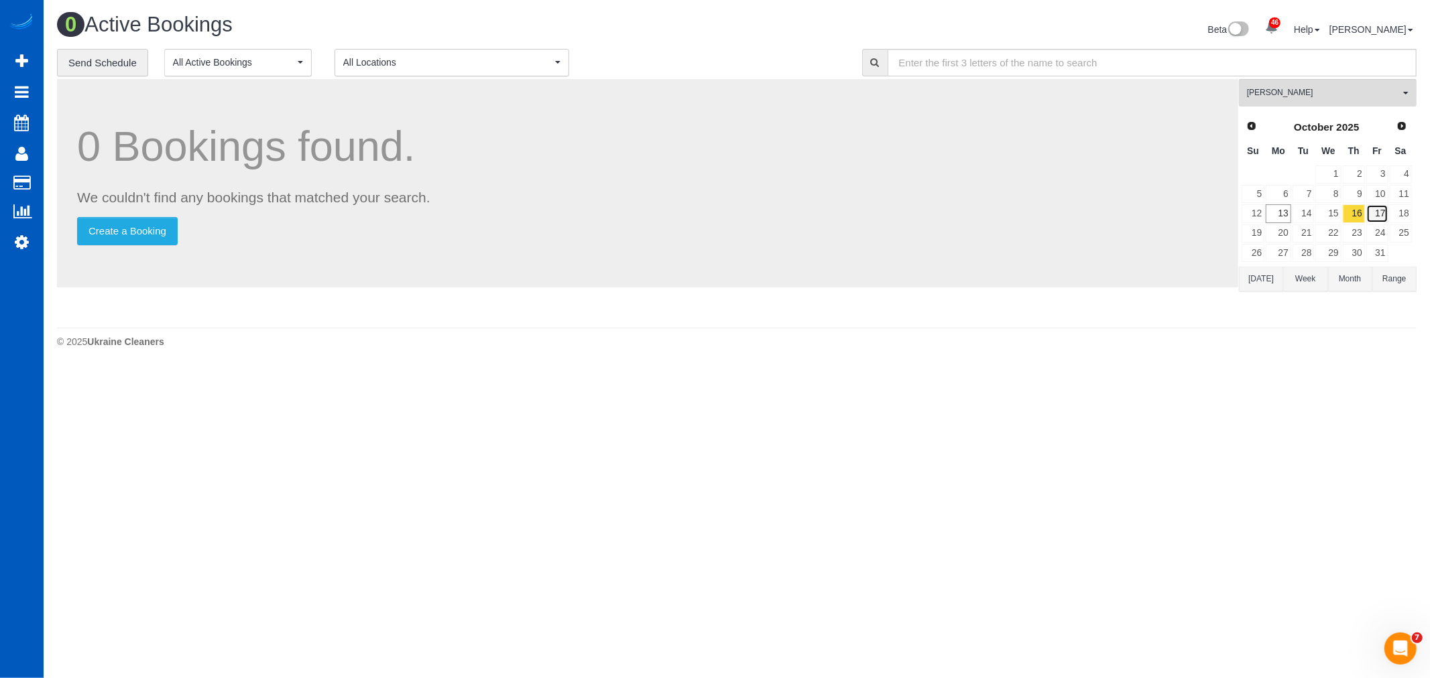
click at [1375, 213] on link "17" at bounding box center [1377, 213] width 22 height 18
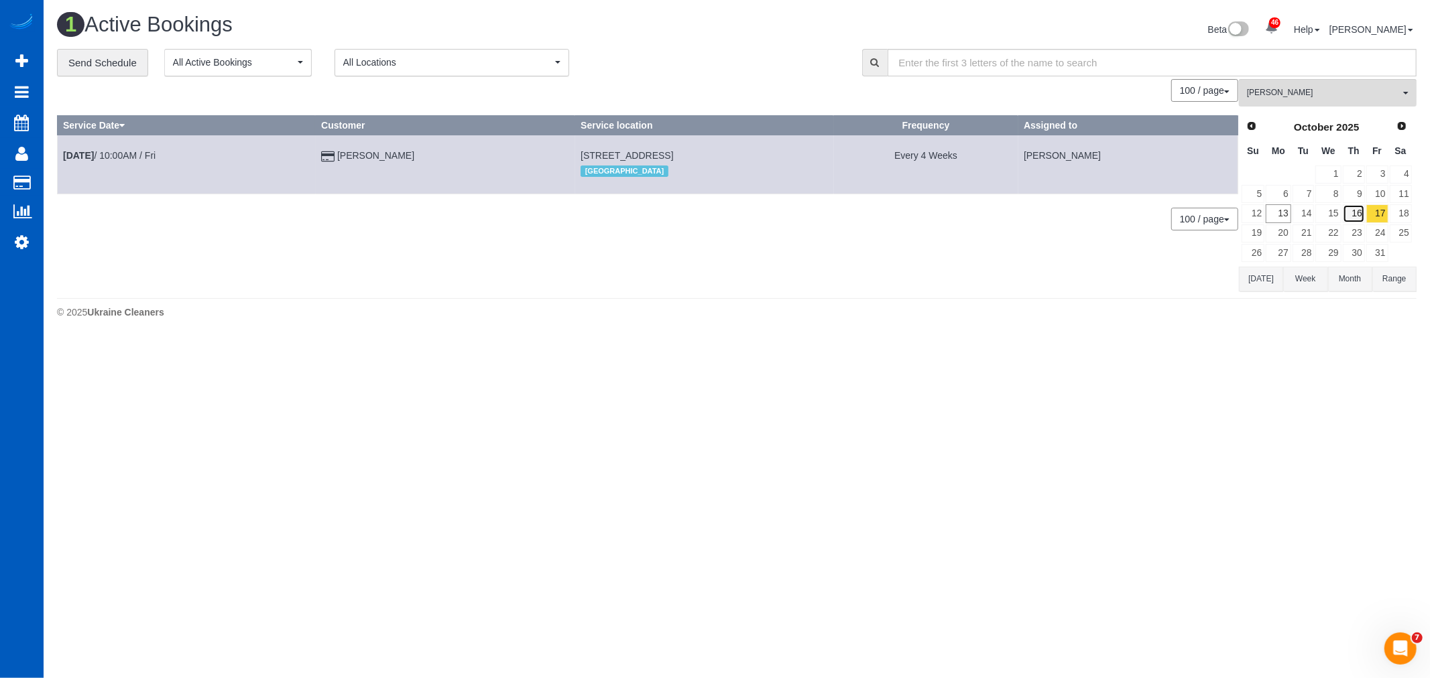
click at [1356, 212] on link "16" at bounding box center [1354, 213] width 22 height 18
click at [1375, 217] on link "17" at bounding box center [1377, 213] width 22 height 18
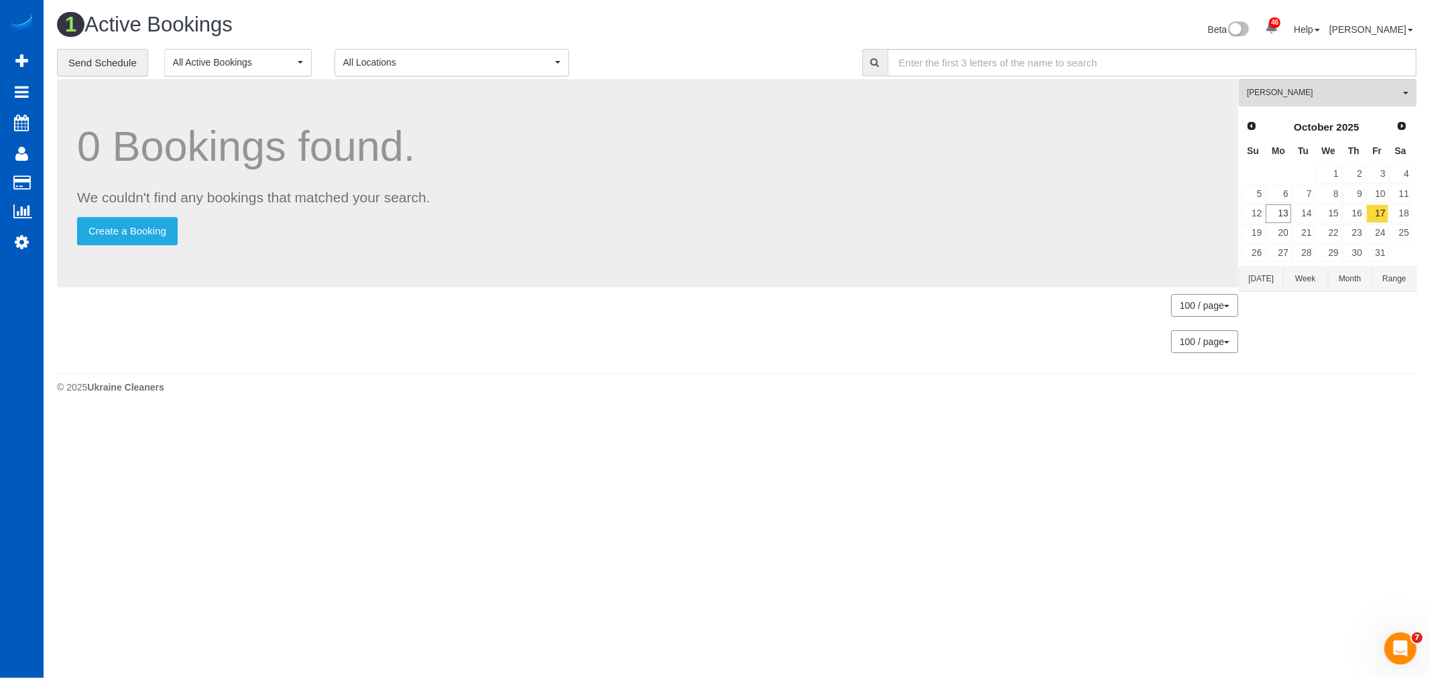
click at [1414, 210] on div "Prev Next [DATE] Su Mo Tu We Th Fr Sa 1 2 3 4 5 6 7 8 9 10 11 12 13 14 15 16 17…" at bounding box center [1327, 189] width 176 height 153
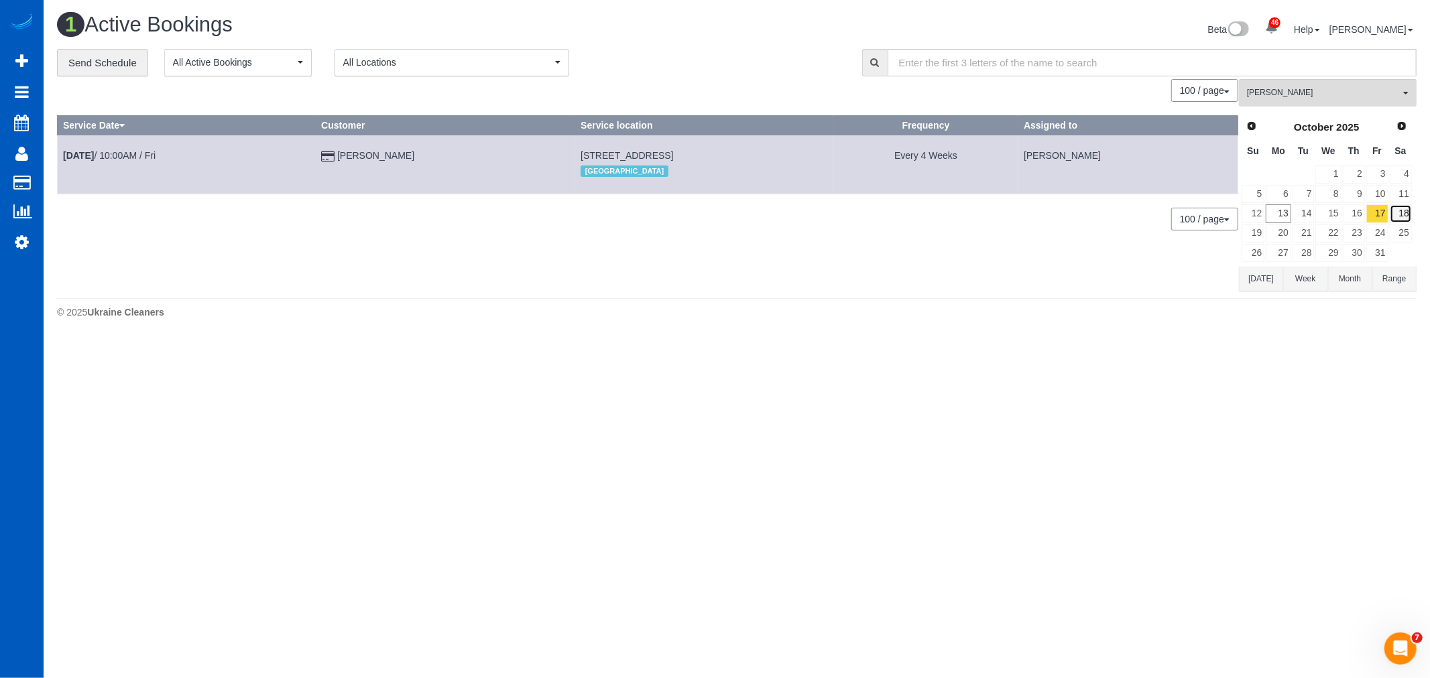
click at [1402, 211] on link "18" at bounding box center [1401, 213] width 22 height 18
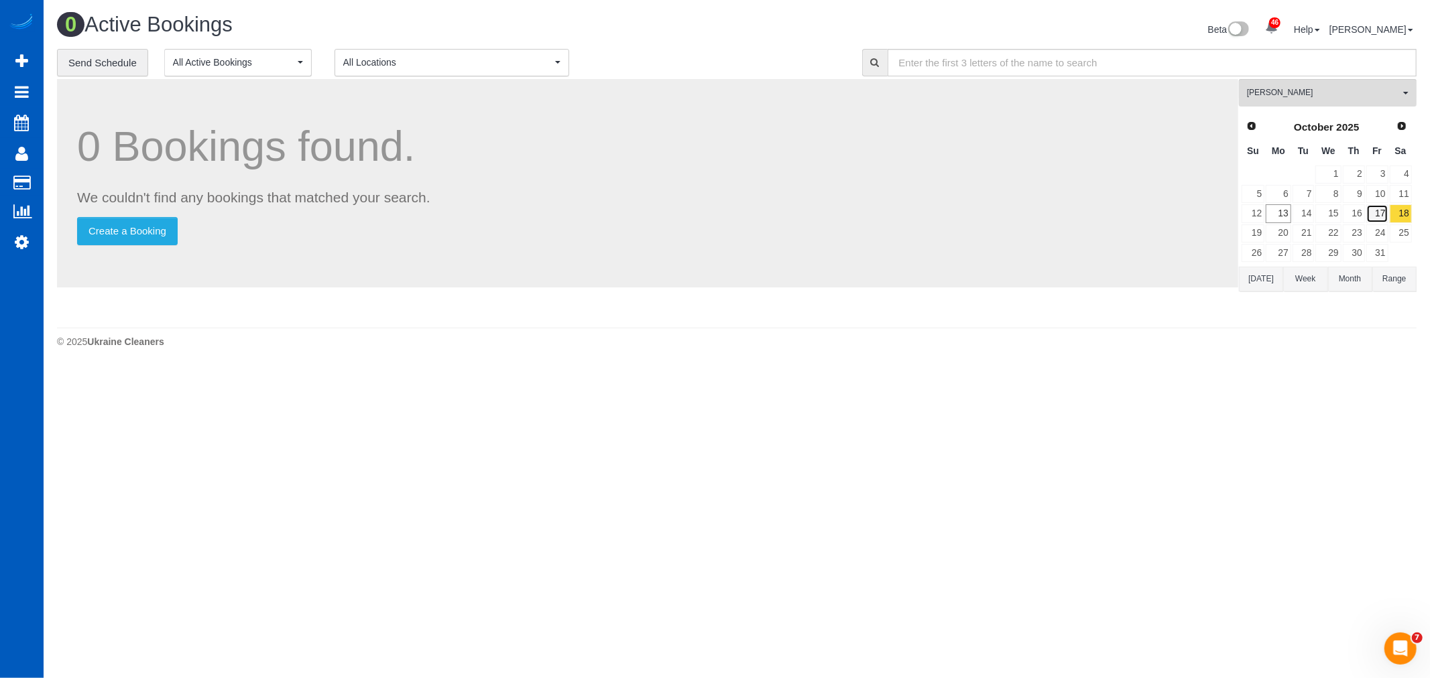
click at [1376, 217] on link "17" at bounding box center [1377, 213] width 22 height 18
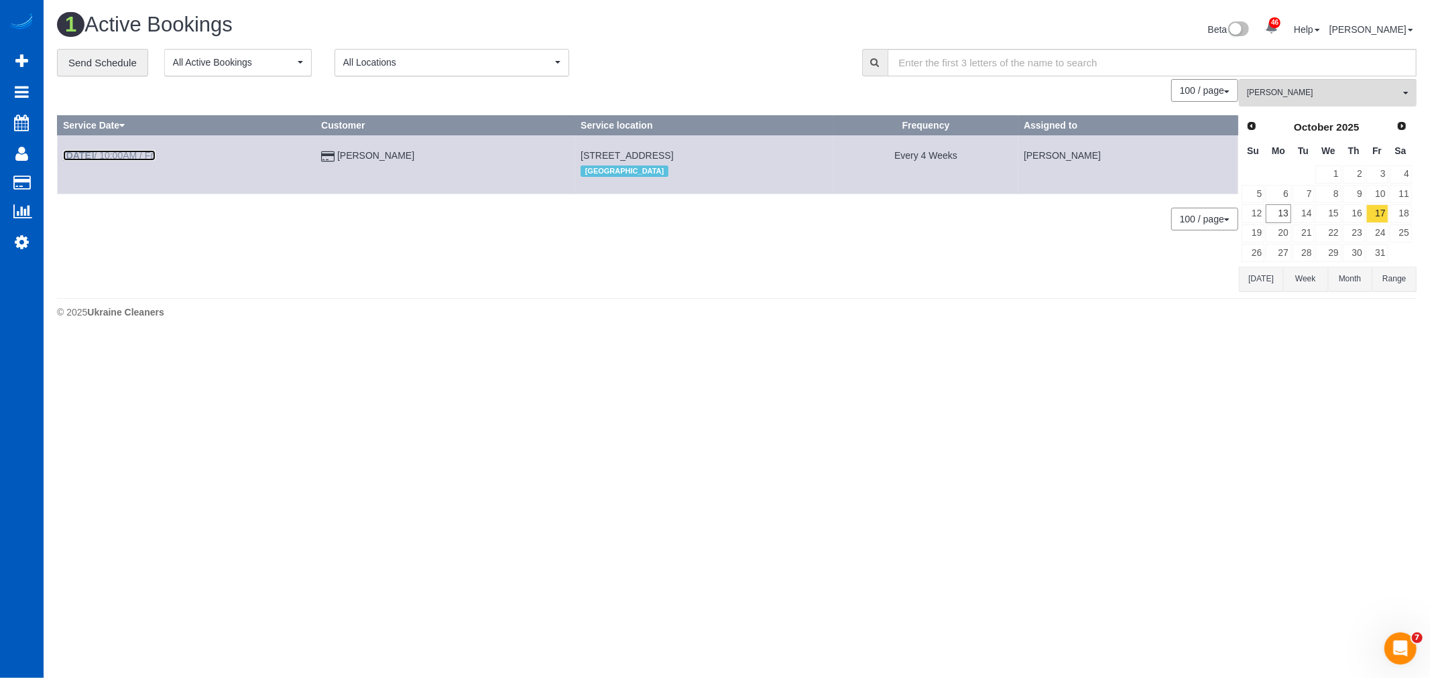
click at [134, 159] on link "[DATE] 10:00AM / Fri" at bounding box center [109, 155] width 93 height 11
select select "CO"
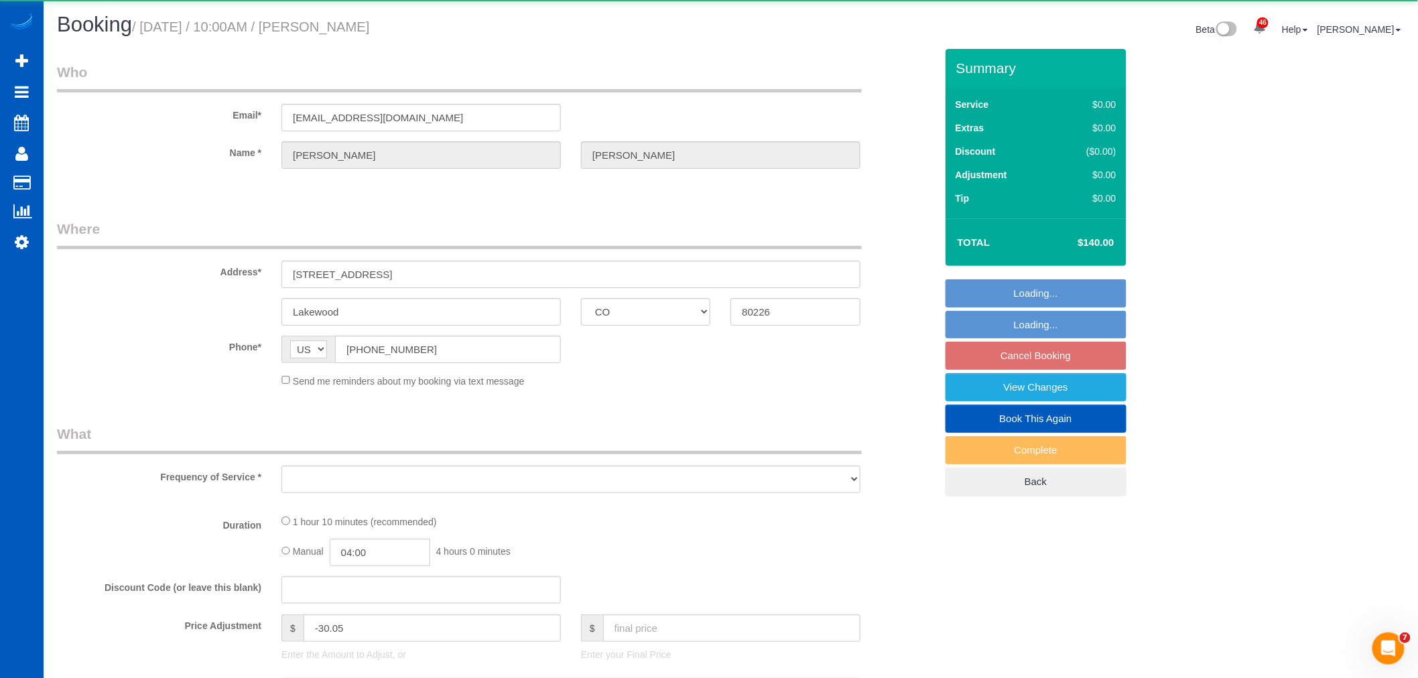
select select "object:16308"
select select "string:fspay-f1bbea4d-aeff-4251-b179-45323c33bd79"
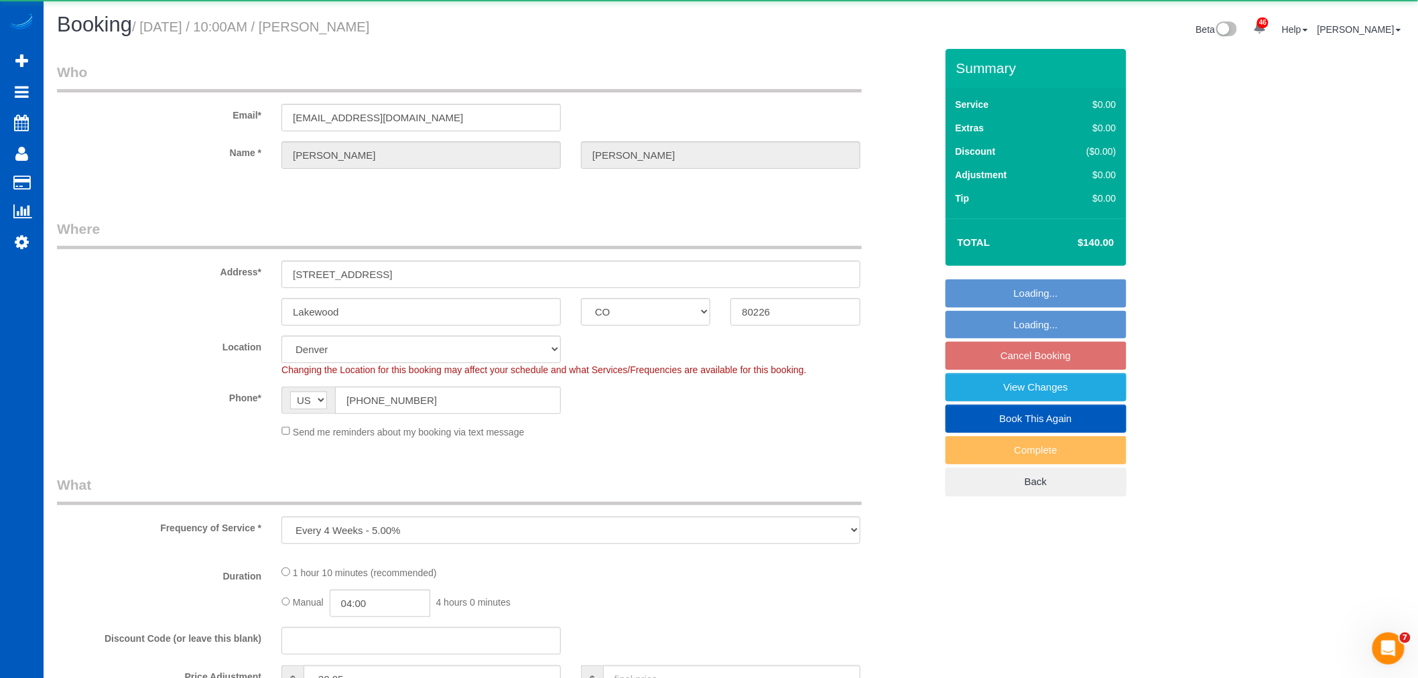
select select "object:16666"
select select "199"
select select "1001"
select select "2"
select select "spot42"
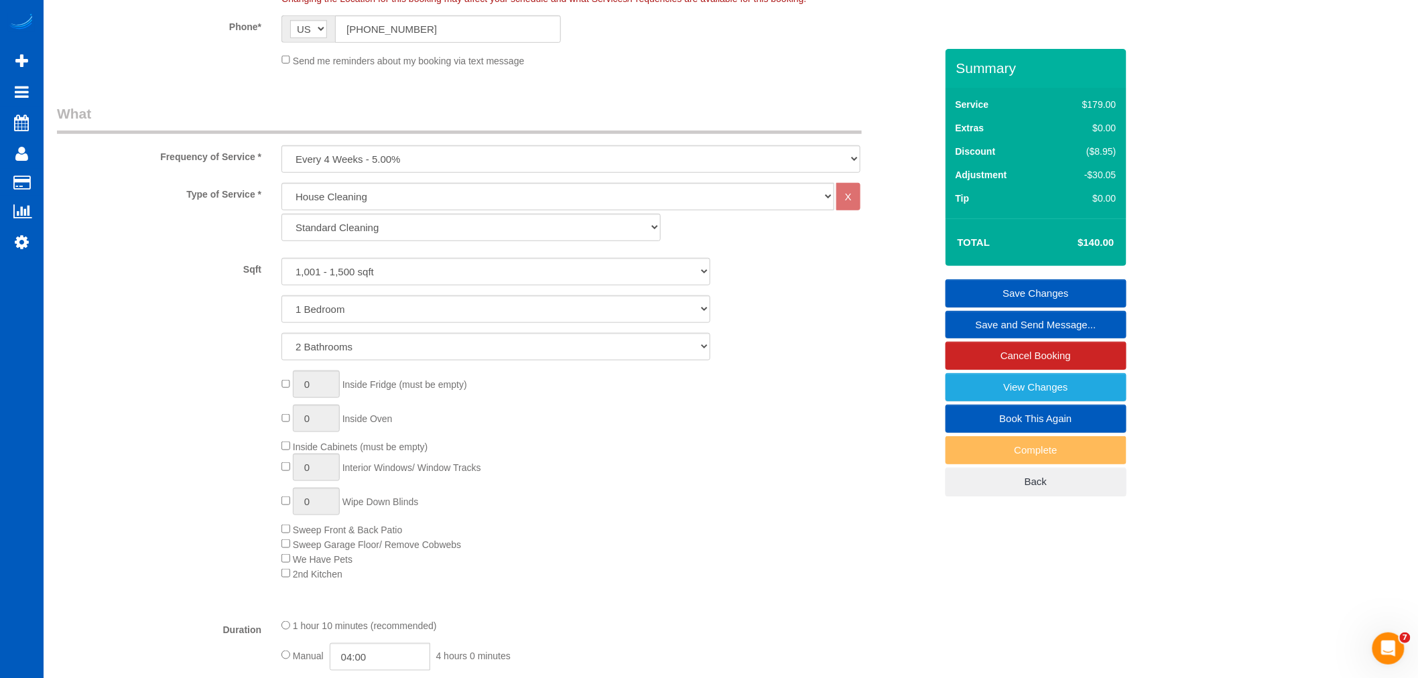
scroll to position [372, 0]
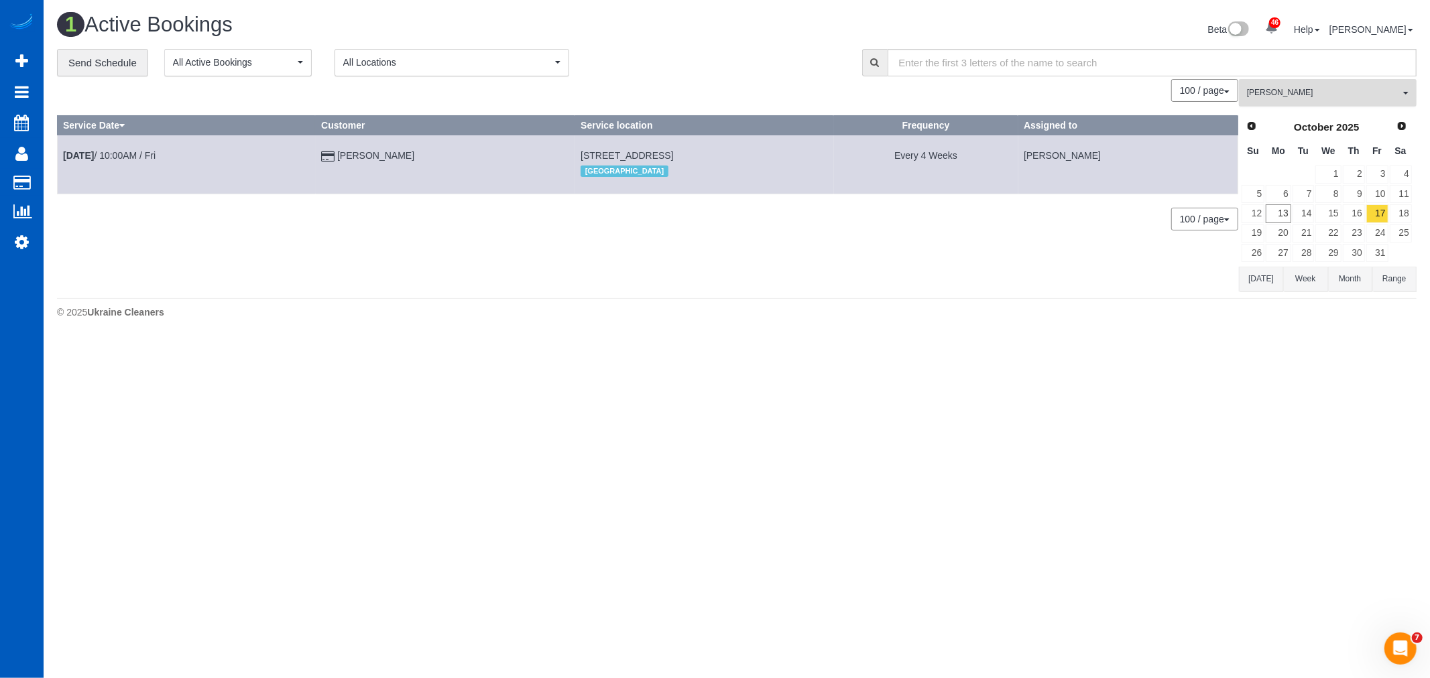
click at [1358, 98] on span "[PERSON_NAME]" at bounding box center [1323, 92] width 153 height 11
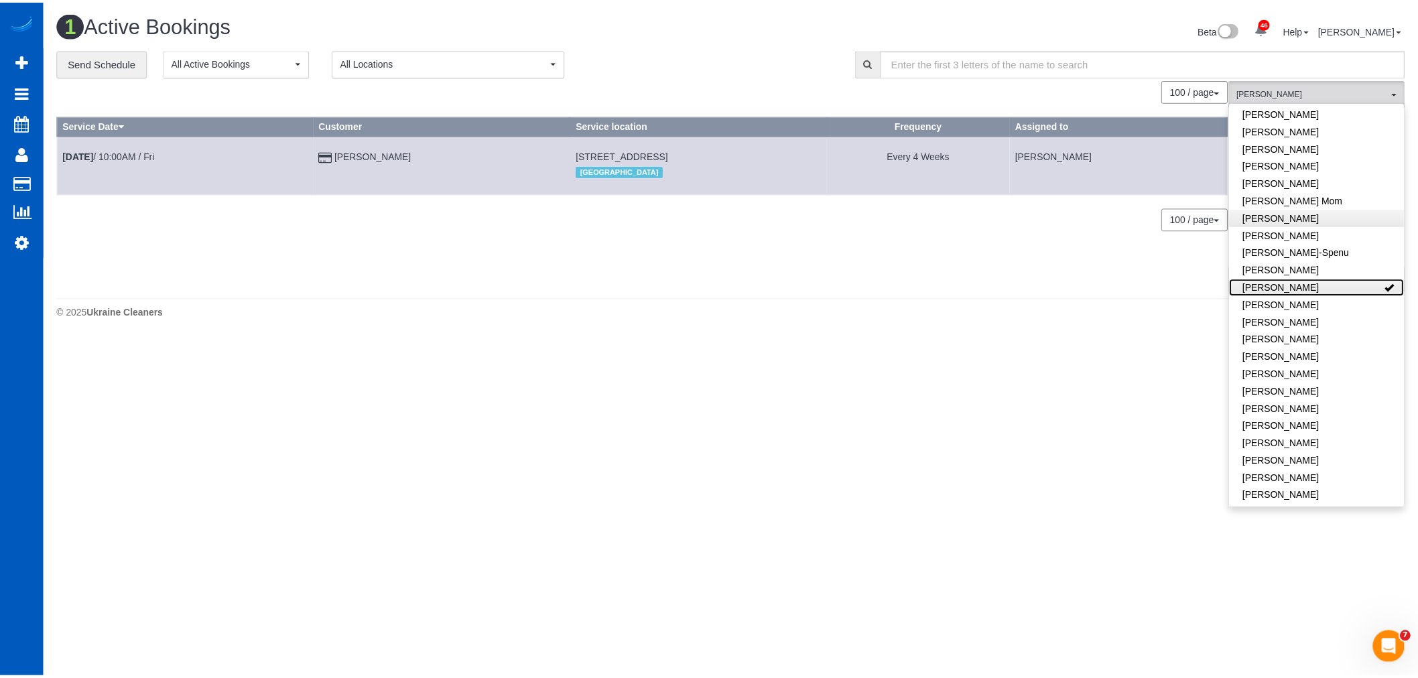
scroll to position [223, 0]
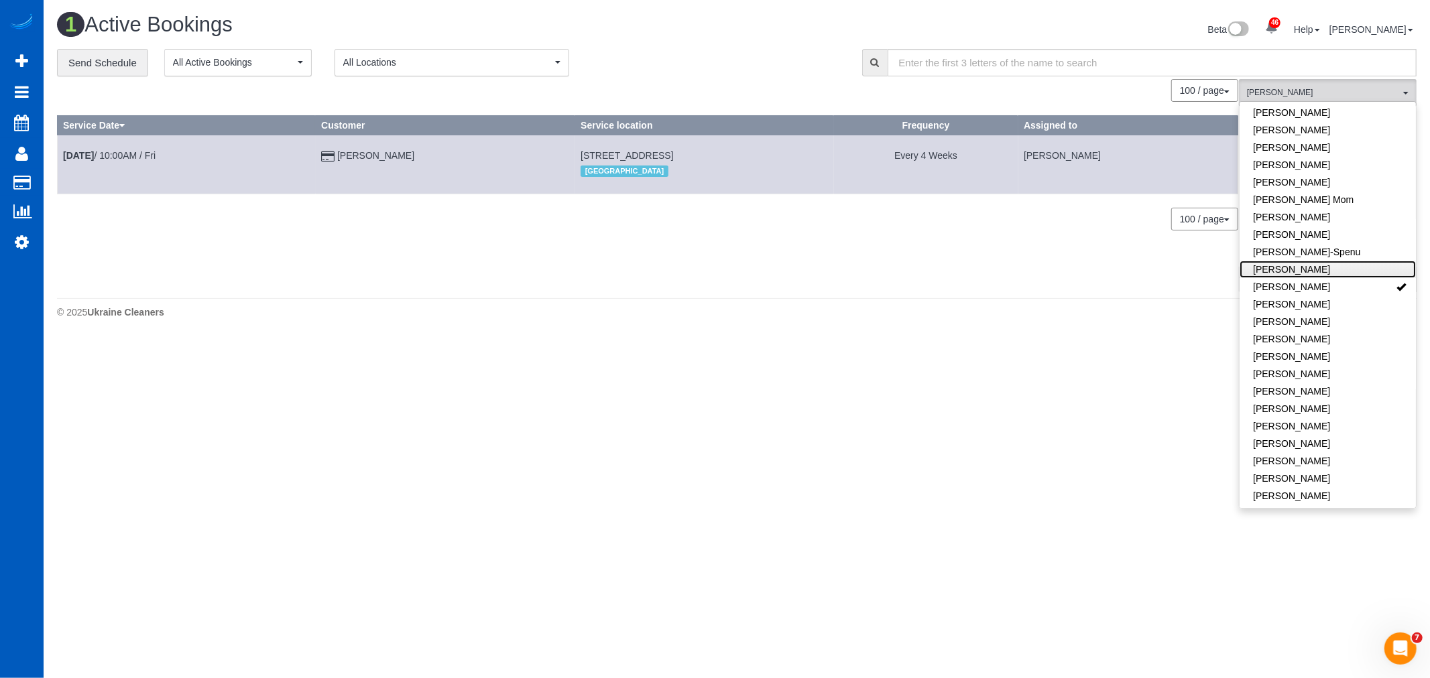
click at [1321, 271] on link "[PERSON_NAME]" at bounding box center [1327, 269] width 176 height 17
click at [146, 153] on link "[DATE] 10:00AM / Fri" at bounding box center [109, 155] width 93 height 11
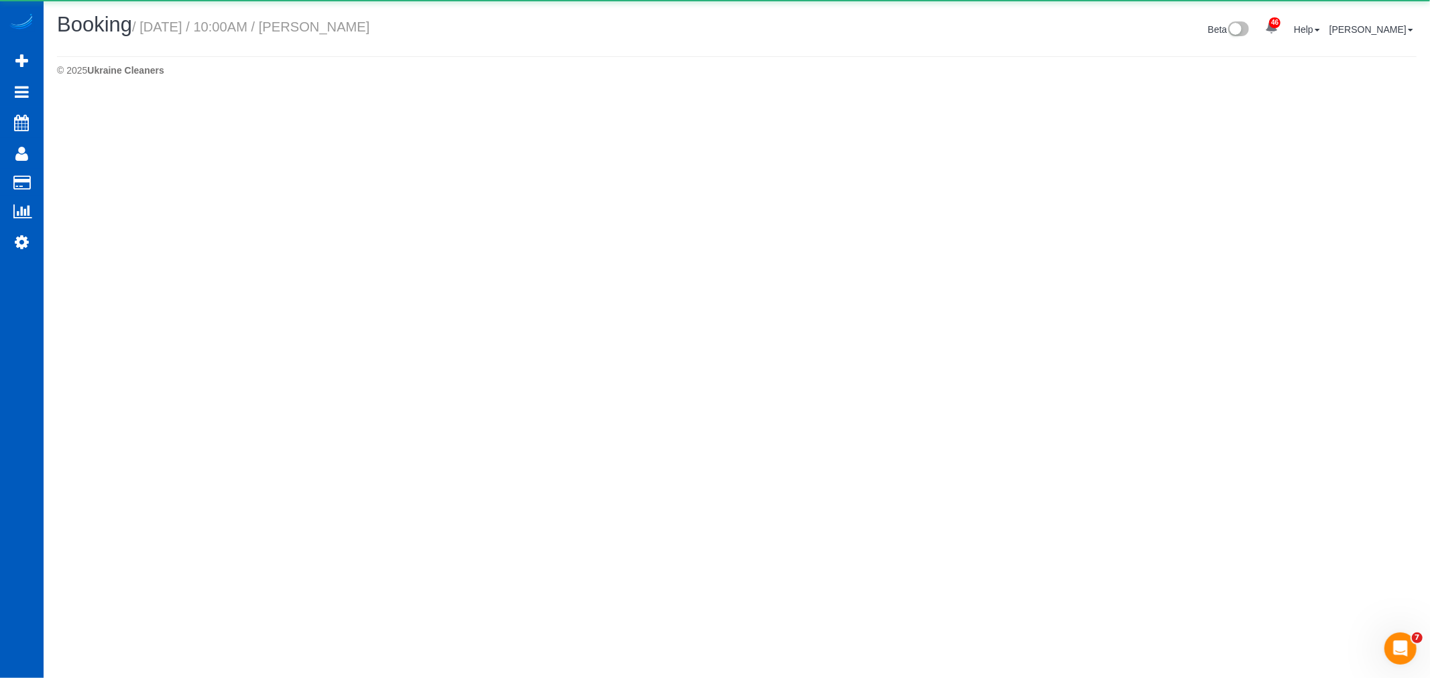
select select "CO"
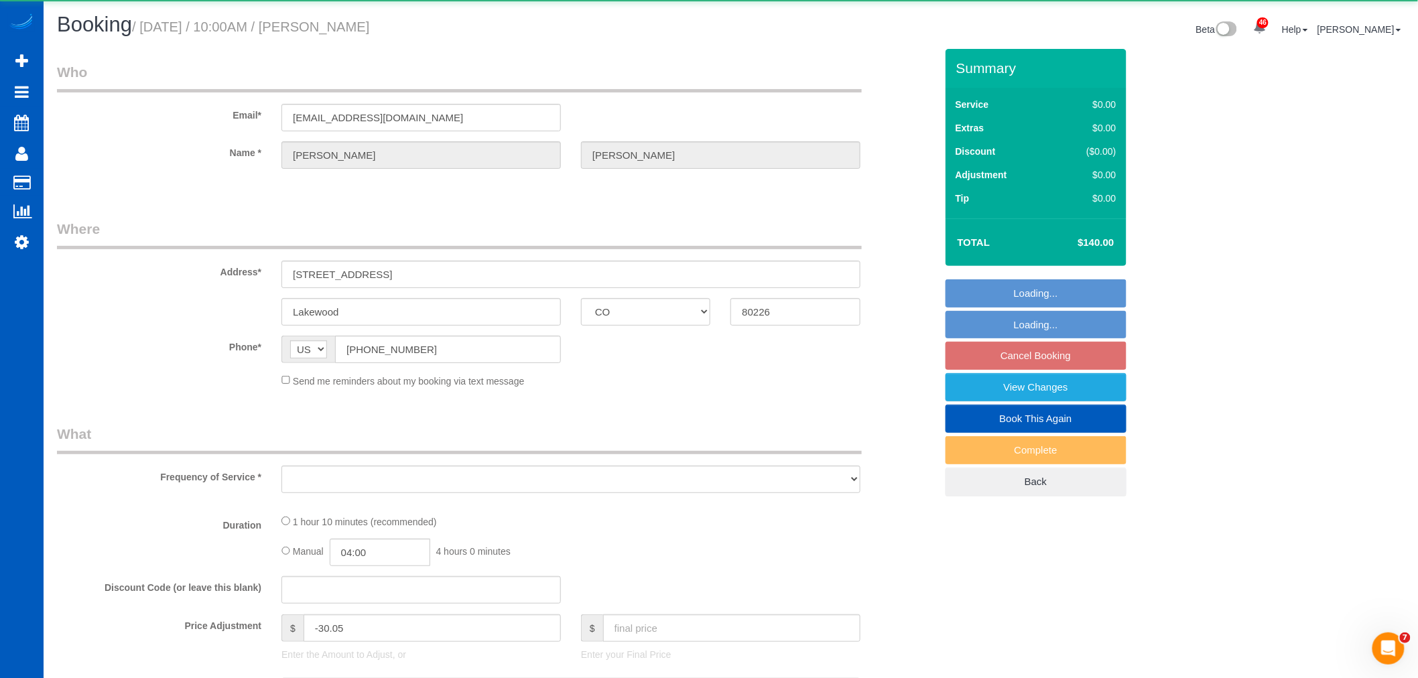
select select "object:17313"
select select "string:fspay-f1bbea4d-aeff-4251-b179-45323c33bd79"
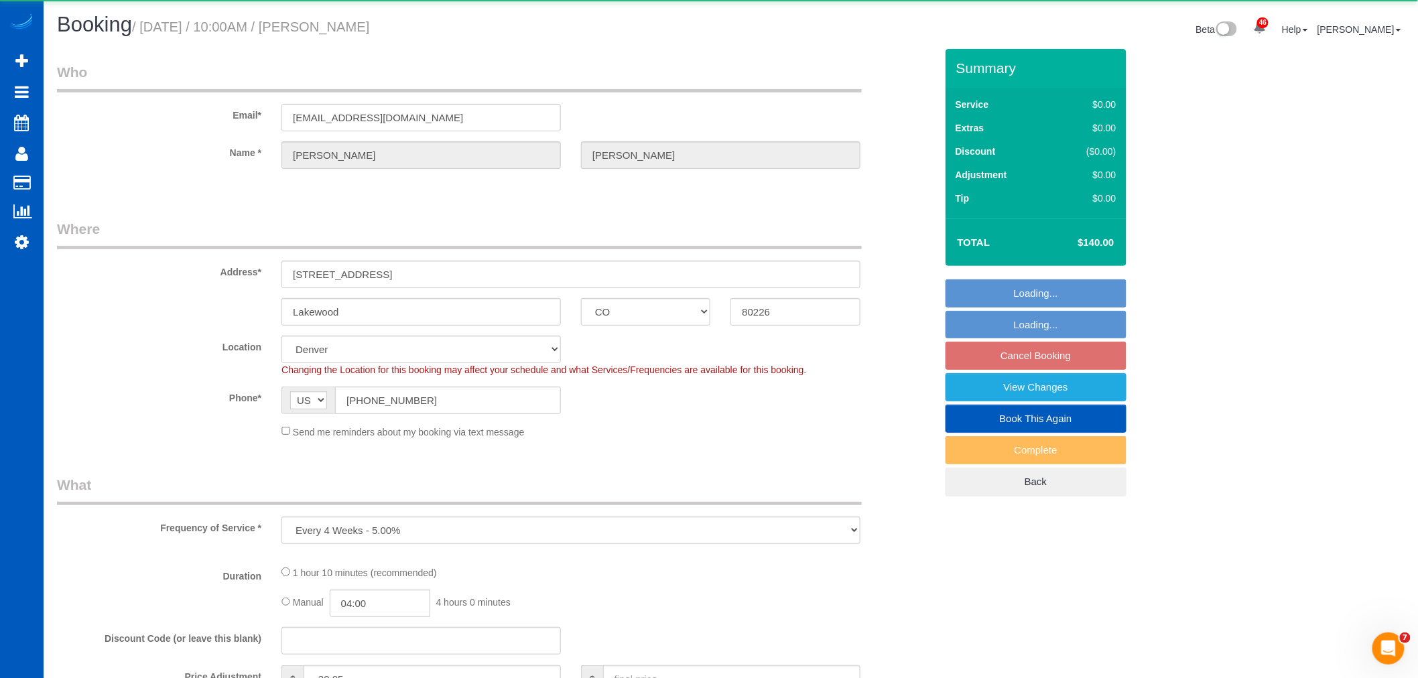
select select "object:17483"
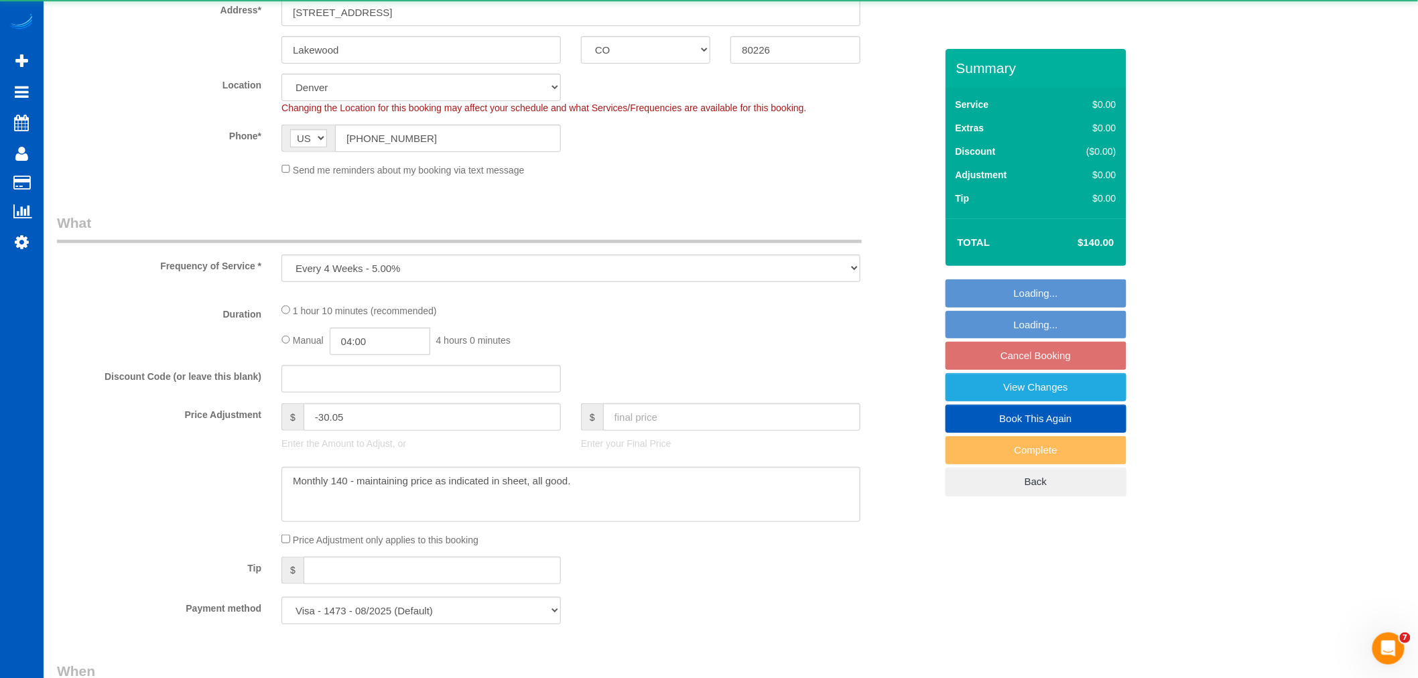
select select "199"
select select "1001"
select select "2"
select select "spot51"
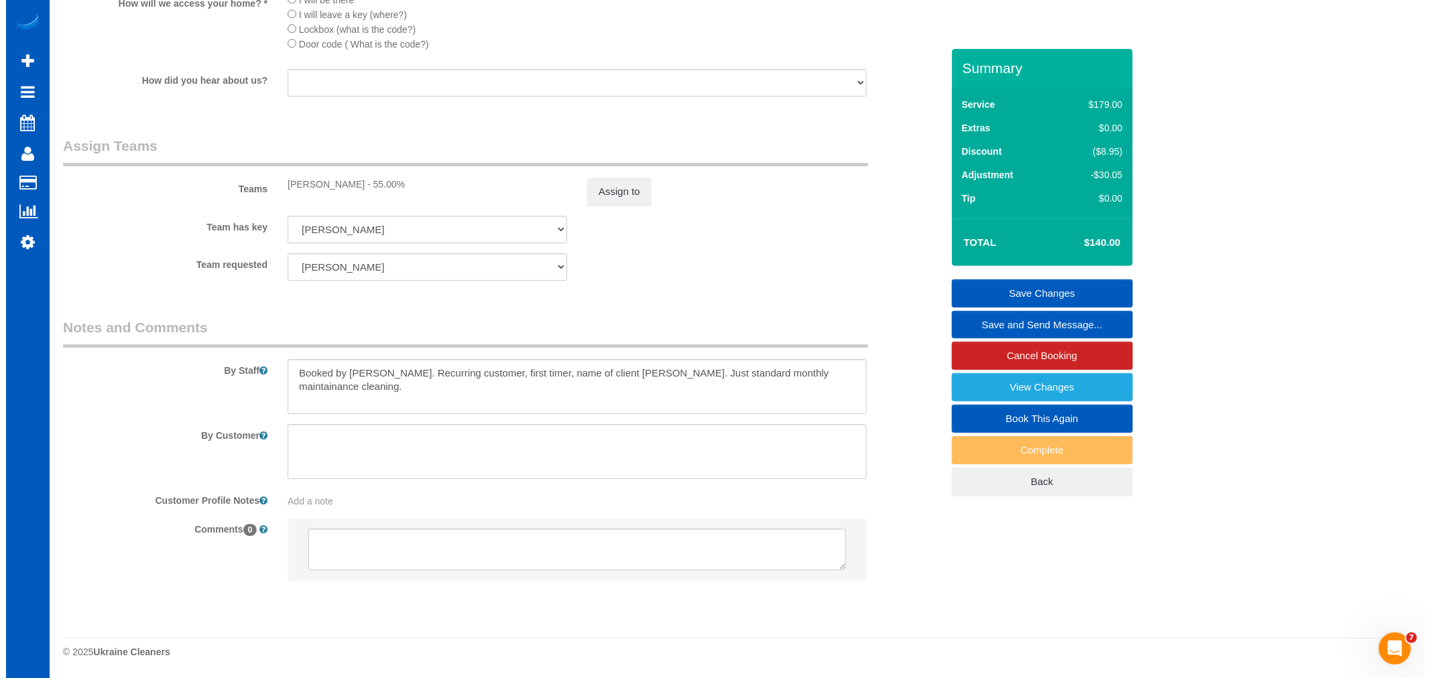
scroll to position [1645, 0]
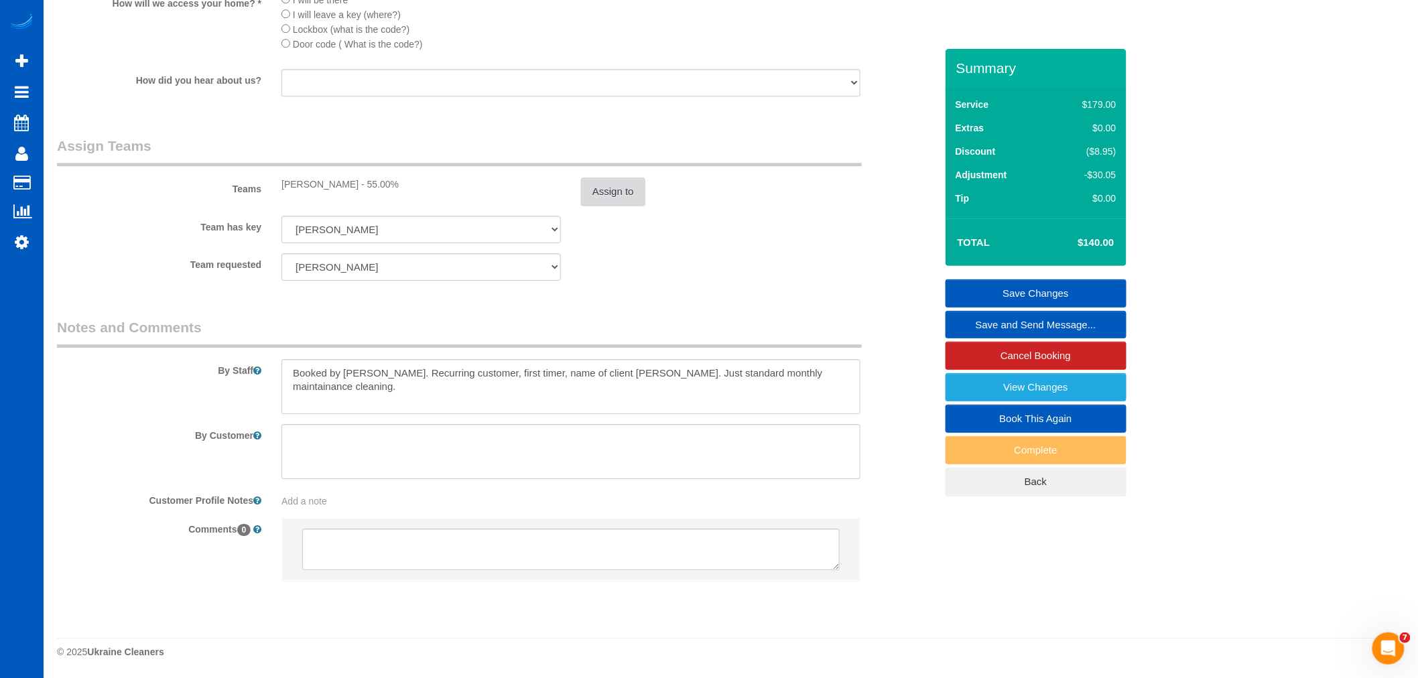
click at [620, 205] on button "Assign to" at bounding box center [613, 192] width 64 height 28
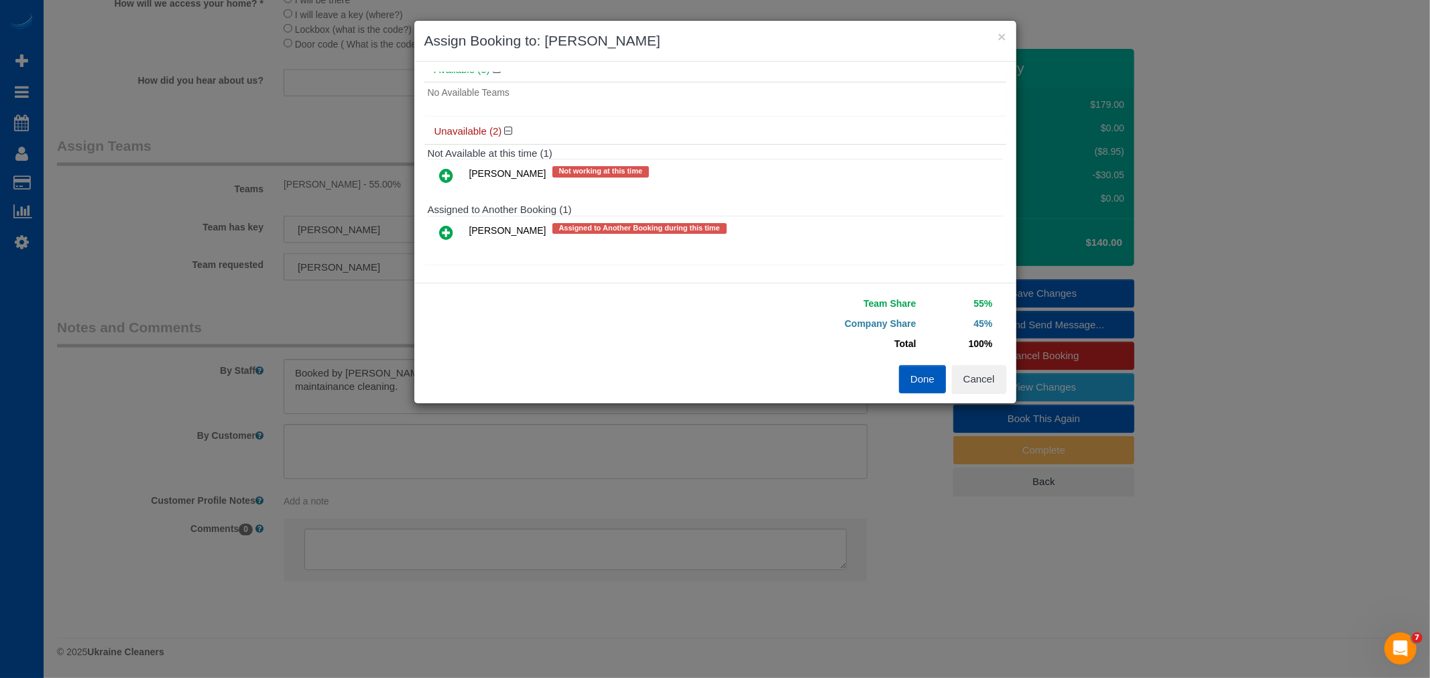
scroll to position [95, 0]
drag, startPoint x: 984, startPoint y: 390, endPoint x: 664, endPoint y: 347, distance: 322.6
click at [983, 390] on button "Cancel" at bounding box center [979, 379] width 54 height 28
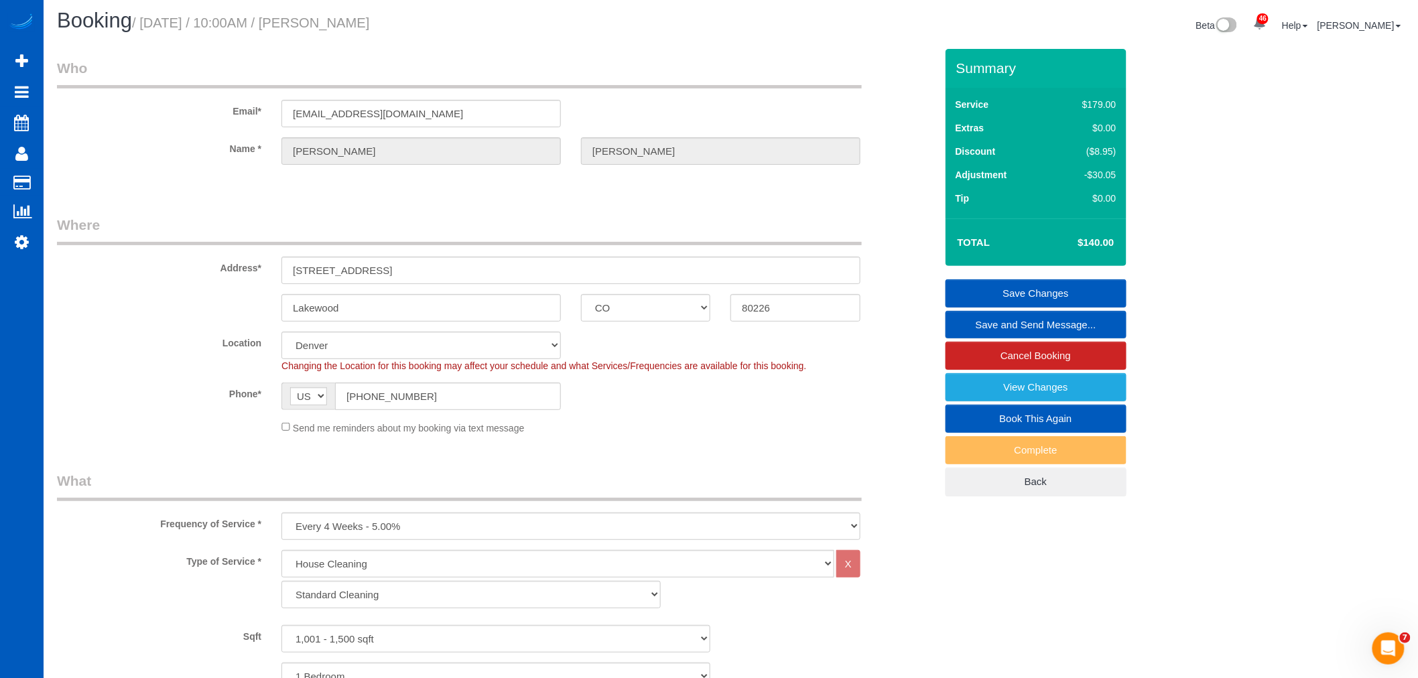
scroll to position [0, 0]
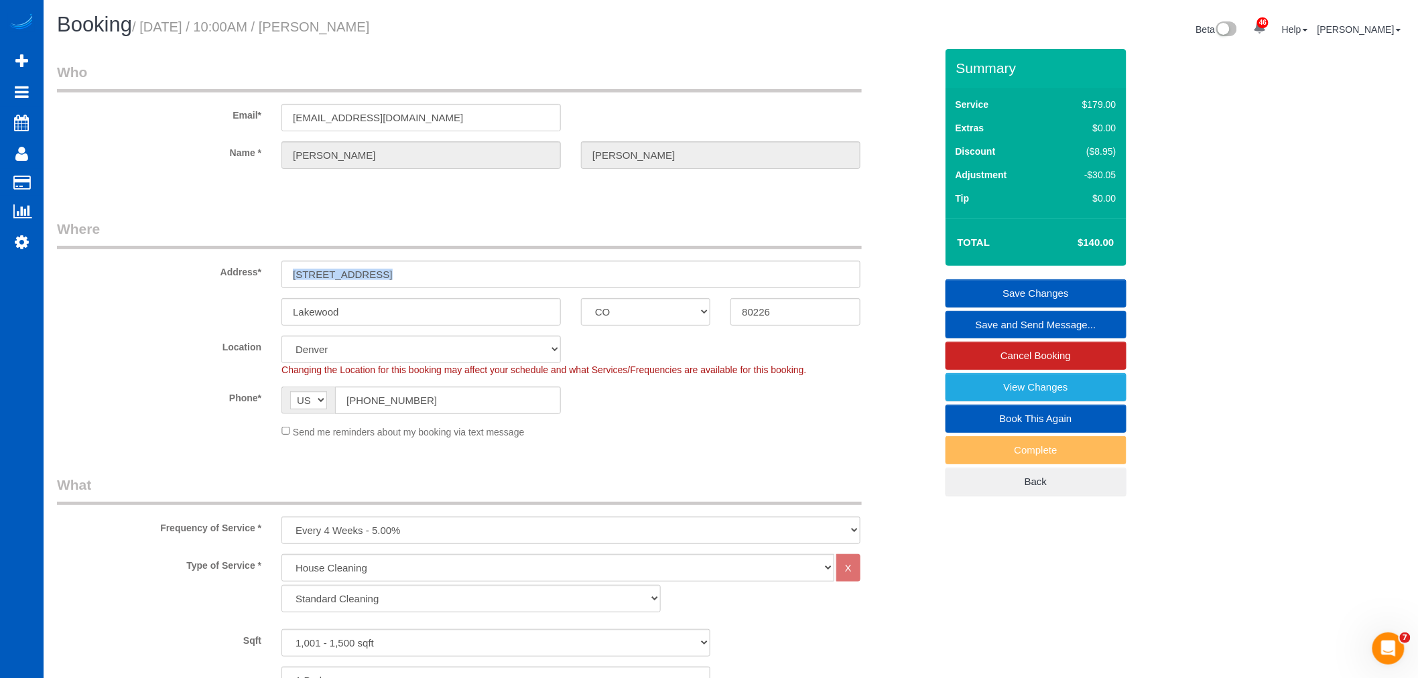
drag, startPoint x: 394, startPoint y: 289, endPoint x: 357, endPoint y: 280, distance: 37.9
click at [357, 280] on sui-booking-address "Address* [STREET_ADDRESS] [GEOGRAPHIC_DATA] AK AL AR AZ CA CO CT DC DE [GEOGRAP…" at bounding box center [496, 272] width 879 height 107
drag, startPoint x: 365, startPoint y: 274, endPoint x: 289, endPoint y: 274, distance: 75.8
click at [275, 277] on div "[STREET_ADDRESS]" at bounding box center [570, 274] width 599 height 27
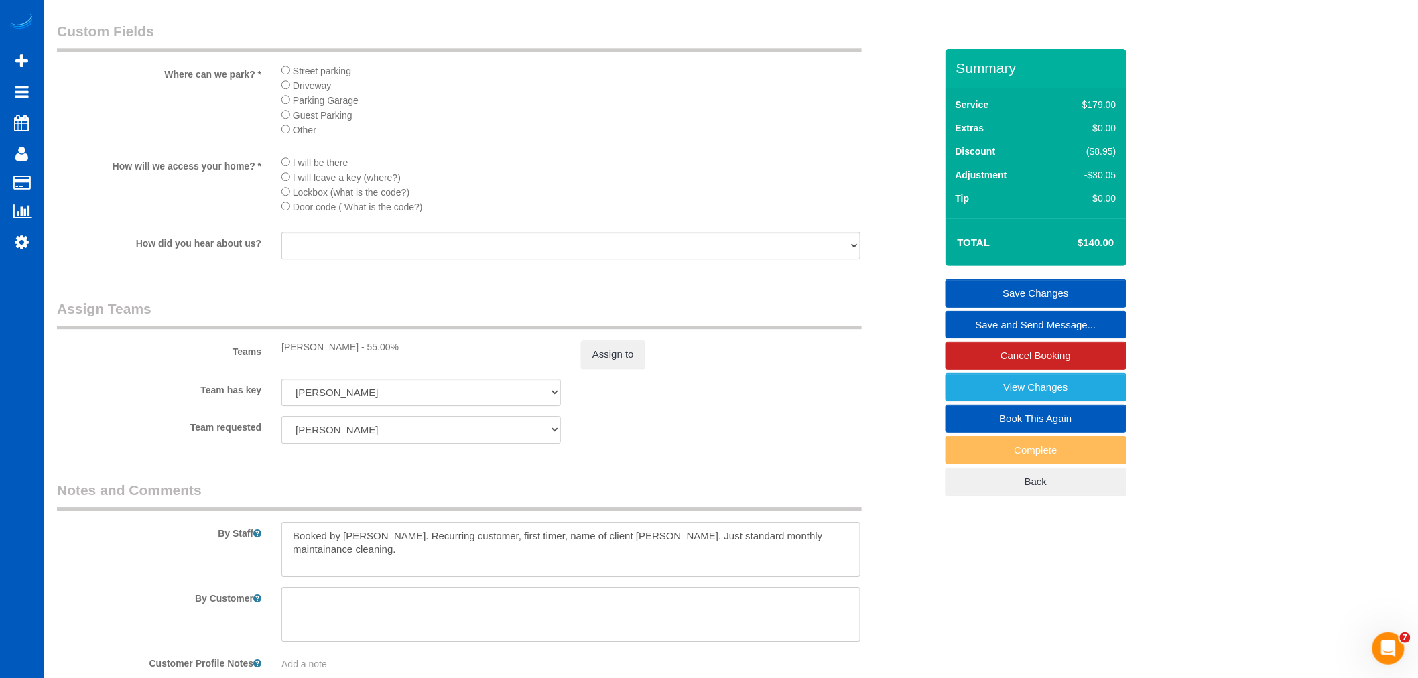
scroll to position [1490, 0]
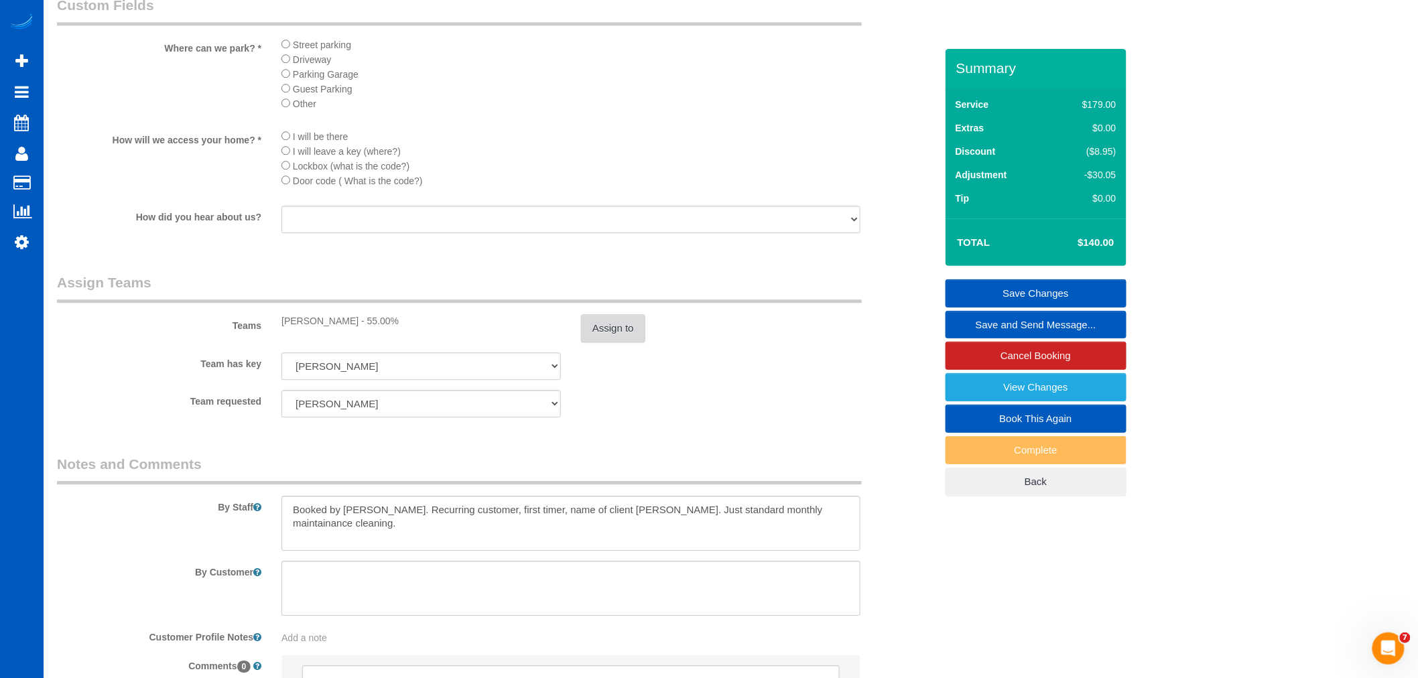
click at [625, 343] on button "Assign to" at bounding box center [613, 328] width 64 height 28
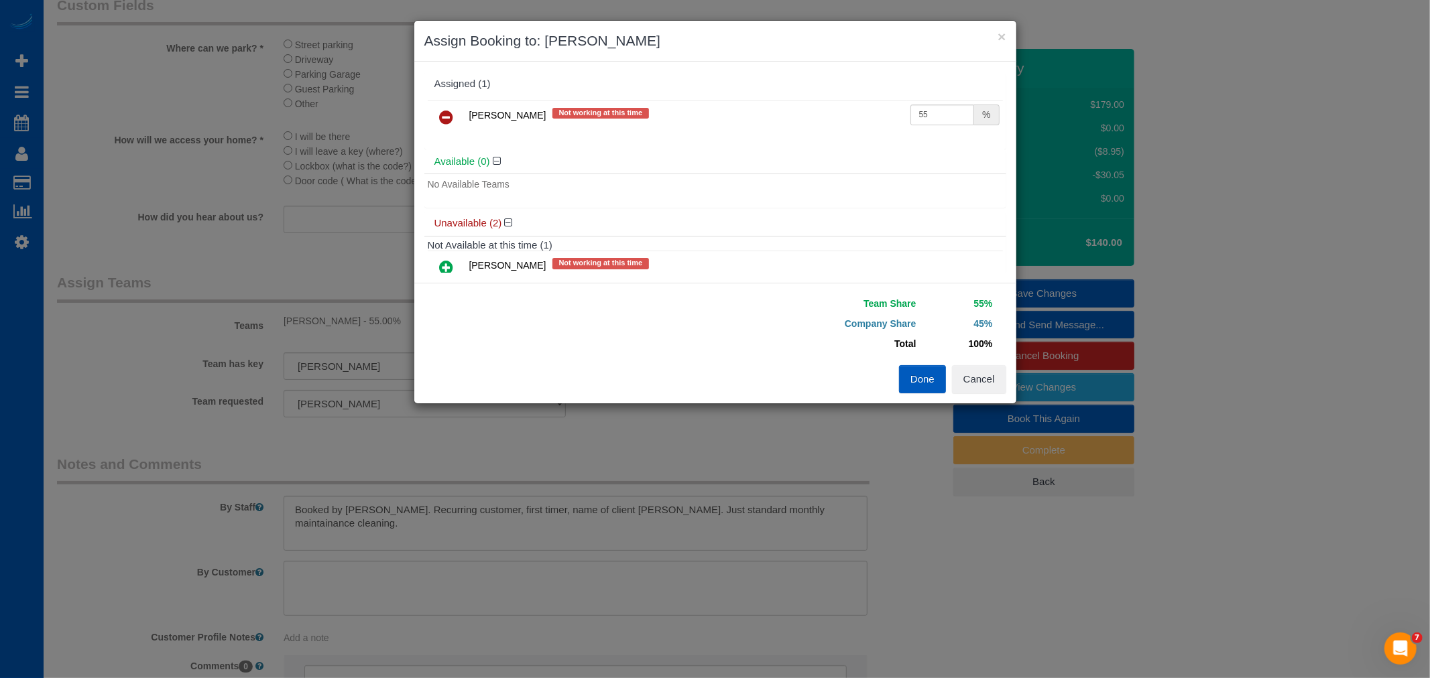
click at [446, 123] on icon at bounding box center [447, 117] width 14 height 16
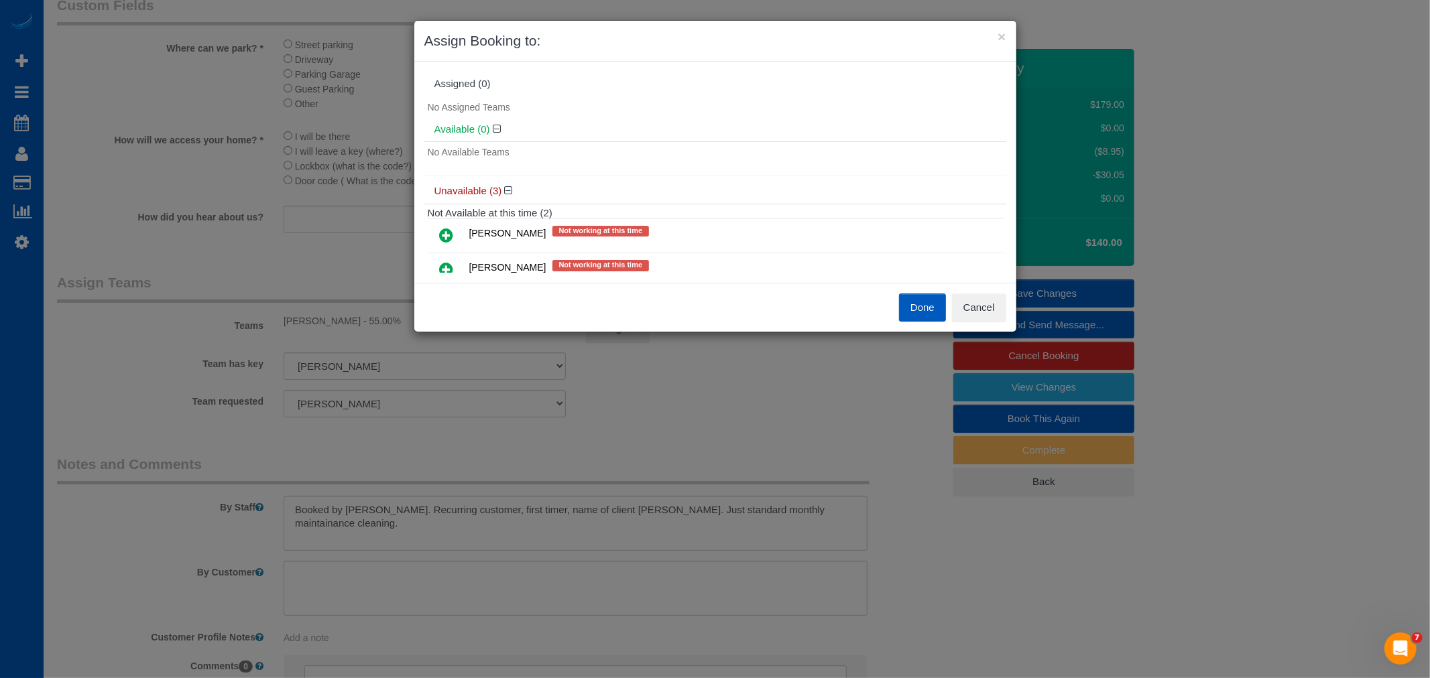
click at [444, 243] on icon at bounding box center [447, 235] width 14 height 16
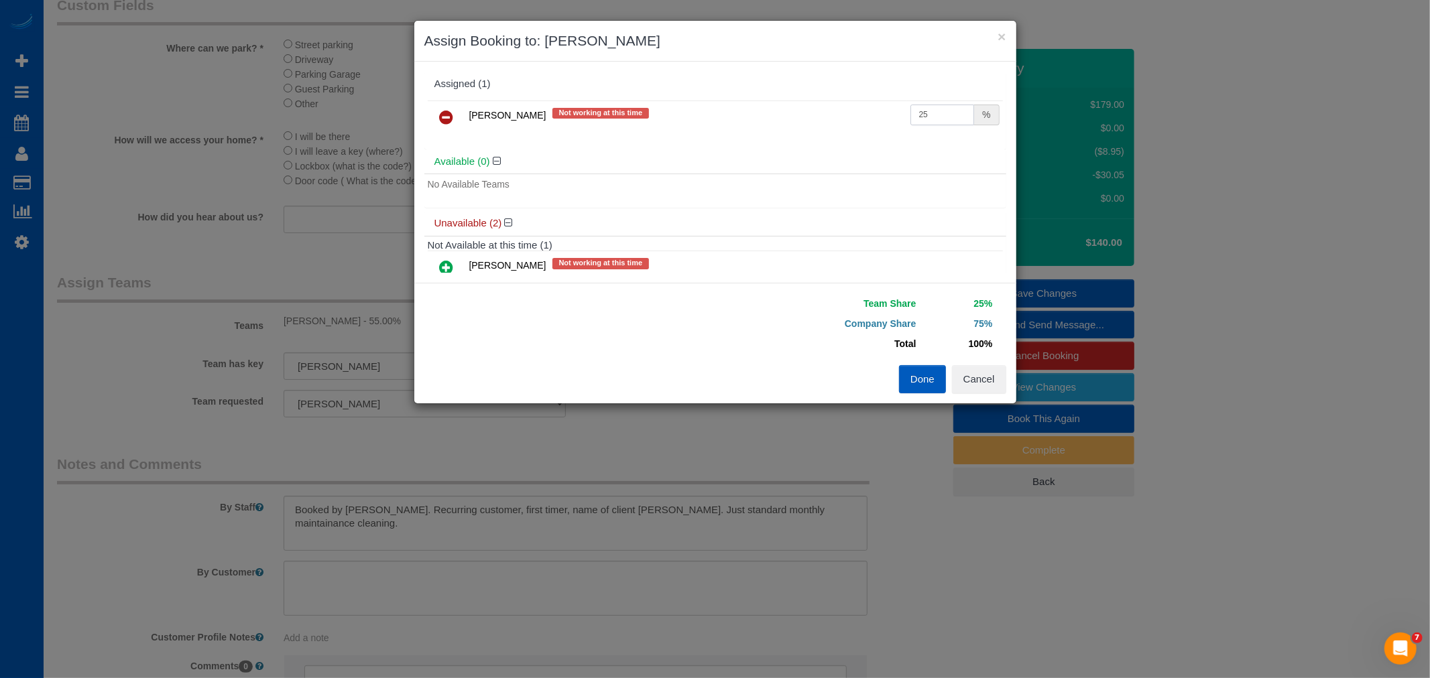
drag, startPoint x: 949, startPoint y: 112, endPoint x: 766, endPoint y: 133, distance: 184.2
click at [766, 133] on tr "[PERSON_NAME] Not working at this time 25 %" at bounding box center [715, 118] width 575 height 34
type input "55"
drag, startPoint x: 916, startPoint y: 381, endPoint x: 944, endPoint y: 359, distance: 35.3
click at [916, 382] on button "Done" at bounding box center [922, 379] width 47 height 28
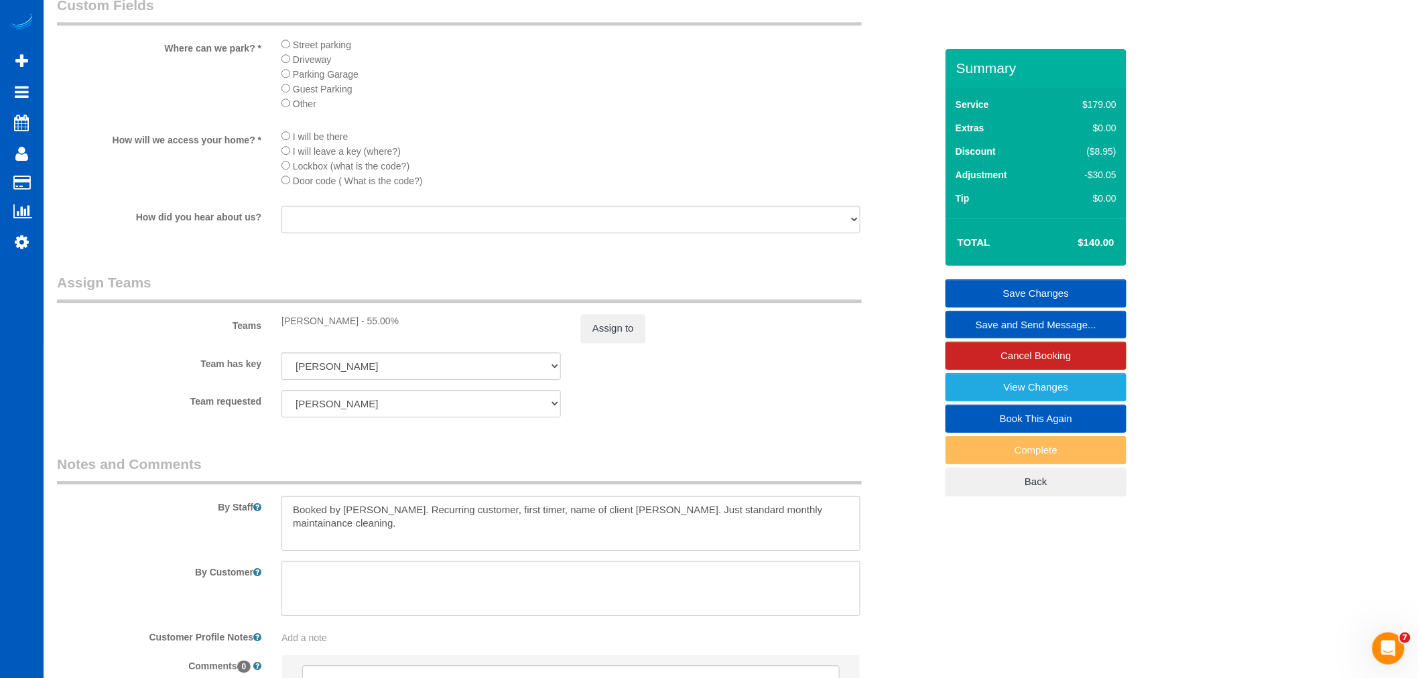
click at [1026, 298] on link "Save Changes" at bounding box center [1036, 294] width 181 height 28
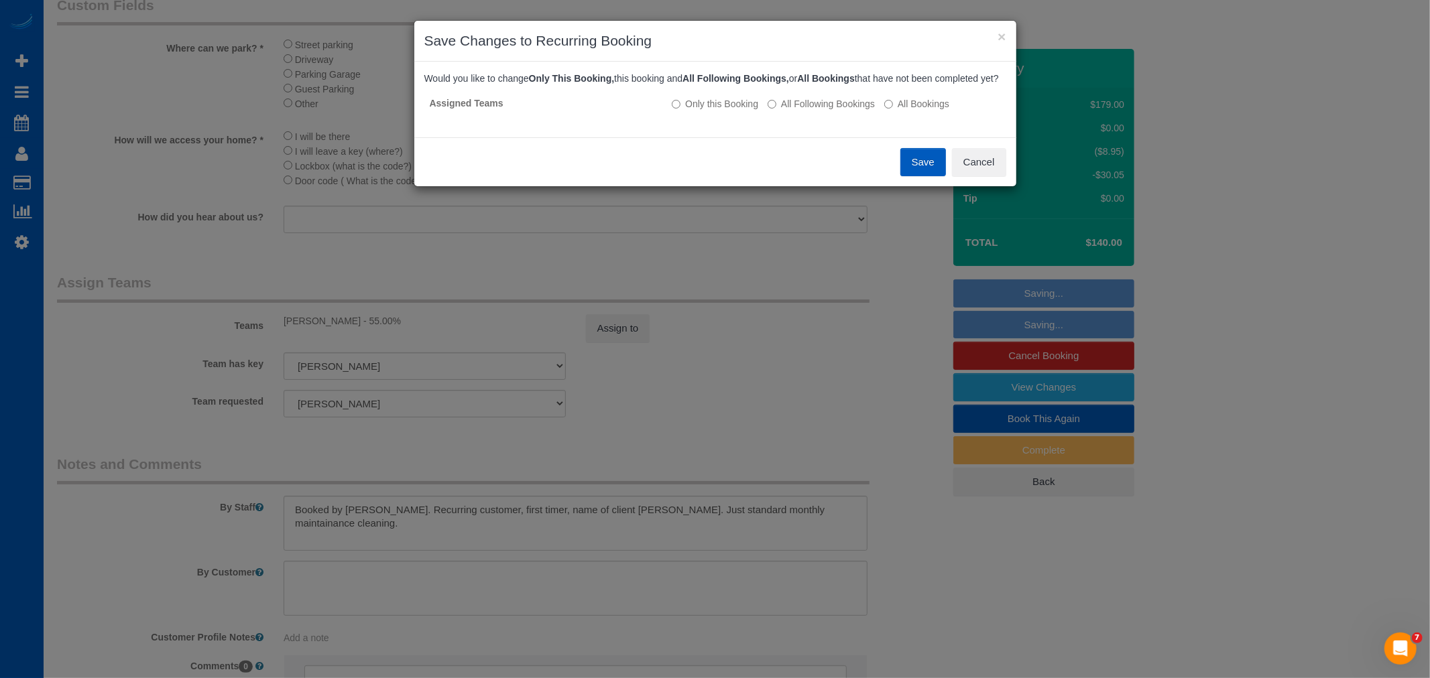
click at [904, 176] on button "Save" at bounding box center [923, 162] width 46 height 28
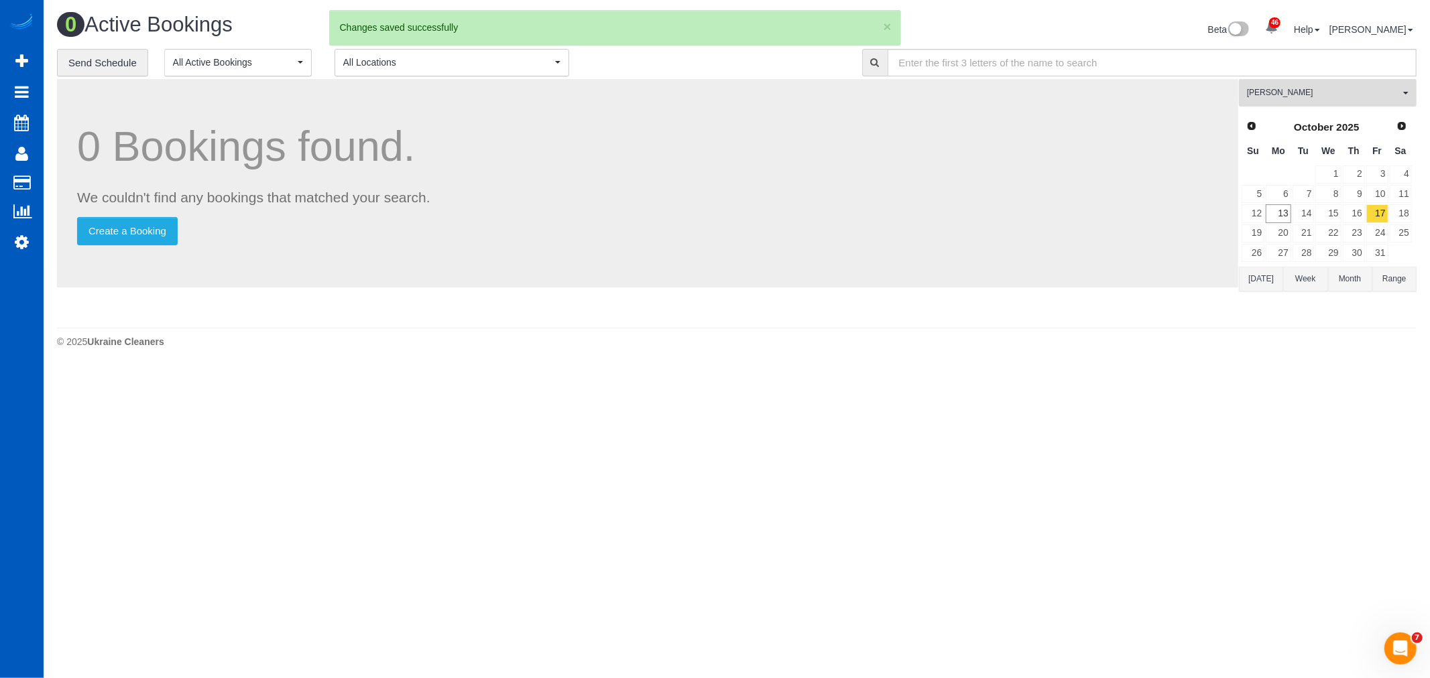
click at [1278, 96] on span "[PERSON_NAME]" at bounding box center [1323, 92] width 153 height 11
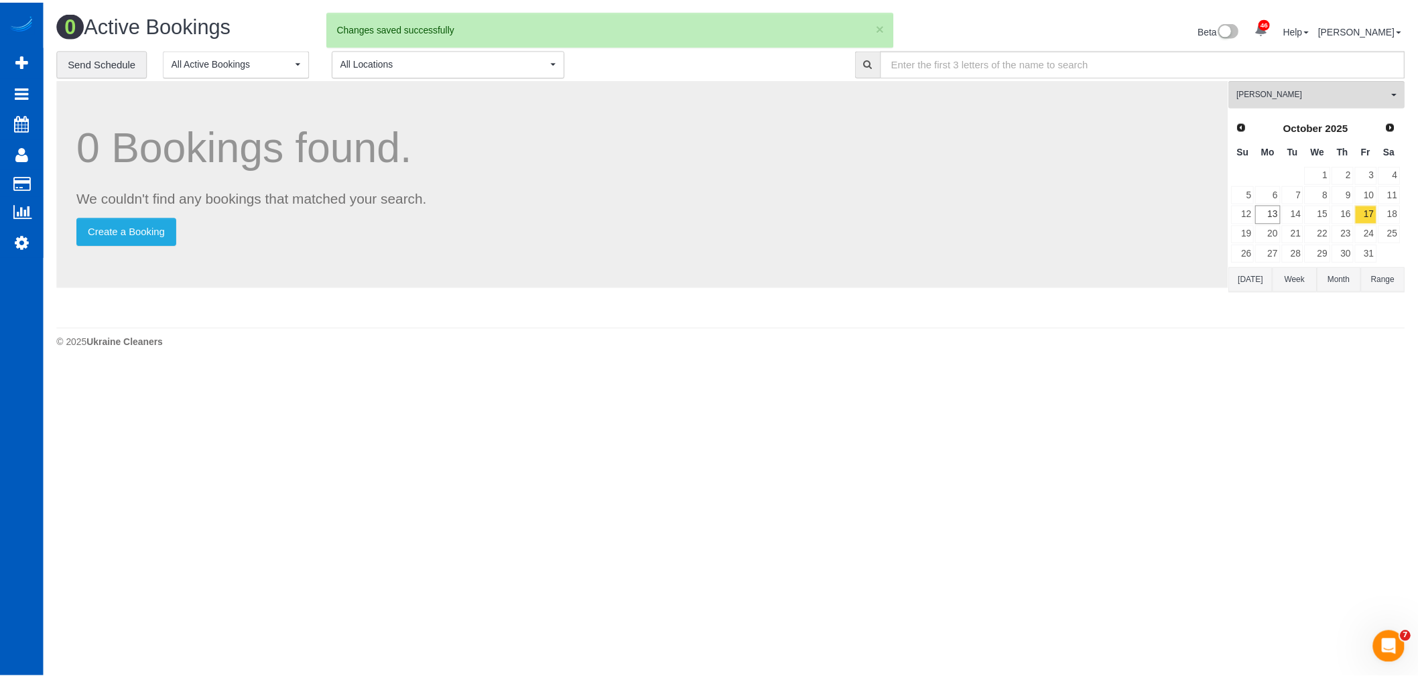
scroll to position [10, 0]
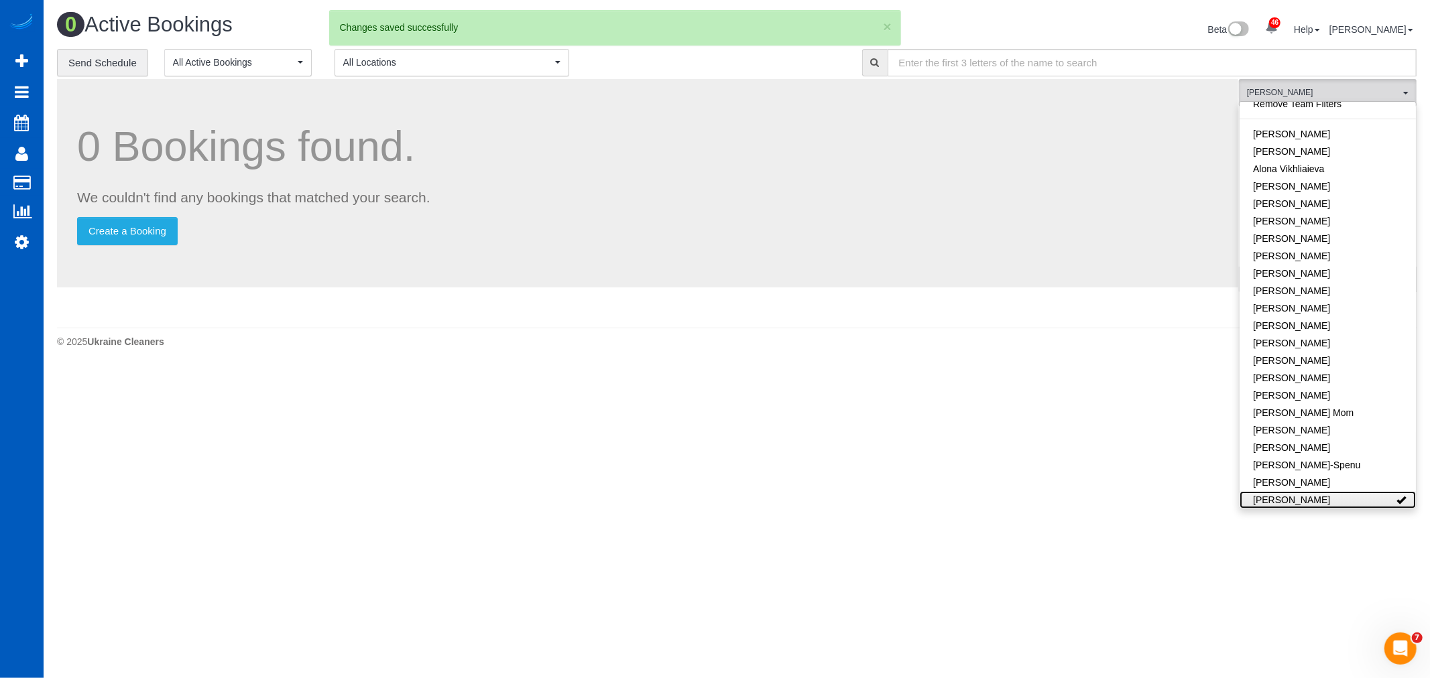
click at [1351, 501] on link "[PERSON_NAME]" at bounding box center [1327, 499] width 176 height 17
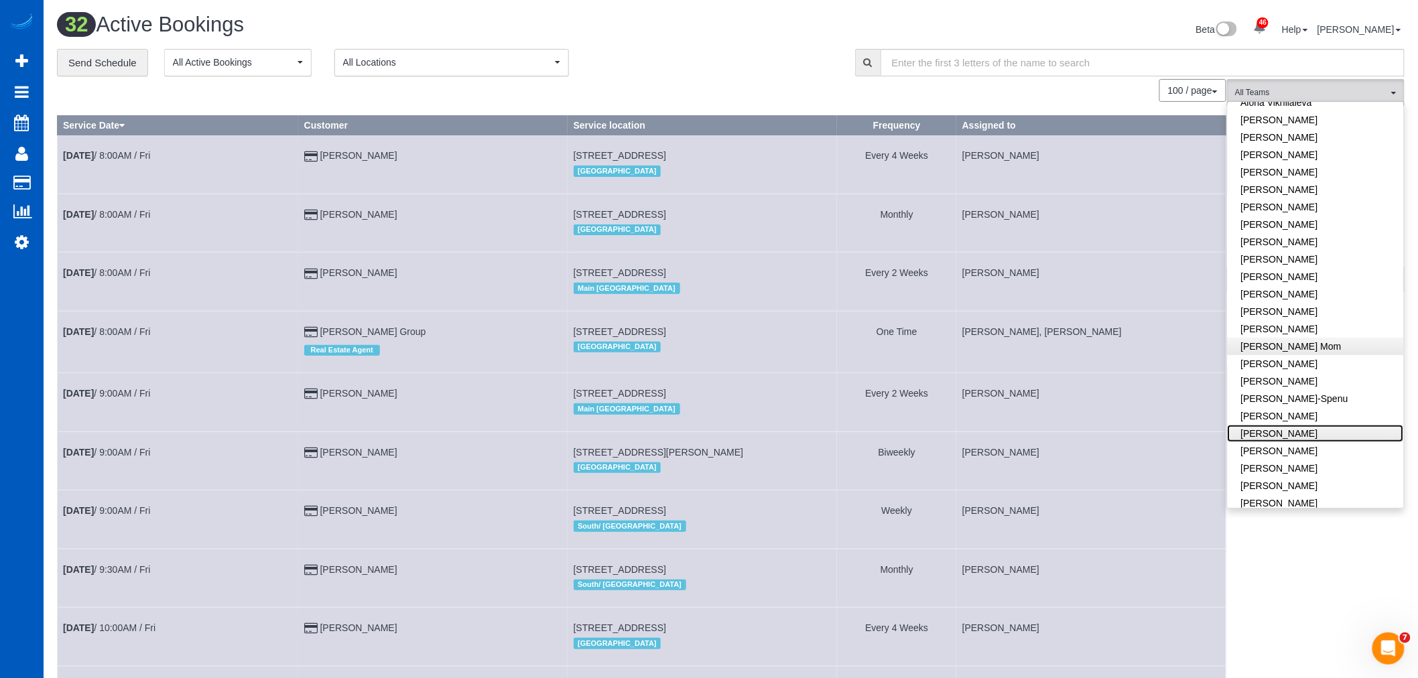
scroll to position [149, 0]
click at [1313, 338] on link "[PERSON_NAME]" at bounding box center [1316, 343] width 176 height 17
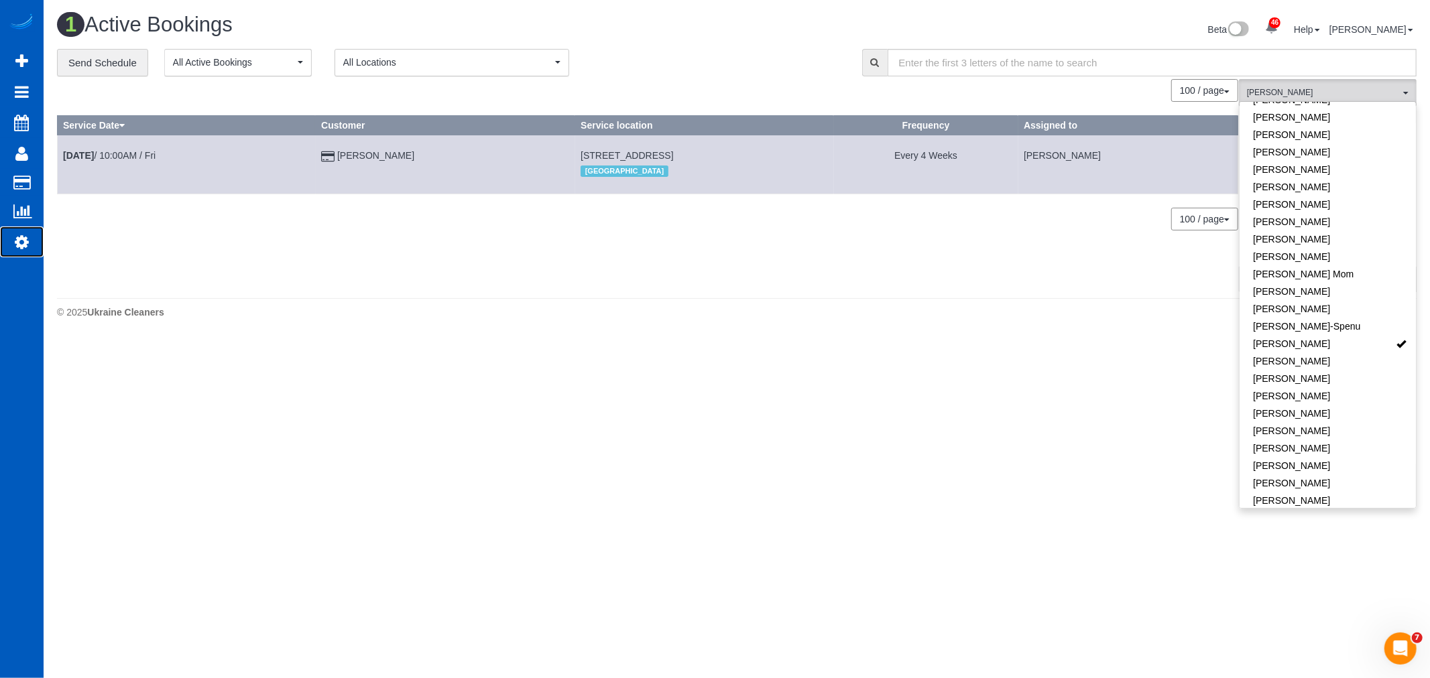
click at [34, 250] on link "Settings" at bounding box center [22, 242] width 44 height 31
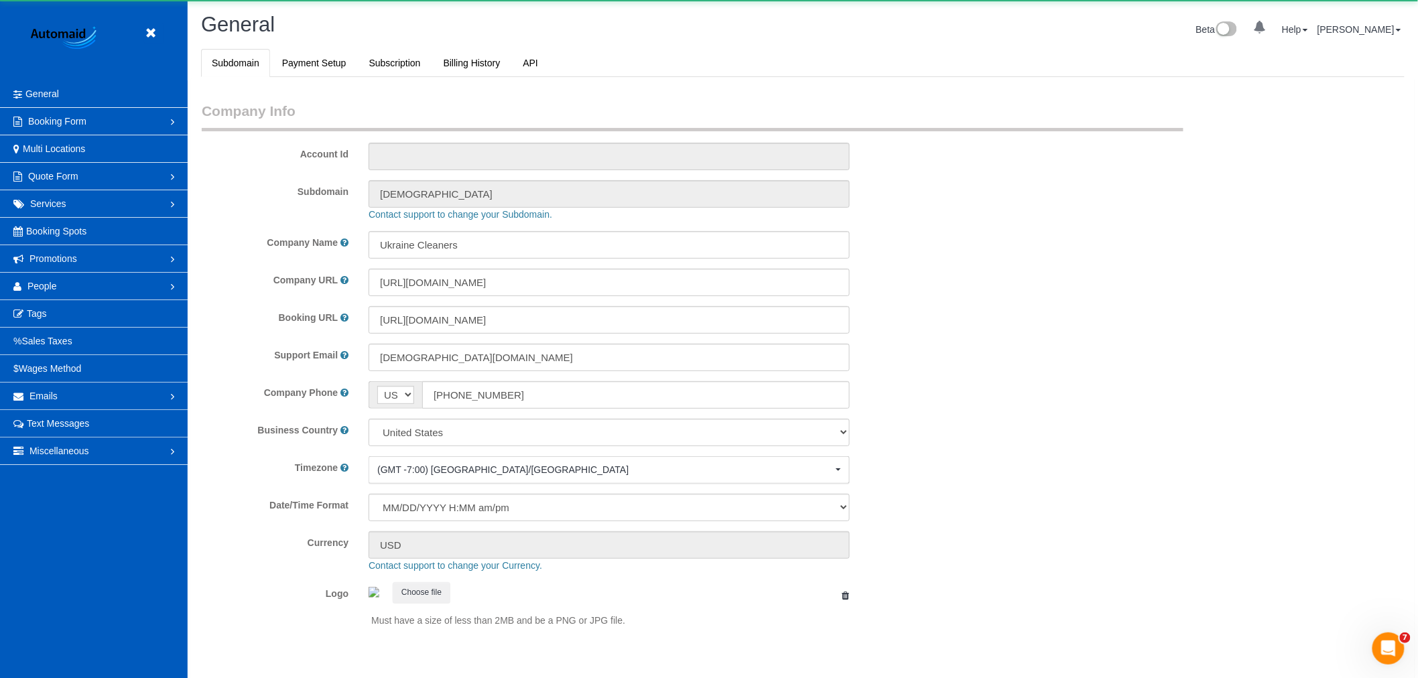
select select "1"
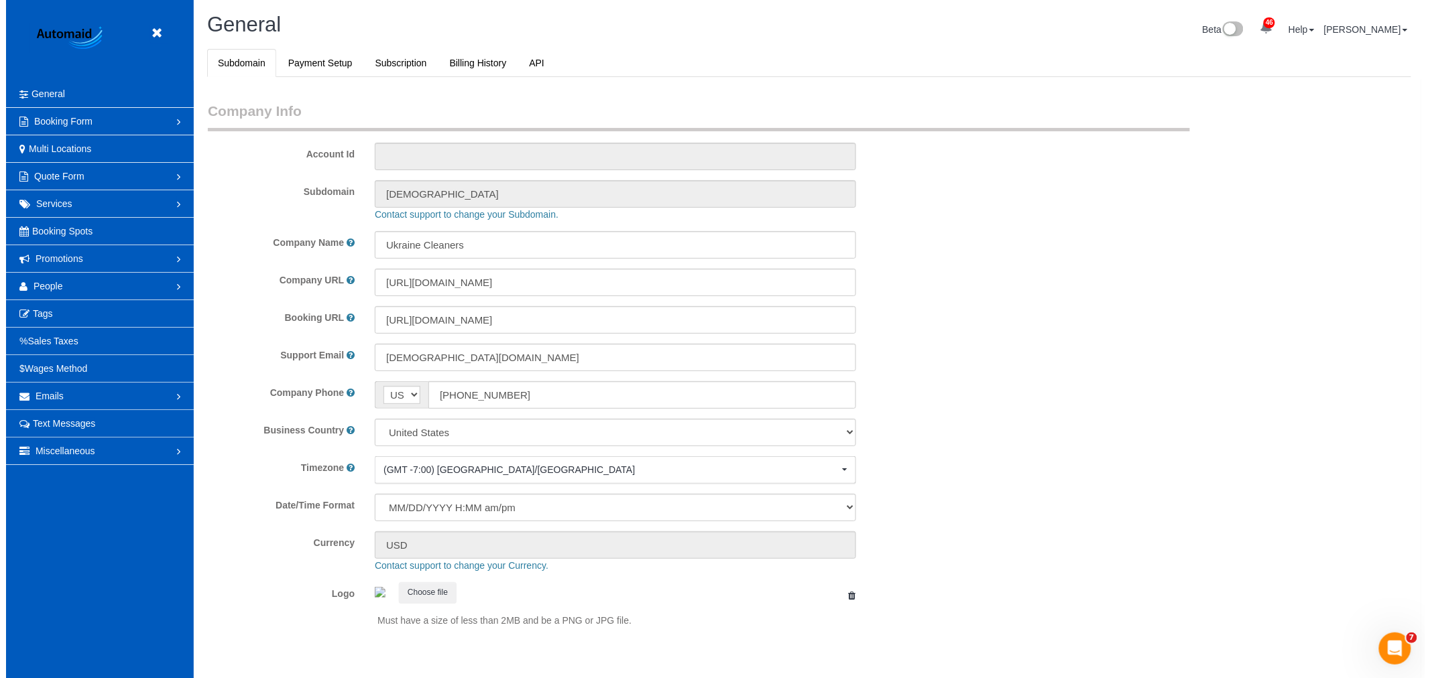
scroll to position [2931, 1418]
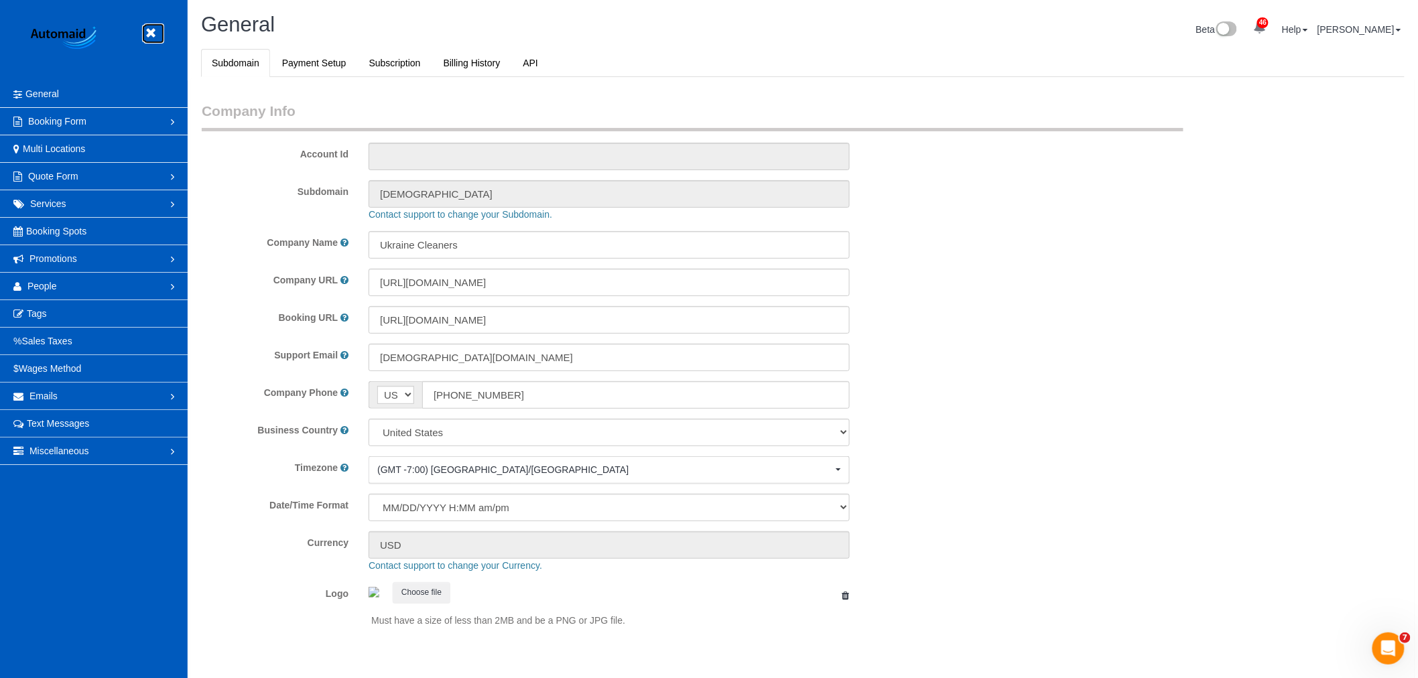
drag, startPoint x: 144, startPoint y: 32, endPoint x: 137, endPoint y: 38, distance: 9.0
click at [144, 31] on icon at bounding box center [150, 33] width 17 height 17
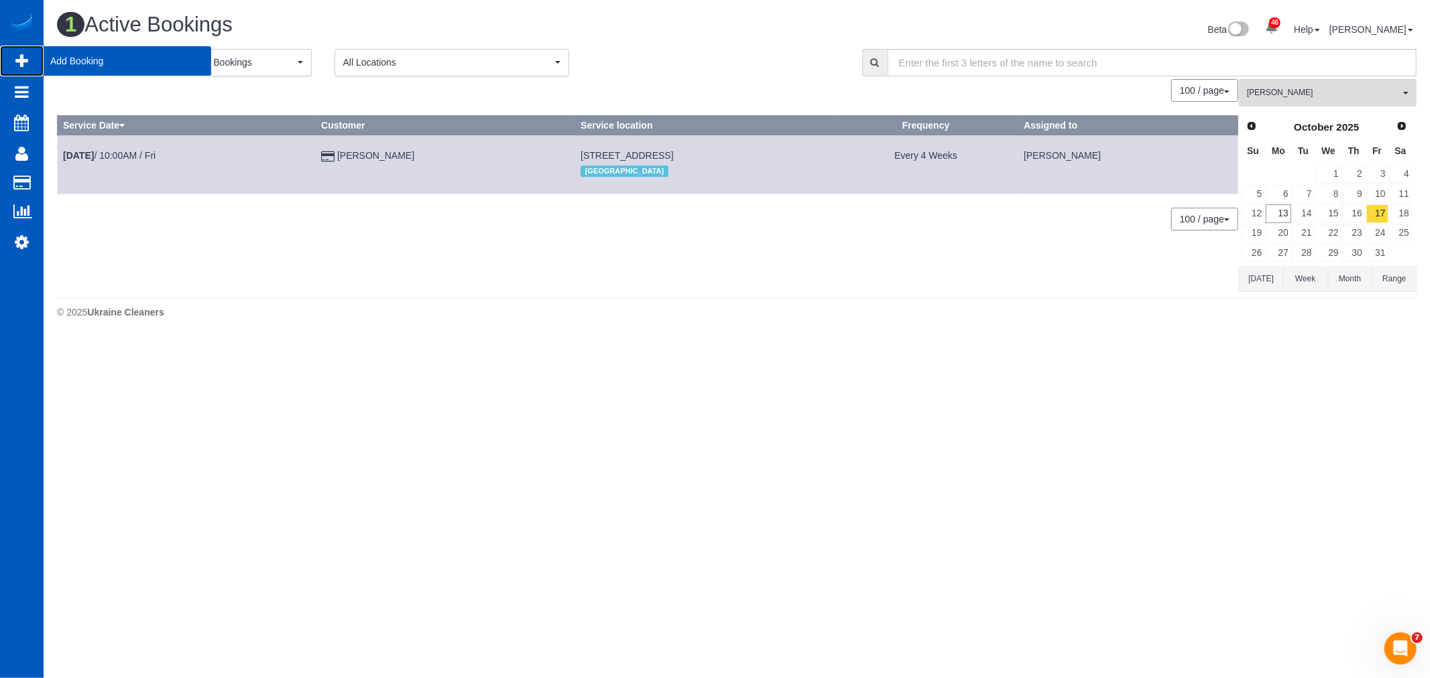
click at [81, 56] on span "Add Booking" at bounding box center [128, 61] width 168 height 31
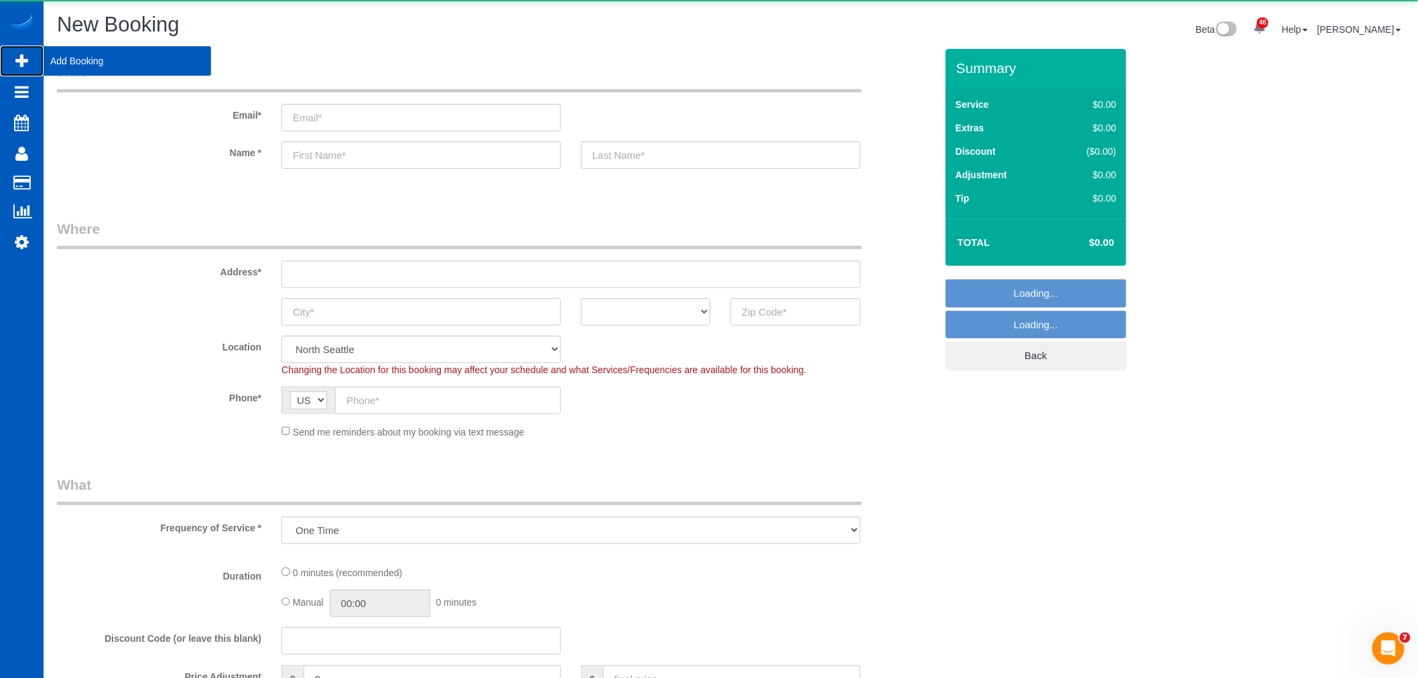
scroll to position [2416, 1418]
select select "object:20426"
select select "199"
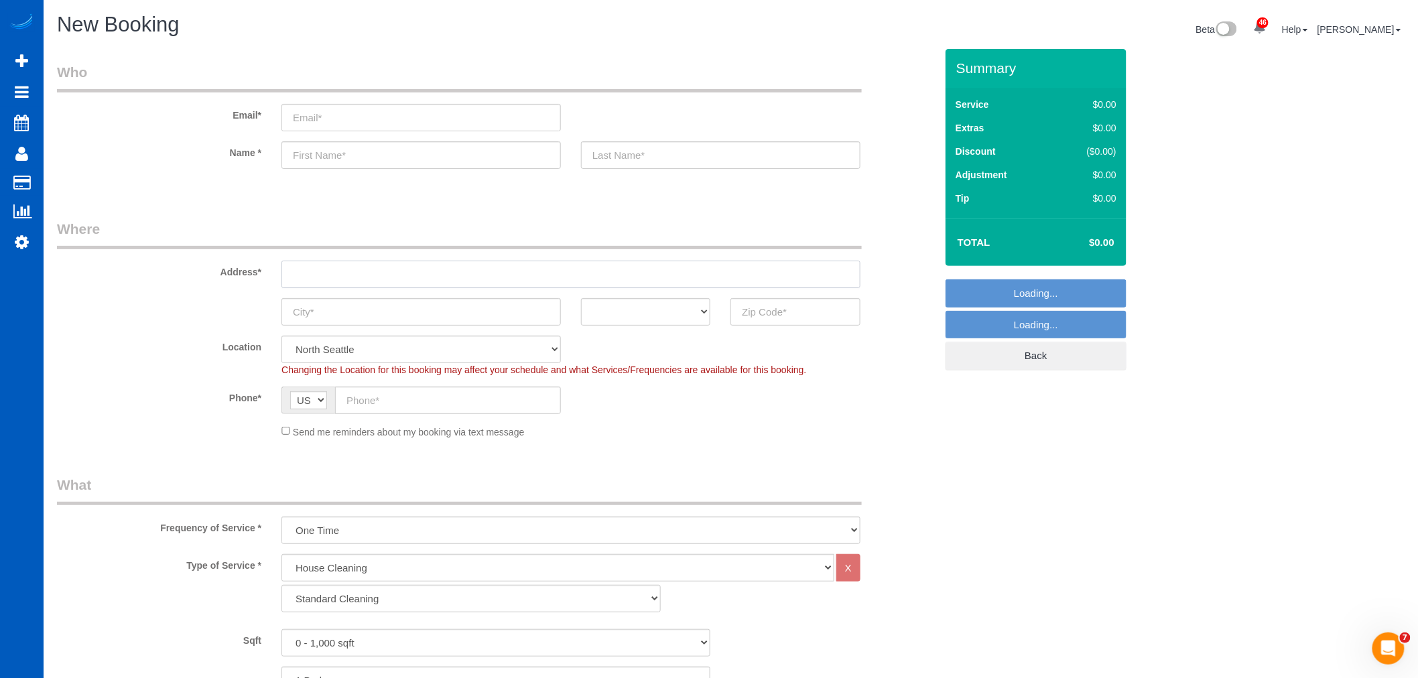
scroll to position [0, 0]
click at [416, 285] on input "text" at bounding box center [571, 274] width 579 height 27
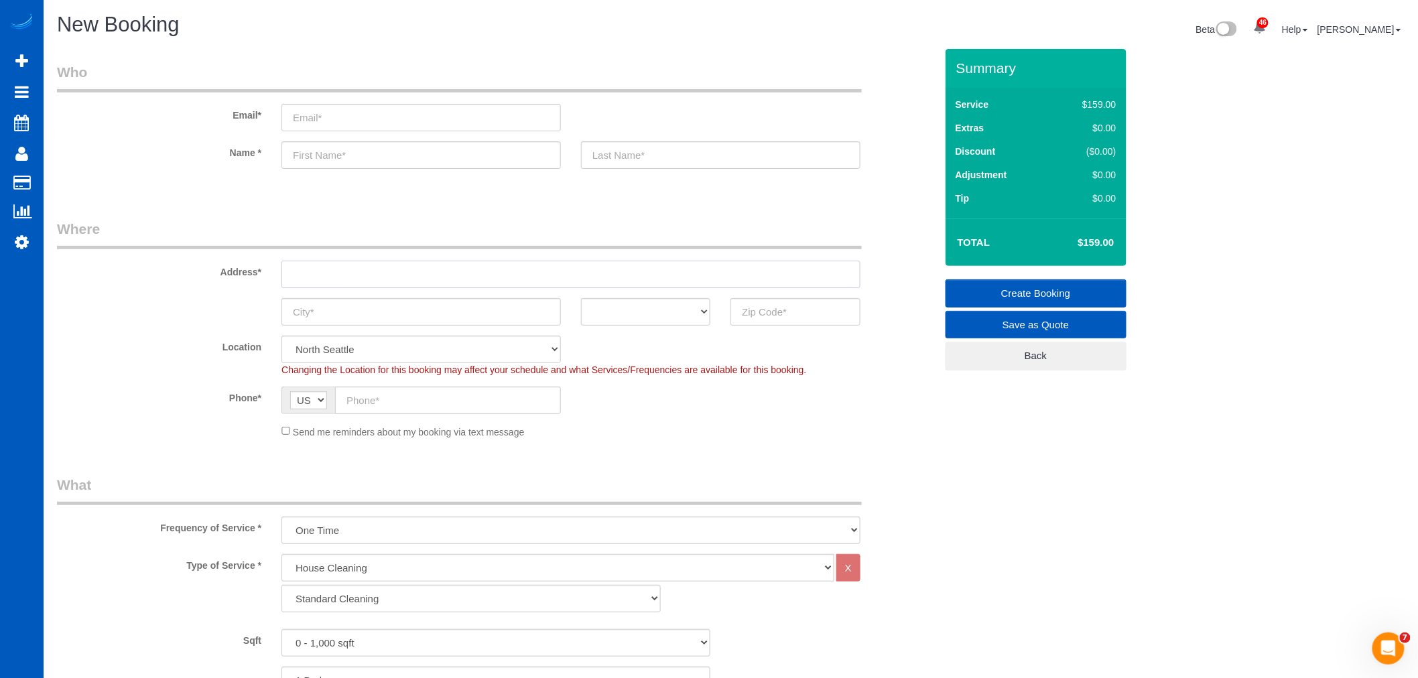
click at [383, 286] on input "text" at bounding box center [571, 274] width 579 height 27
click at [358, 280] on input "text" at bounding box center [571, 274] width 579 height 27
paste input "[URL][DOMAIN_NAME]"
click at [646, 251] on div "Address* [URL][DOMAIN_NAME]" at bounding box center [496, 253] width 899 height 69
drag, startPoint x: 633, startPoint y: 265, endPoint x: 269, endPoint y: 302, distance: 365.3
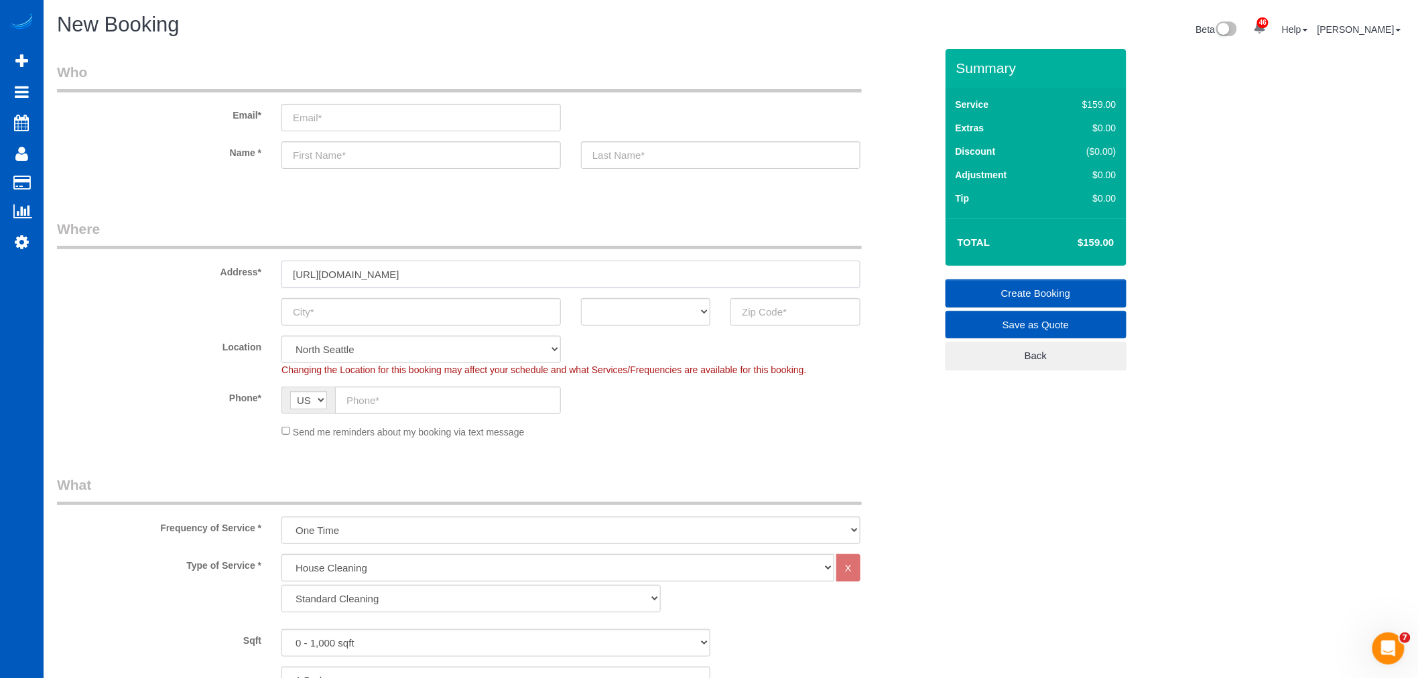
click at [269, 302] on sui-booking-address "Address* [URL][DOMAIN_NAME] AK AL AR AZ CA CO CT DC DE [GEOGRAPHIC_DATA] [GEOGR…" at bounding box center [496, 272] width 879 height 107
paste input "[STREET_ADDRESS][PERSON_NAME]"
drag, startPoint x: 473, startPoint y: 263, endPoint x: 423, endPoint y: 278, distance: 52.2
click at [423, 278] on input "[STREET_ADDRESS][PERSON_NAME]" at bounding box center [571, 274] width 579 height 27
type input "[STREET_ADDRESS][PERSON_NAME]"
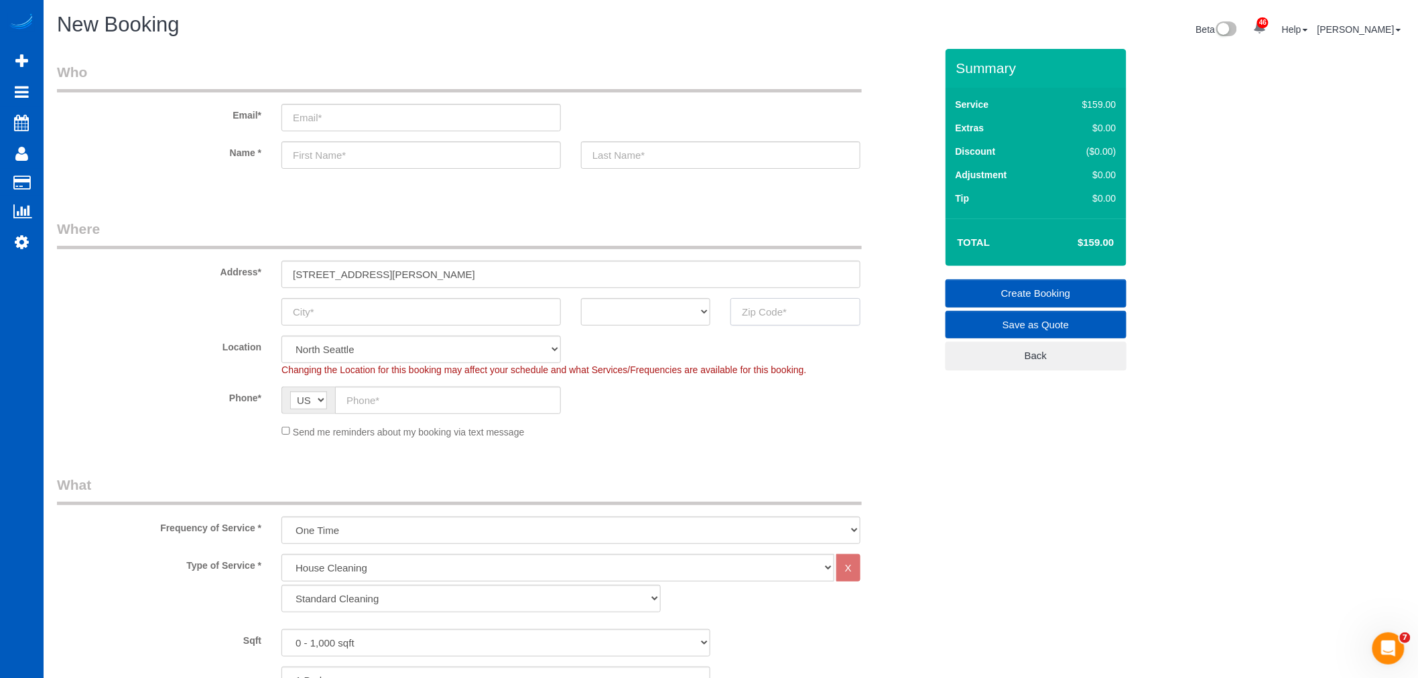
click at [806, 320] on input "text" at bounding box center [795, 311] width 129 height 27
paste input "98020"
type input "98020"
click at [685, 316] on select "AK AL AR AZ CA CO CT DC DE [GEOGRAPHIC_DATA] [GEOGRAPHIC_DATA] HI IA ID IL IN K…" at bounding box center [645, 311] width 129 height 27
select select "WA"
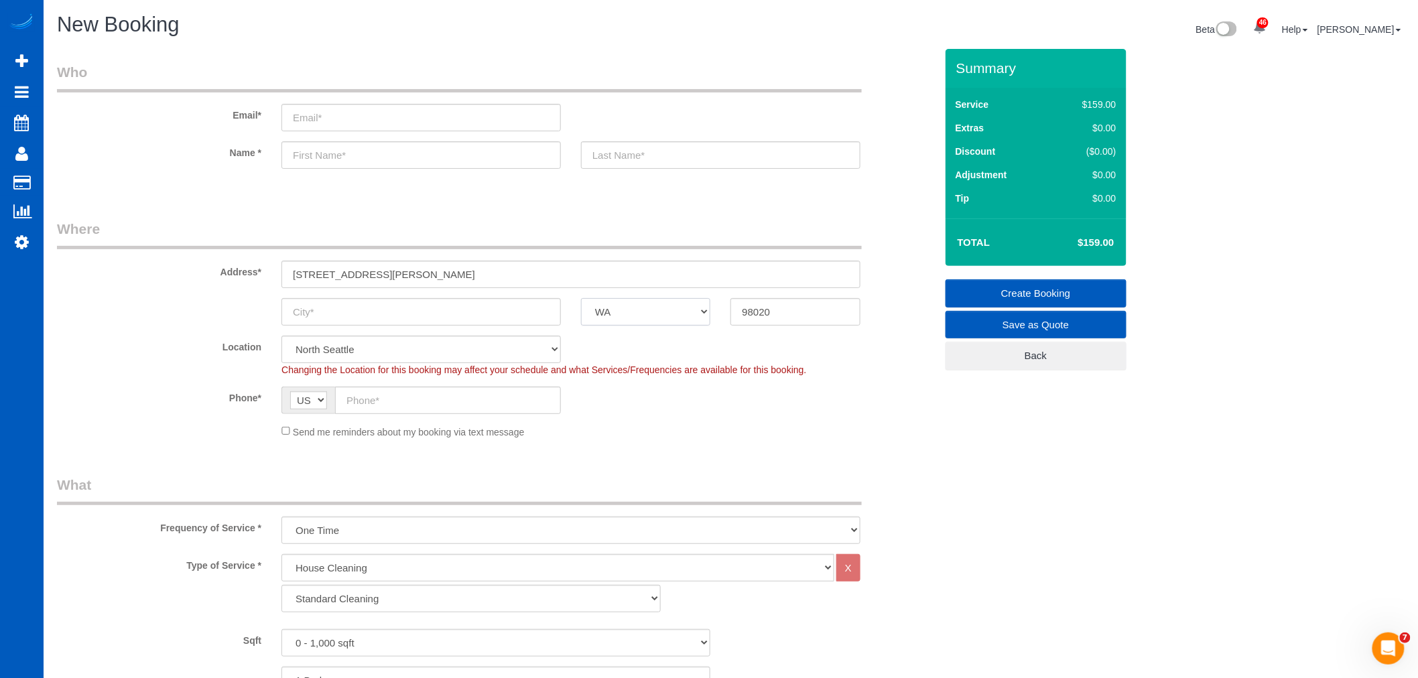
click at [581, 298] on select "AK AL AR AZ CA CO CT DC DE [GEOGRAPHIC_DATA] [GEOGRAPHIC_DATA] HI IA ID IL IN K…" at bounding box center [645, 311] width 129 height 27
drag, startPoint x: 381, startPoint y: 279, endPoint x: 420, endPoint y: 276, distance: 39.7
click at [420, 276] on input "[STREET_ADDRESS][PERSON_NAME]" at bounding box center [571, 274] width 579 height 27
click at [337, 325] on input "text" at bounding box center [422, 311] width 280 height 27
paste input "[PERSON_NAME]"
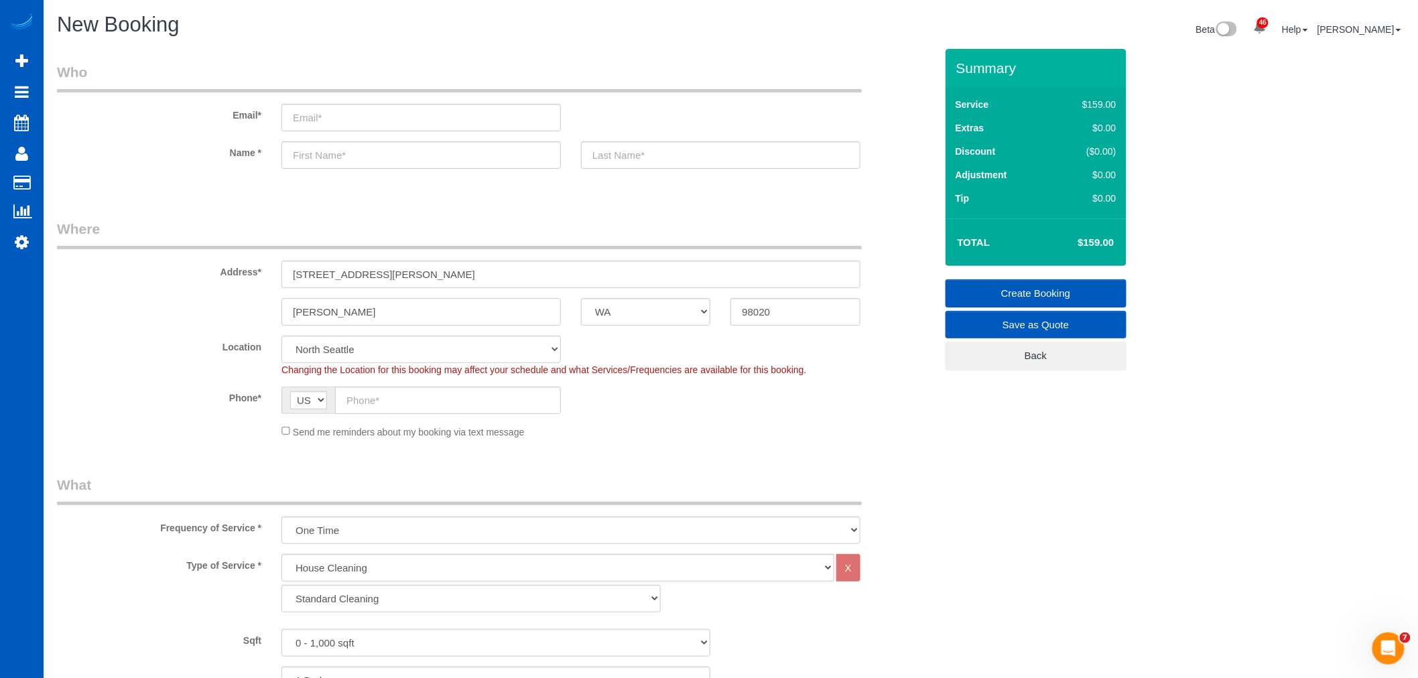
type input "[PERSON_NAME]"
drag, startPoint x: 509, startPoint y: 269, endPoint x: 371, endPoint y: 297, distance: 140.9
click at [371, 297] on sui-booking-address "Address* [STREET_ADDRESS][PERSON_NAME] [PERSON_NAME] AK AL AR AZ CA CO CT DC DE…" at bounding box center [496, 272] width 879 height 107
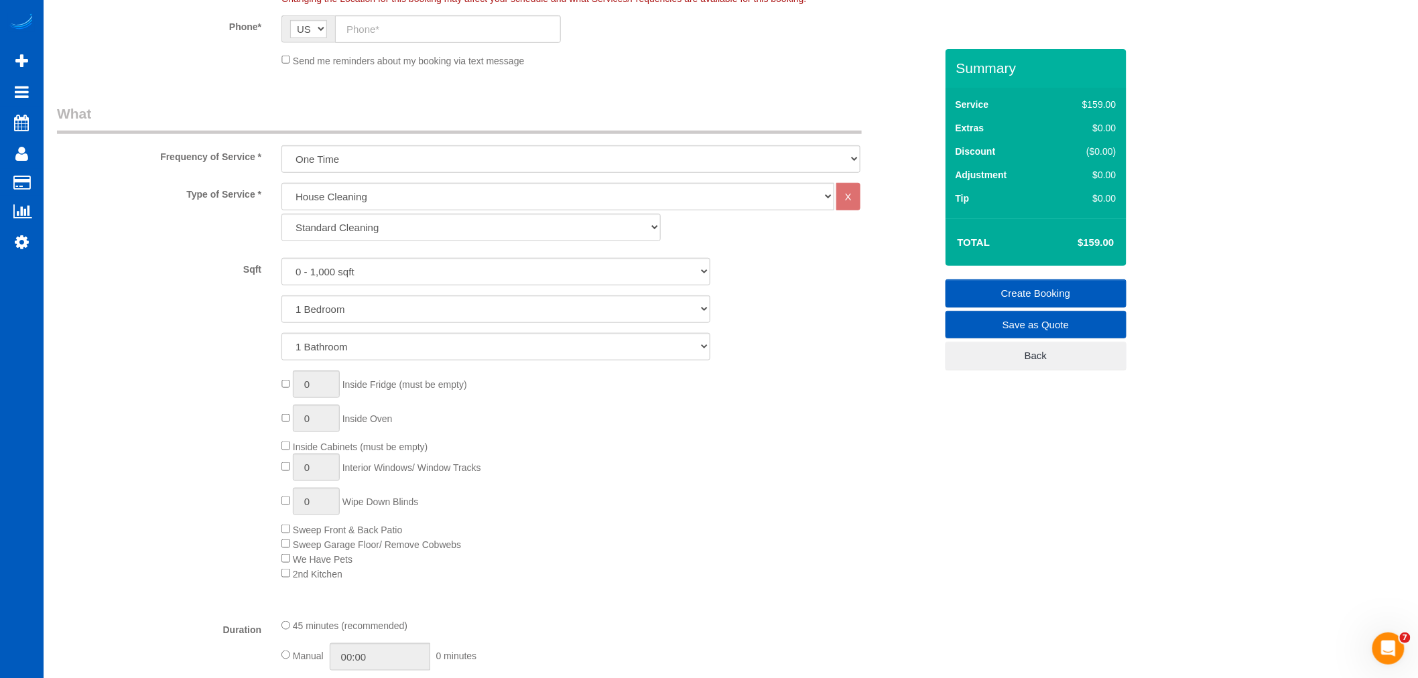
scroll to position [372, 0]
type input "[STREET_ADDRESS]"
click at [367, 235] on select "Standard Cleaning Deep Cleaning Move In/ Out Cleaning" at bounding box center [471, 226] width 379 height 27
select select "367"
click at [282, 214] on select "Standard Cleaning Deep Cleaning Move In/ Out Cleaning" at bounding box center [471, 226] width 379 height 27
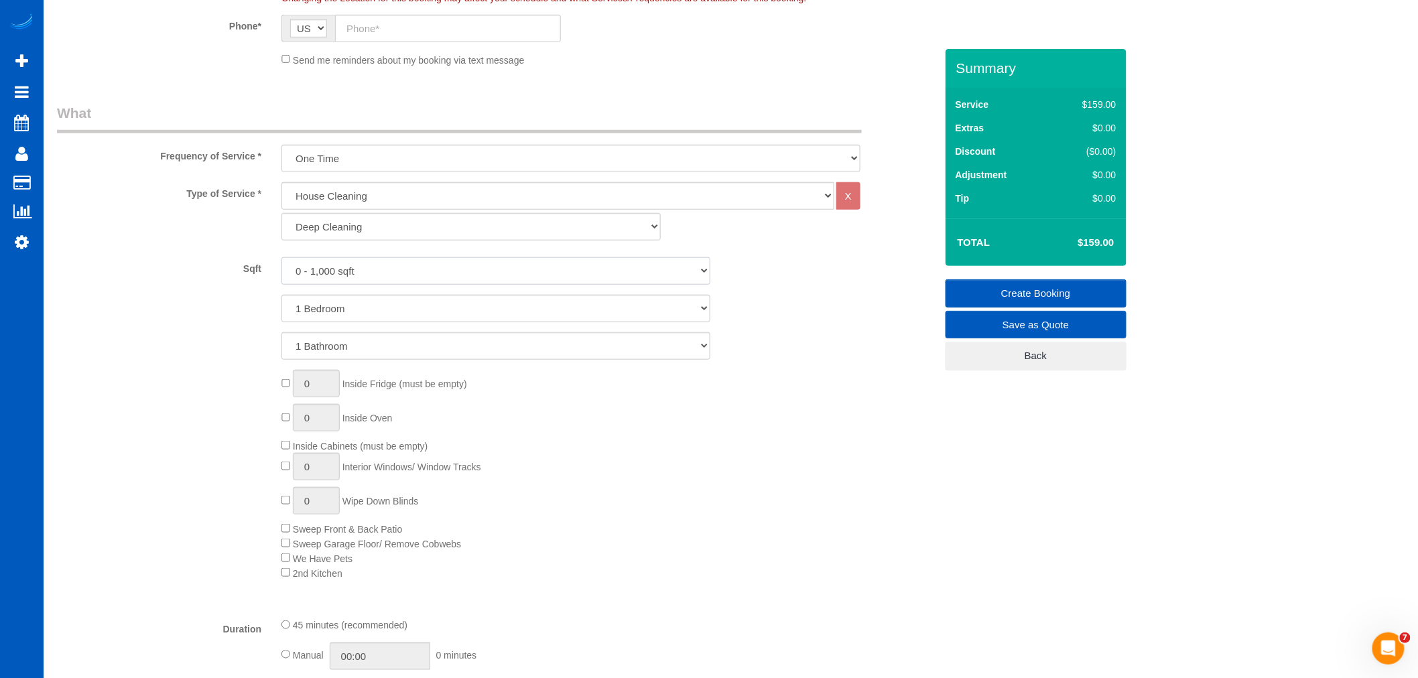
drag, startPoint x: 373, startPoint y: 268, endPoint x: 375, endPoint y: 280, distance: 11.6
click at [373, 268] on select "0 - 1,000 sqft 1,001 - 1,500 sqft 1,501 - 2,000 sqft 2,001 - 2,500 sqft 2,501 -…" at bounding box center [496, 270] width 429 height 27
select select "1501"
click at [282, 258] on select "0 - 1,000 sqft 1,001 - 1,500 sqft 1,501 - 2,000 sqft 2,001 - 2,500 sqft 2,501 -…" at bounding box center [496, 270] width 429 height 27
click at [300, 310] on select "1 Bedroom 2 Bedrooms 3 Bedrooms 4 Bedrooms 5 Bedrooms 6 Bedrooms 7 Bedrooms" at bounding box center [496, 308] width 429 height 27
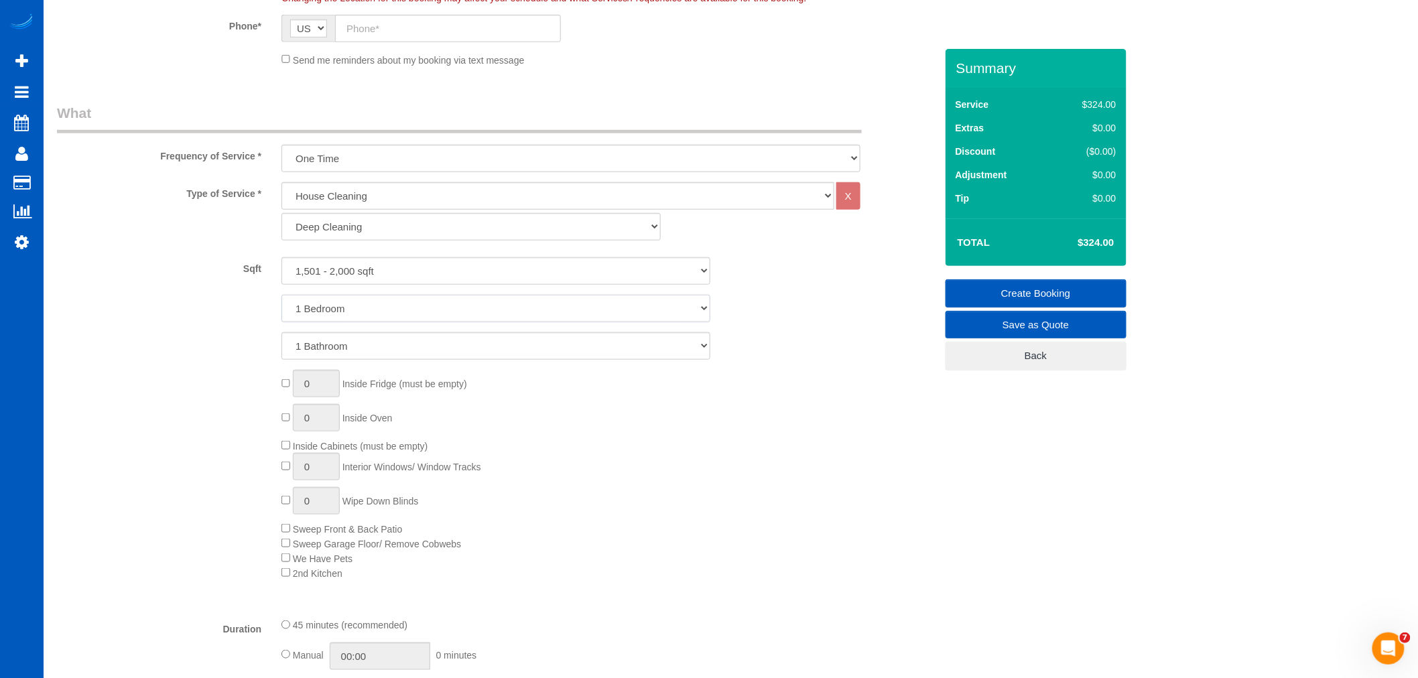
select select "5"
click at [282, 296] on select "1 Bedroom 2 Bedrooms 3 Bedrooms 4 Bedrooms 5 Bedrooms 6 Bedrooms 7 Bedrooms" at bounding box center [496, 308] width 429 height 27
click at [349, 354] on select "1 Bathroom 2 Bathrooms 3 Bathrooms 4 Bathrooms 5 Bathrooms 6 Bathrooms 7 Bathro…" at bounding box center [496, 345] width 429 height 27
select select "2"
click at [282, 333] on select "1 Bathroom 2 Bathrooms 3 Bathrooms 4 Bathrooms 5 Bathrooms 6 Bathrooms 7 Bathro…" at bounding box center [496, 345] width 429 height 27
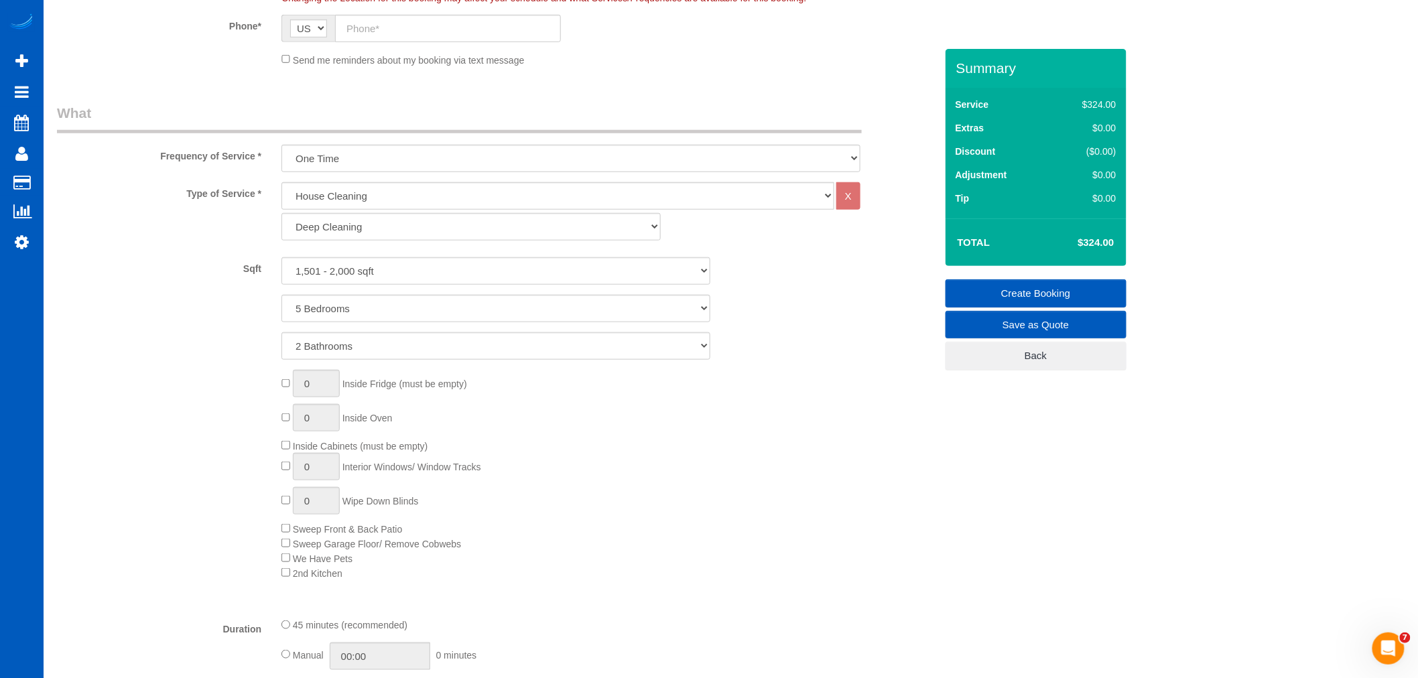
click at [506, 456] on div "0 Inside Fridge (must be empty) 0 Inside Oven Inside Cabinets (must be empty) 0…" at bounding box center [608, 475] width 674 height 210
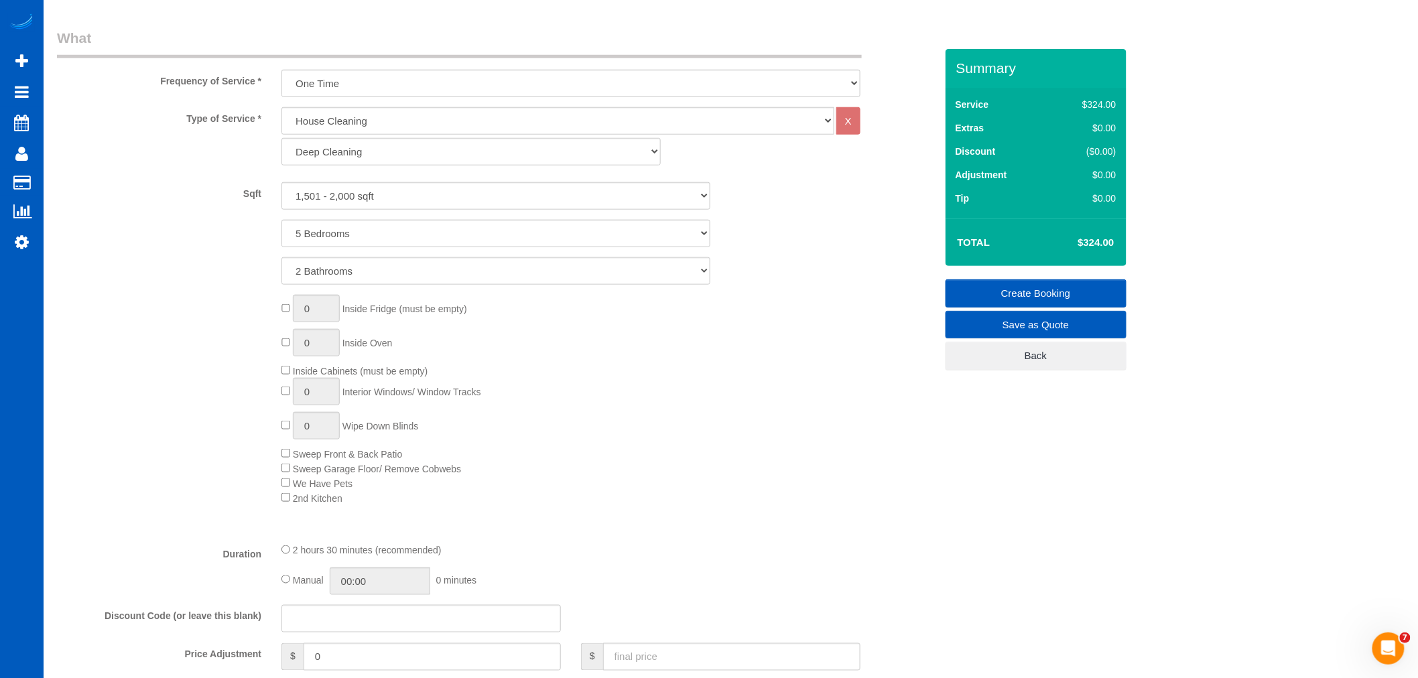
scroll to position [446, 0]
click at [404, 196] on select "0 - 1,000 sqft 1,001 - 1,500 sqft 1,501 - 2,000 sqft 2,001 - 2,500 sqft 2,501 -…" at bounding box center [496, 196] width 429 height 27
click at [407, 125] on select "House Cleaning" at bounding box center [558, 121] width 553 height 27
click at [406, 129] on select "House Cleaning" at bounding box center [558, 121] width 553 height 27
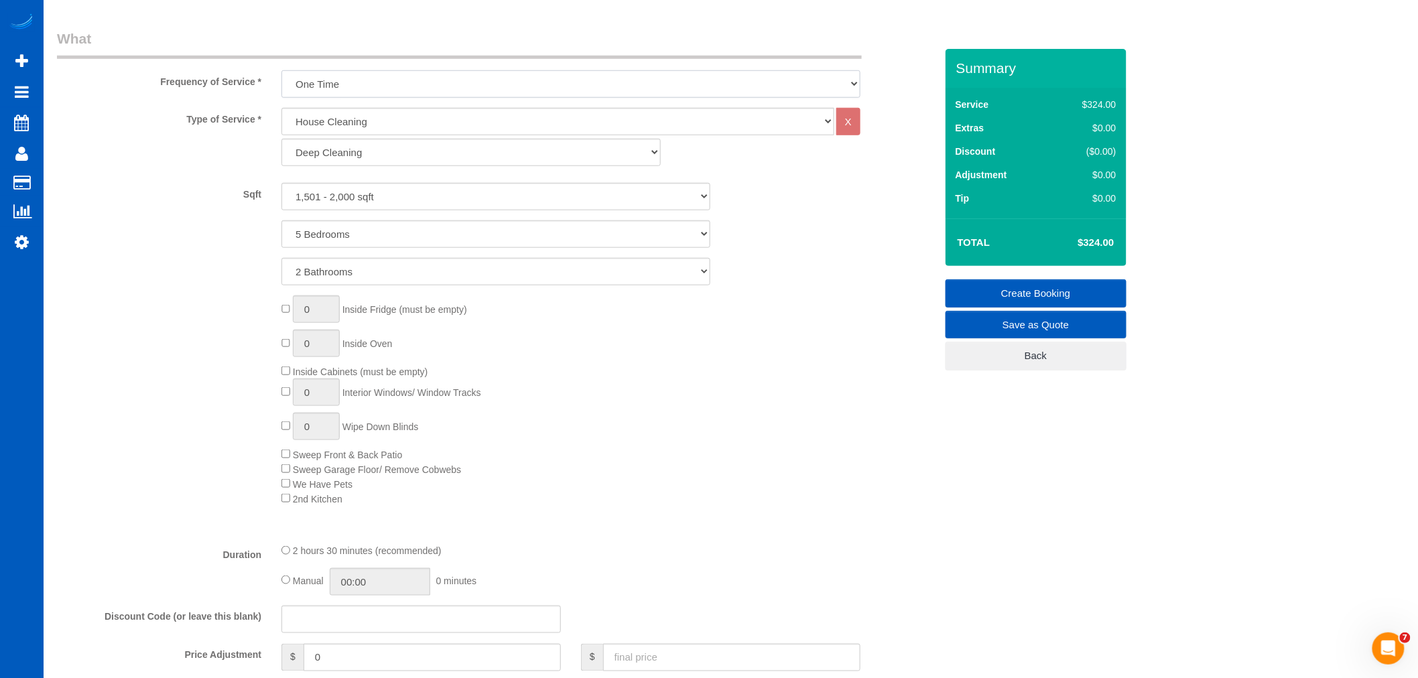
click at [384, 82] on select "One Time Weekly - 15.00% Every 2 Weeks - 10.00% Every 4 Weeks - 5.00% Every 2 M…" at bounding box center [571, 83] width 579 height 27
click at [394, 79] on select "One Time Weekly - 15.00% Every 2 Weeks - 10.00% Every 4 Weeks - 5.00% Every 2 M…" at bounding box center [571, 83] width 579 height 27
click at [381, 162] on select "Standard Cleaning Deep Cleaning Move In/ Out Cleaning" at bounding box center [471, 152] width 379 height 27
select select "366"
click at [282, 139] on select "Standard Cleaning Deep Cleaning Move In/ Out Cleaning" at bounding box center [471, 152] width 379 height 27
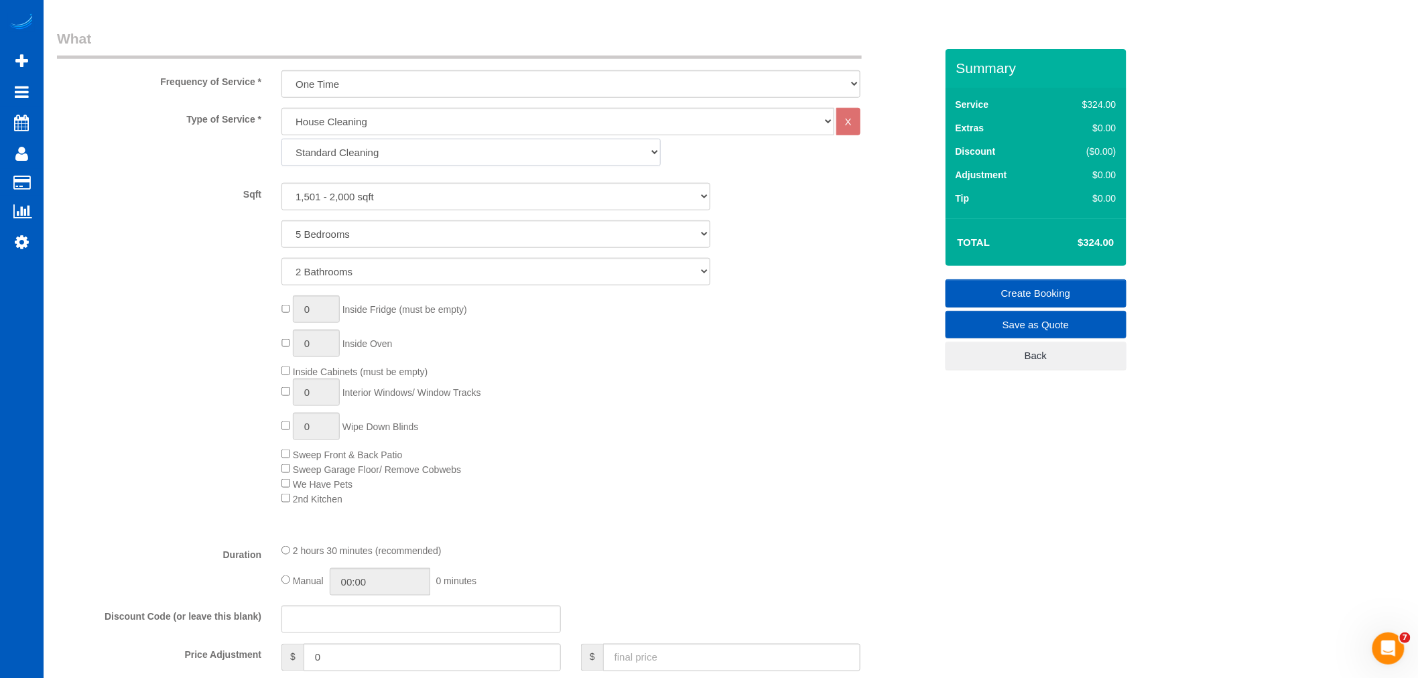
select select "5"
select select "2"
click at [382, 182] on div "Type of Service * House Cleaning X Standard Cleaning Deep Cleaning Move In/ Out…" at bounding box center [496, 320] width 879 height 424
click at [389, 198] on select "0 - 1,000 sqft 1,001 - 1,500 sqft 1,501 - 2,000 sqft 2,001 - 2,500 sqft 2,501 -…" at bounding box center [496, 196] width 429 height 27
select select "1501"
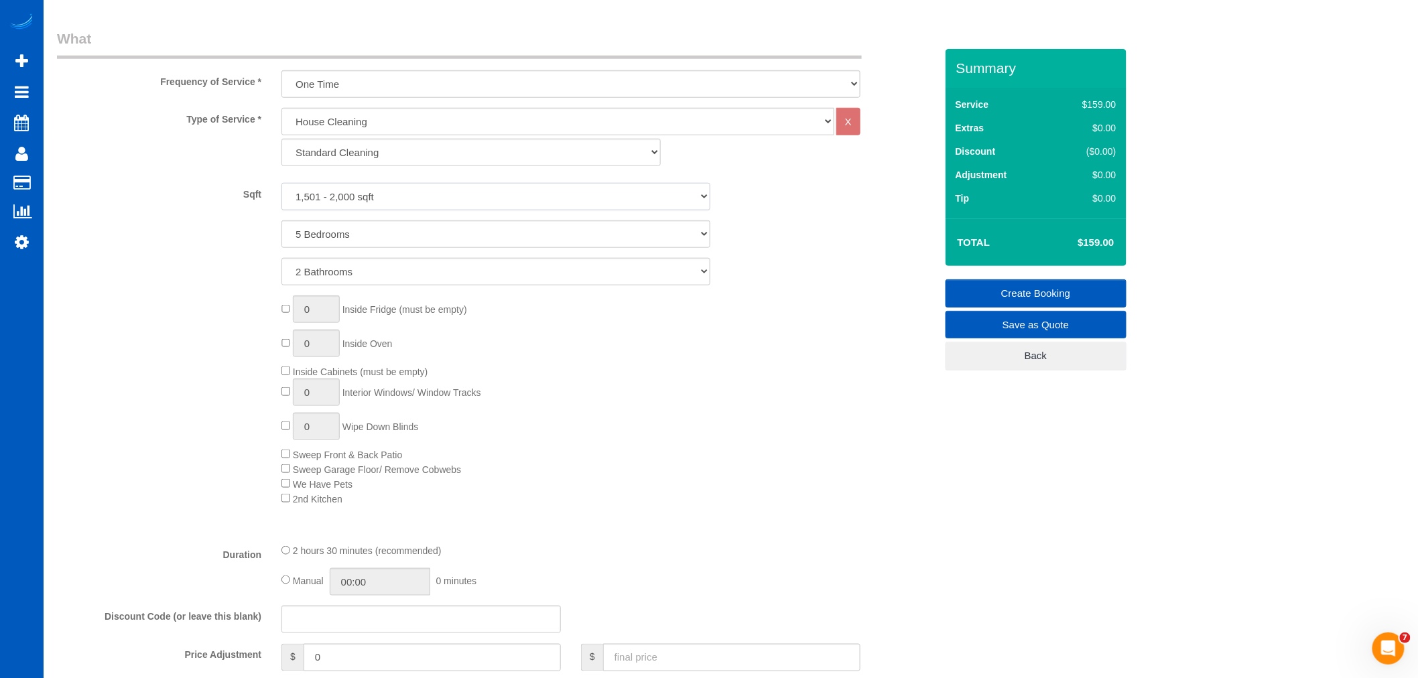
click at [282, 184] on select "0 - 1,000 sqft 1,001 - 1,500 sqft 1,501 - 2,000 sqft 2,001 - 2,500 sqft 2,501 -…" at bounding box center [496, 196] width 429 height 27
click at [834, 335] on div "0 Inside Fridge (must be empty) 0 Inside Oven Inside Cabinets (must be empty) 0…" at bounding box center [608, 401] width 674 height 210
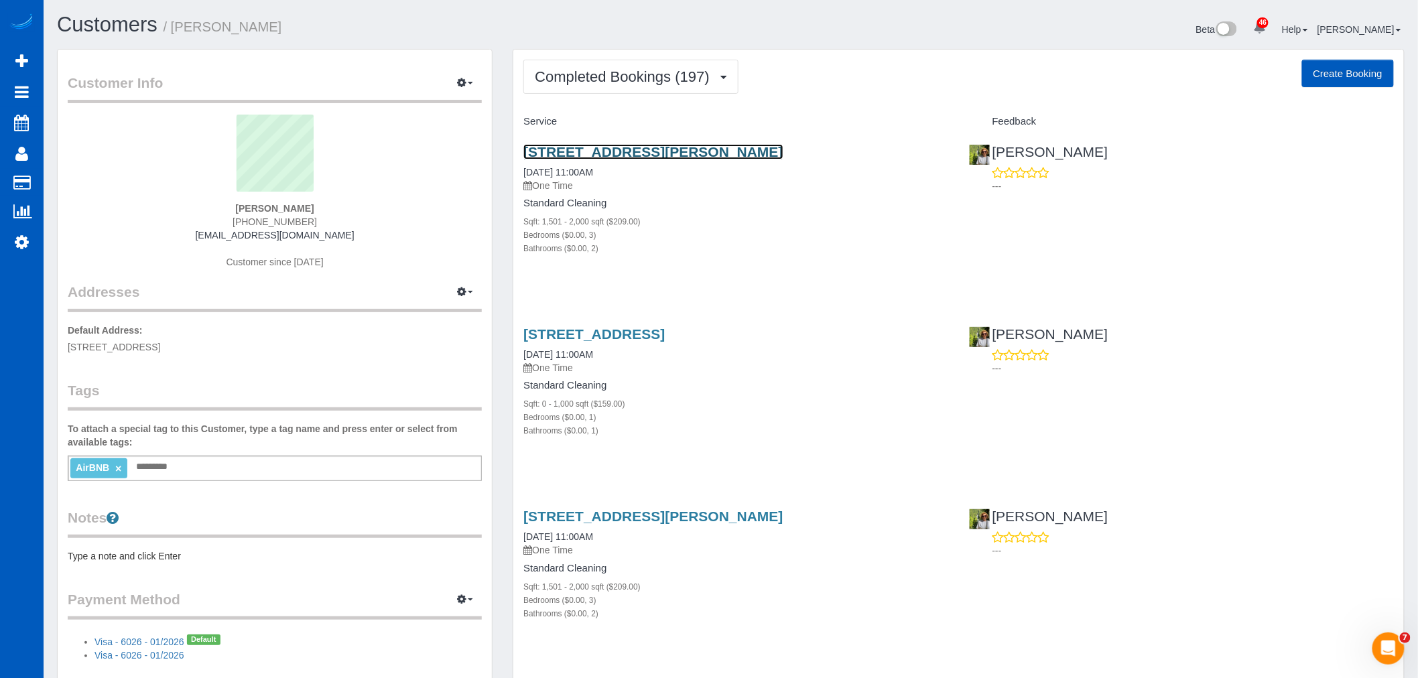
click at [610, 152] on link "[STREET_ADDRESS][PERSON_NAME]" at bounding box center [653, 151] width 259 height 15
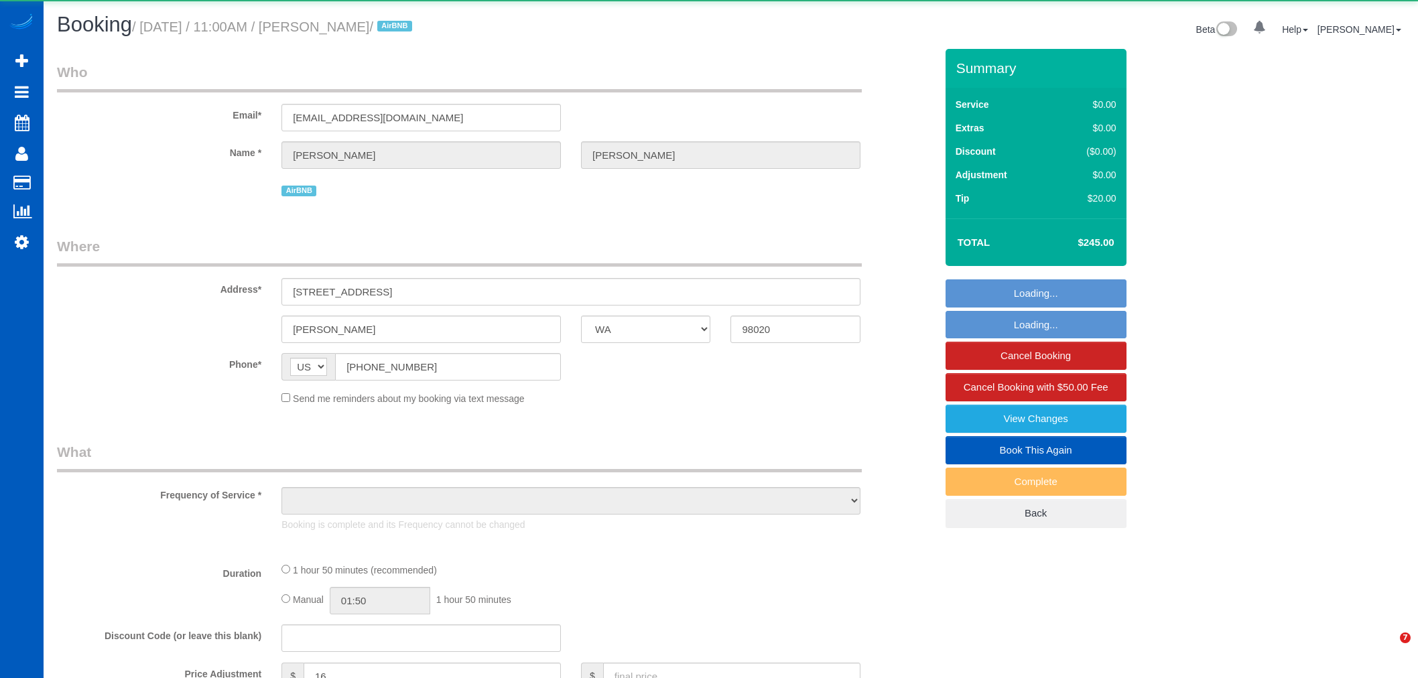
select select "WA"
select select "object:1189"
select select "string:fspay-5441cce4-d2fe-40b9-bdc4-a64cefa5af6f"
select select "199"
select select "1501"
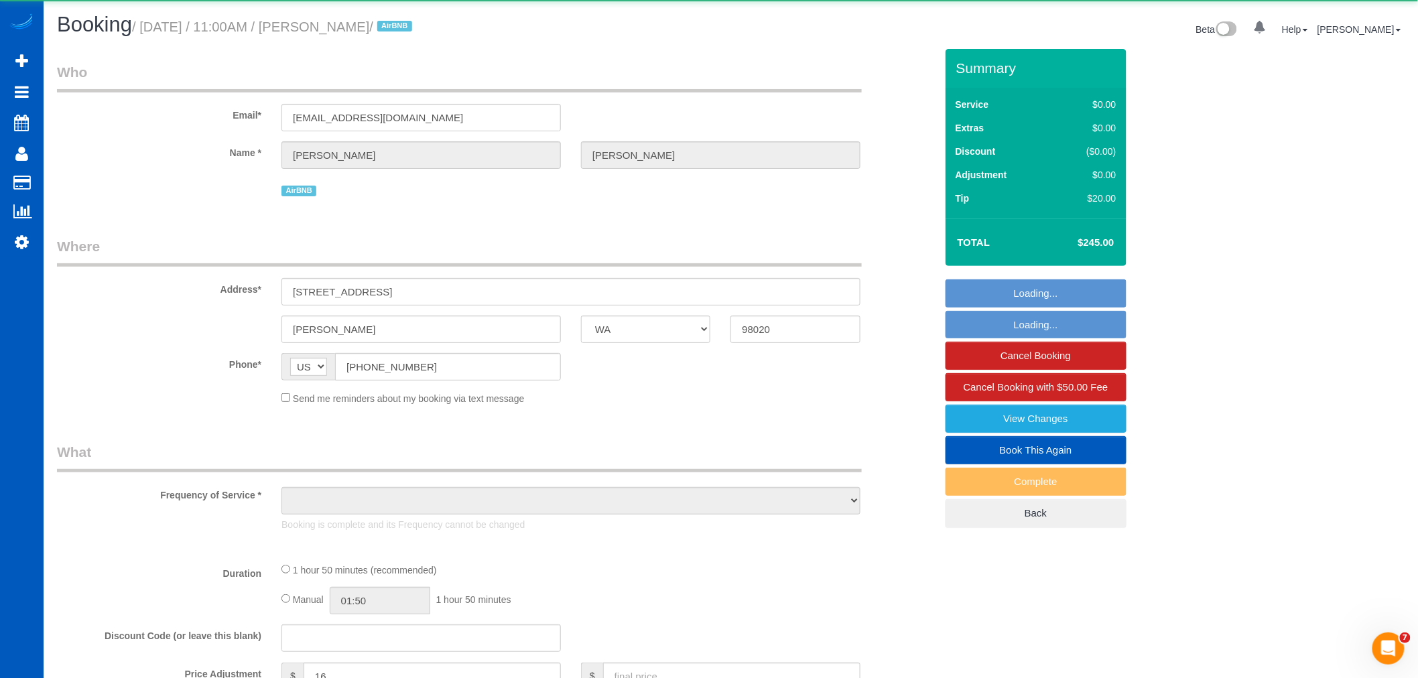
select select "3"
select select "2"
select select "spot1"
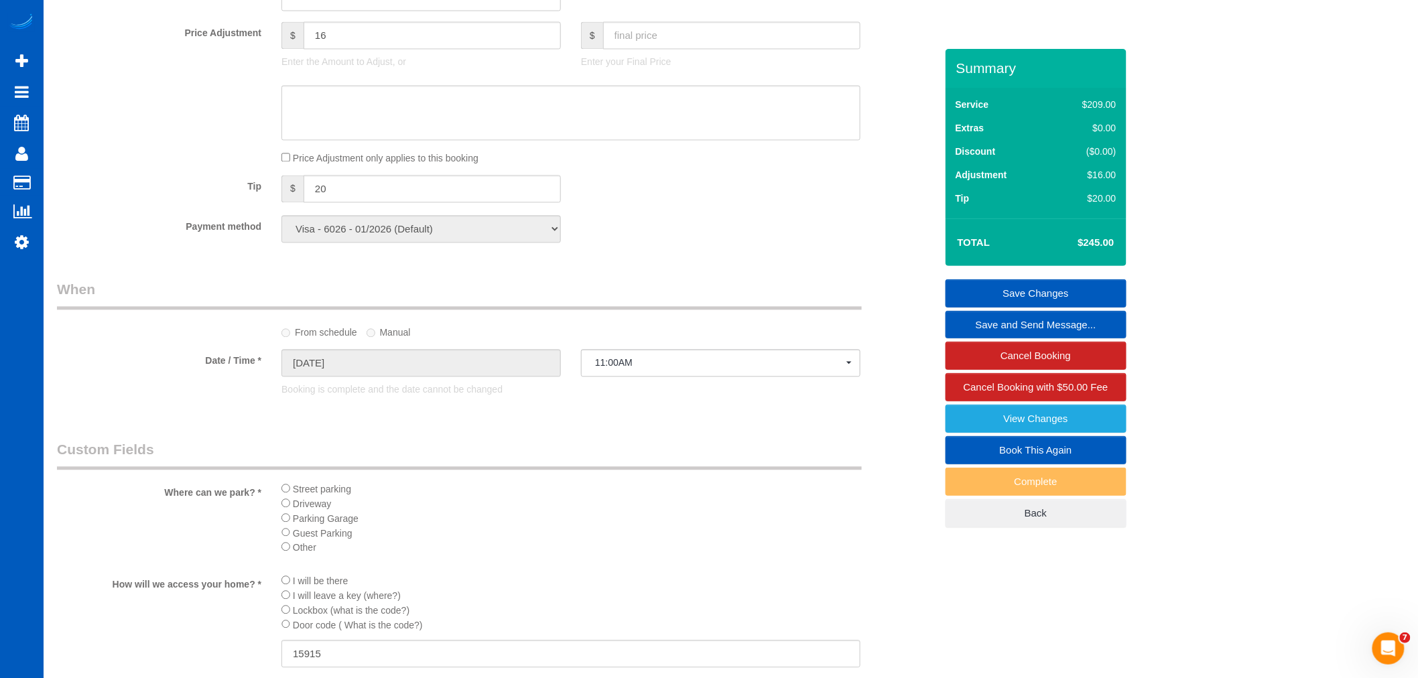
scroll to position [1490, 0]
